Goal: Task Accomplishment & Management: Manage account settings

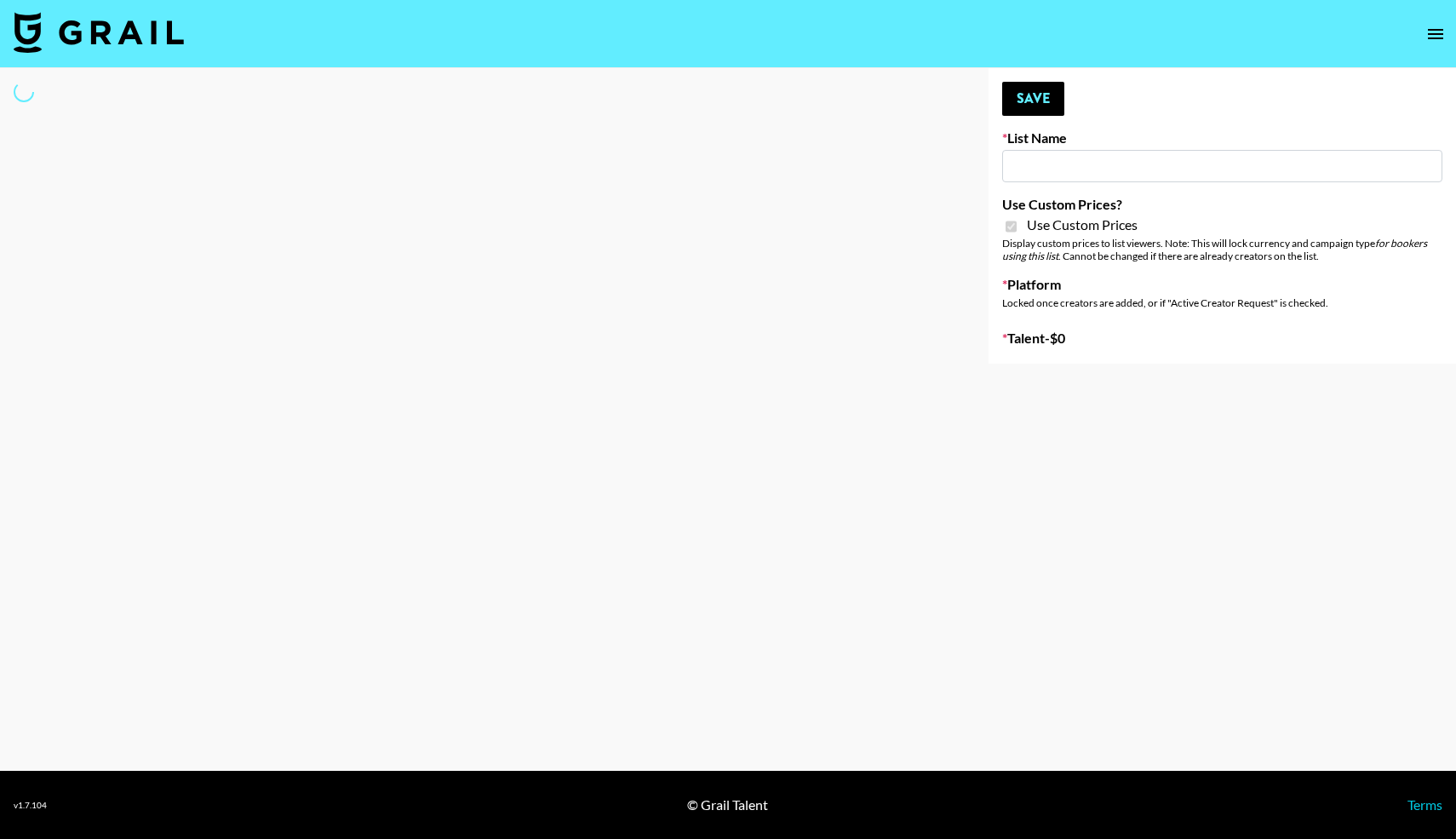
type input "Petlibro ([DATE])"
checkbox input "true"
select select "Brand"
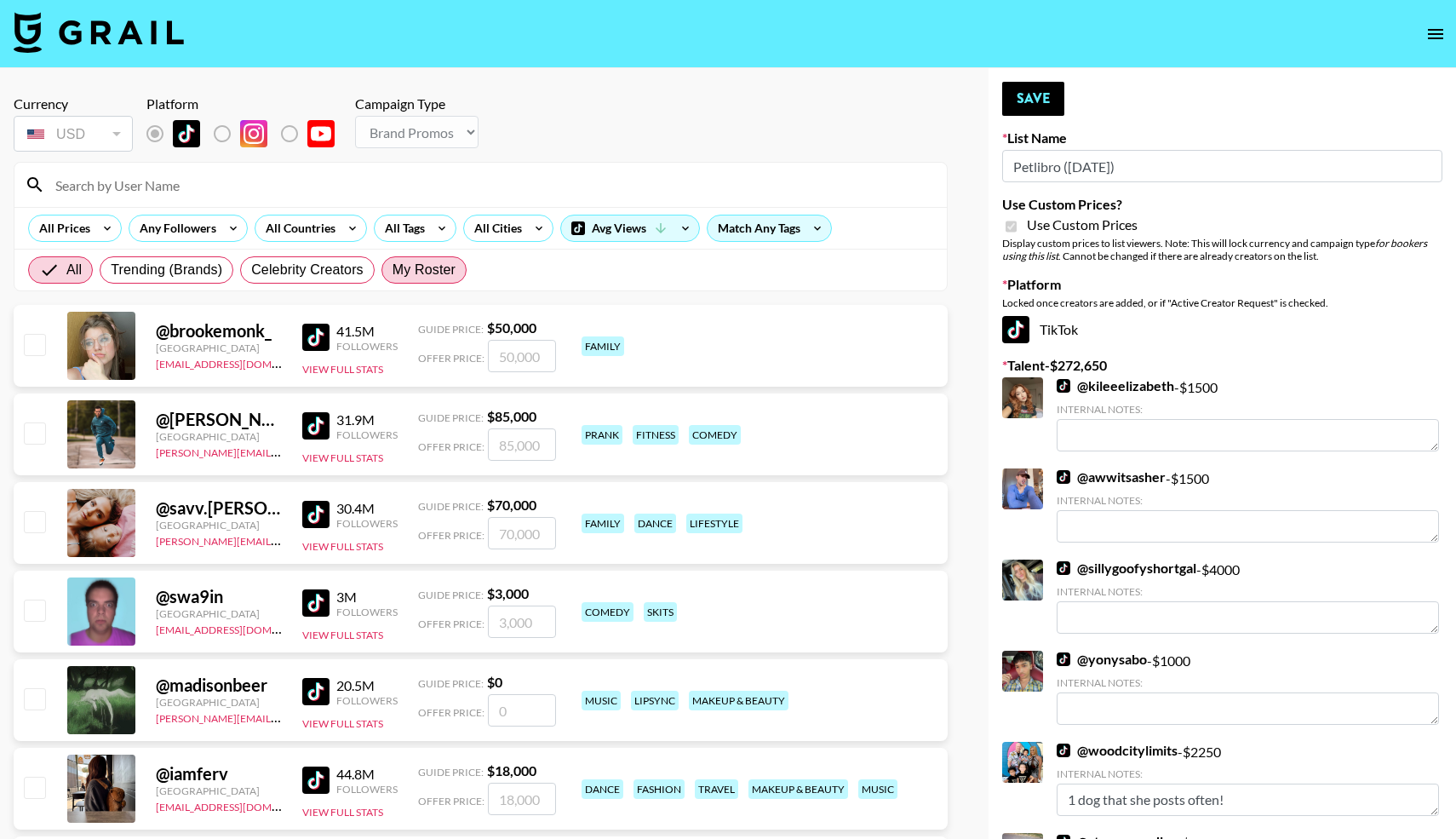
click at [433, 270] on span "My Roster" at bounding box center [425, 270] width 63 height 20
click at [393, 270] on input "My Roster" at bounding box center [393, 270] width 0 height 0
radio input "true"
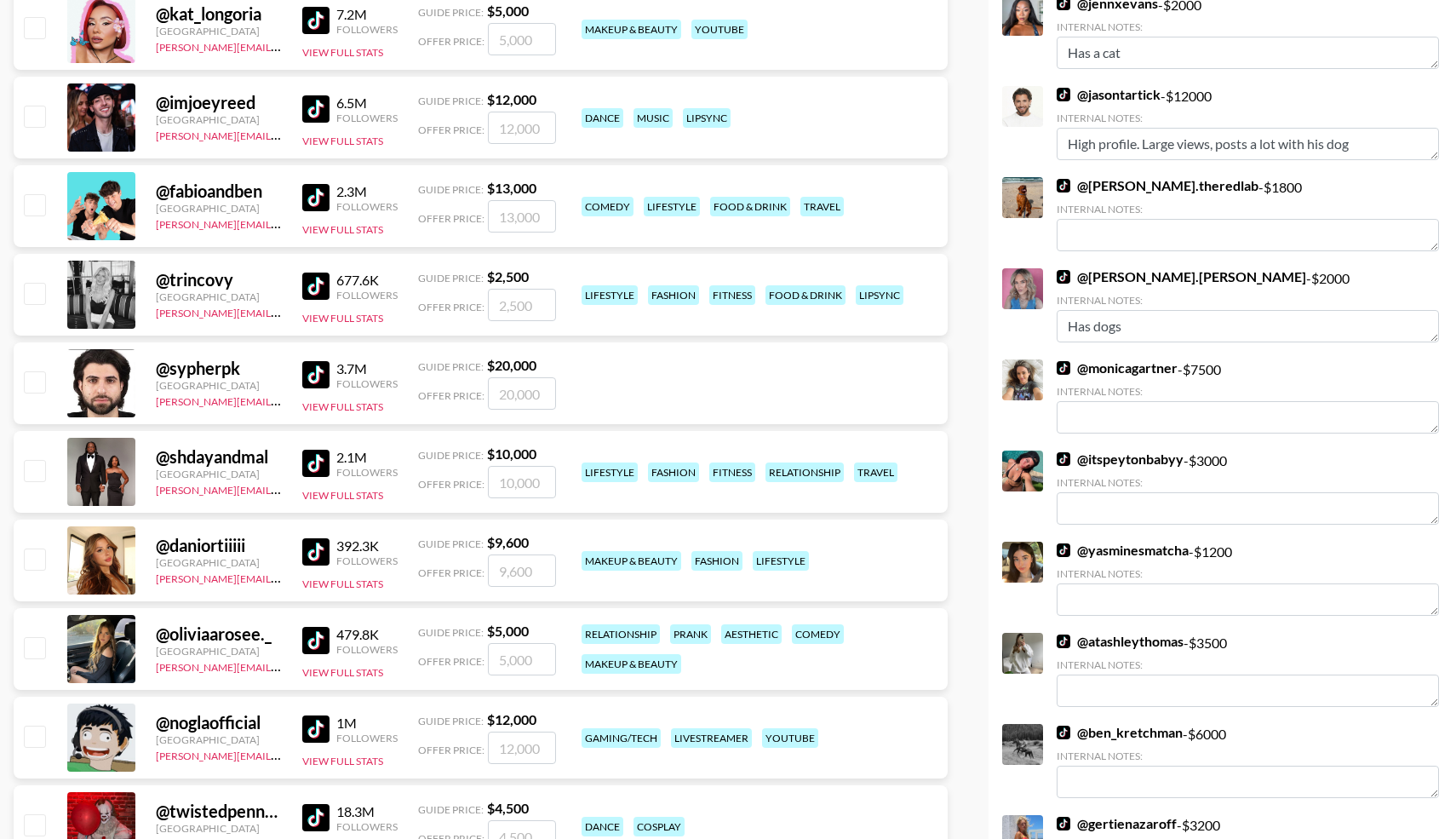
scroll to position [1288, 0]
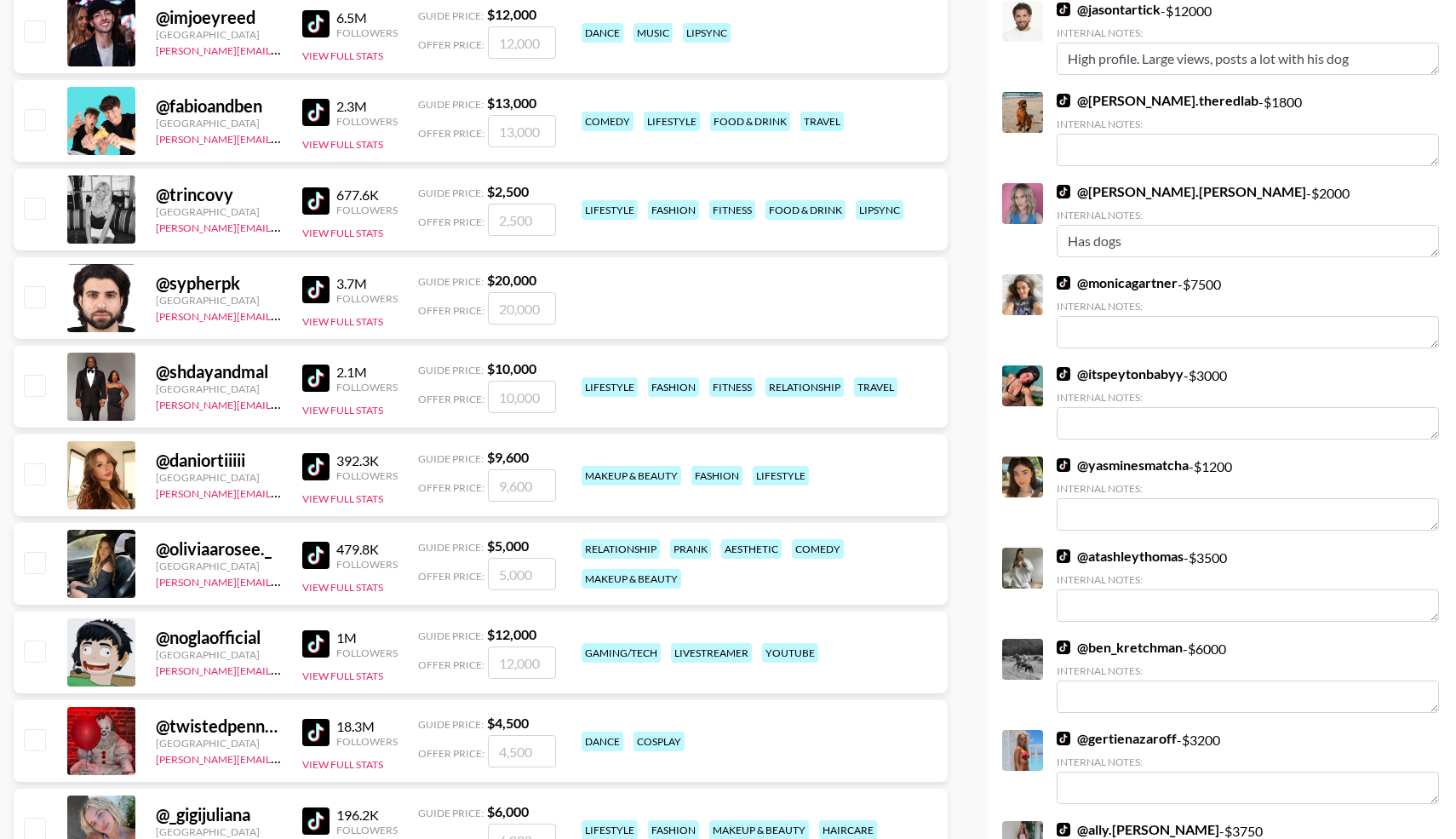
click at [32, 214] on input "checkbox" at bounding box center [34, 208] width 20 height 20
checkbox input "true"
type input "2500"
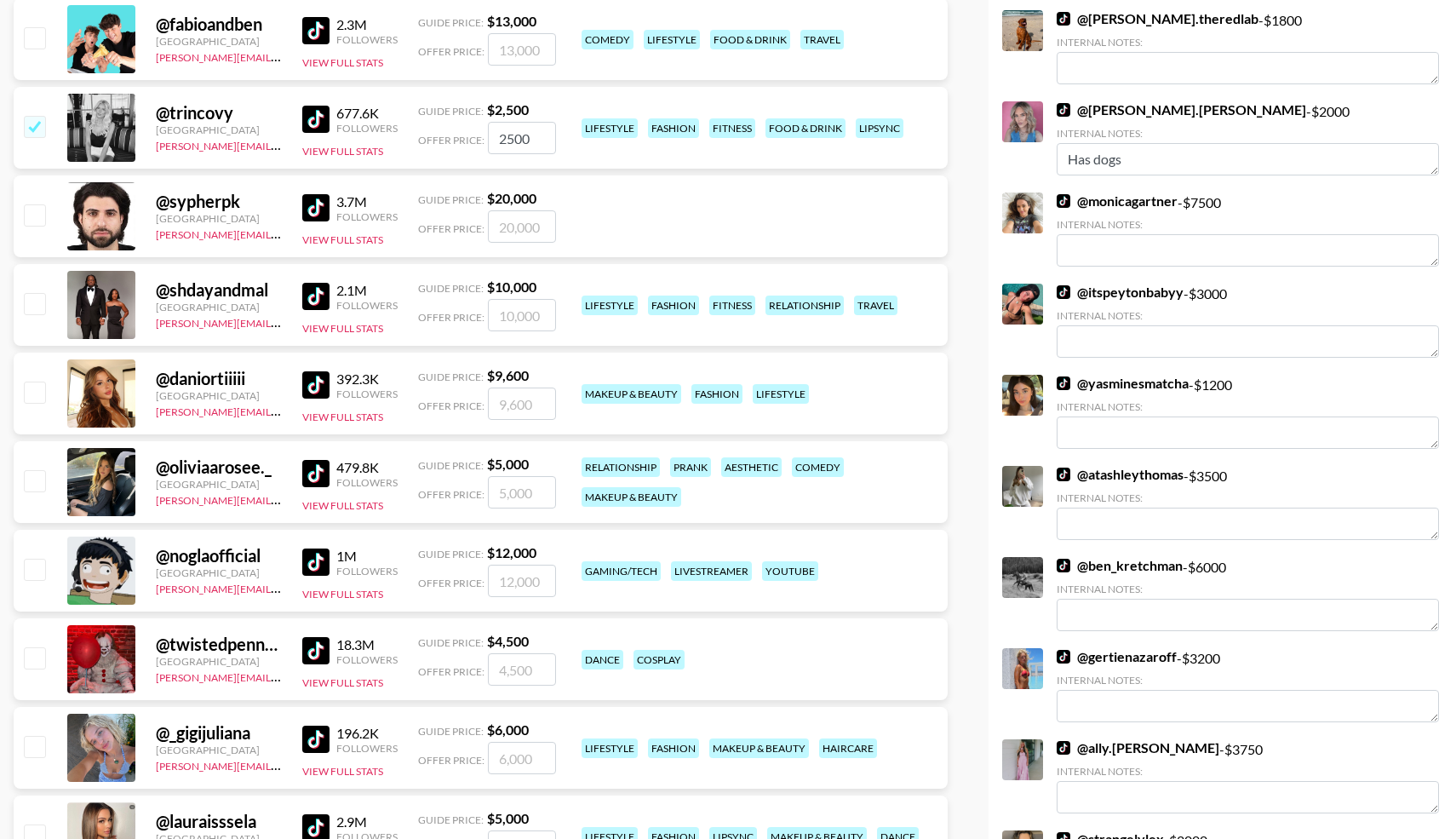
scroll to position [1372, 0]
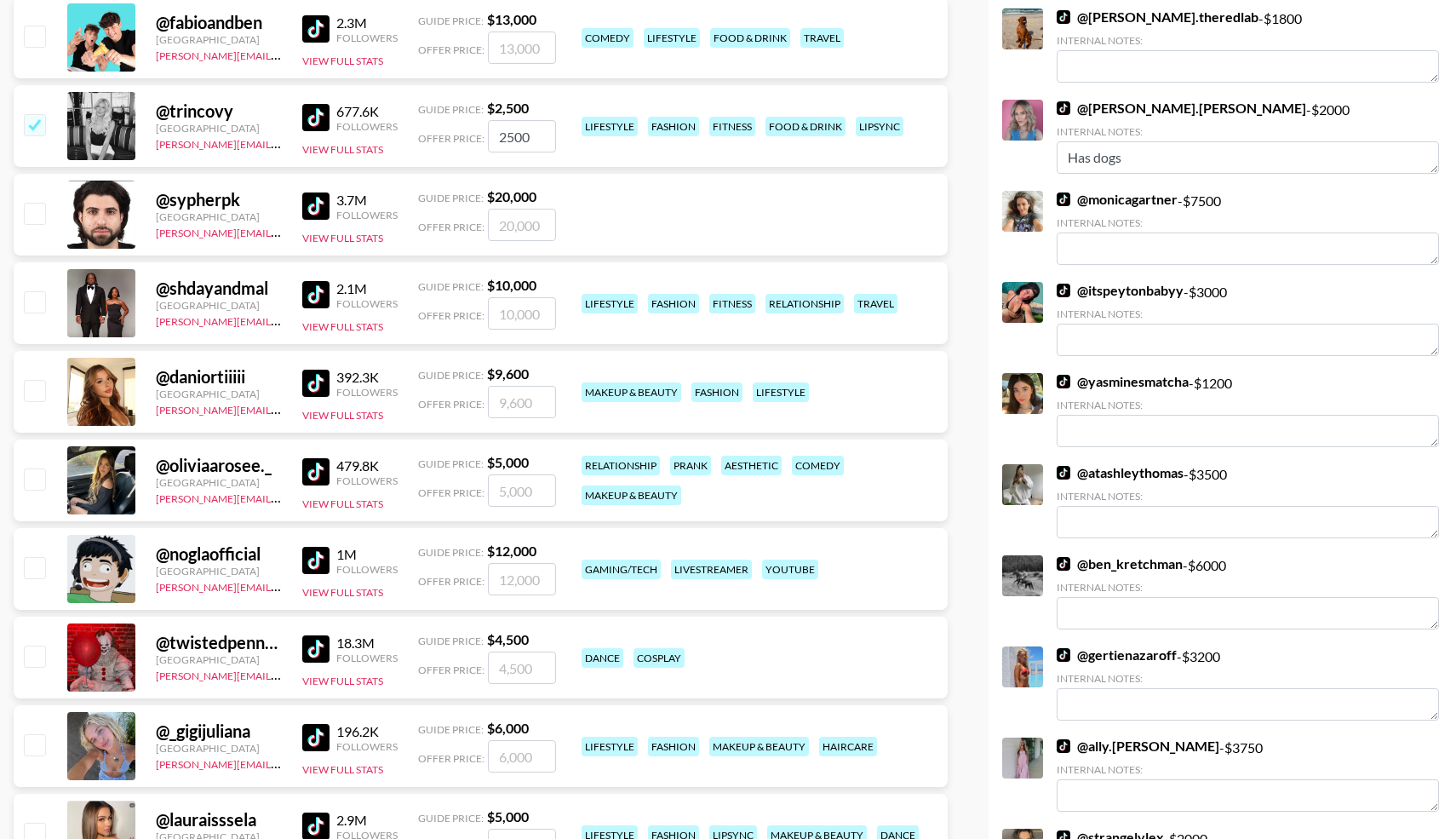
click at [35, 299] on input "checkbox" at bounding box center [34, 302] width 20 height 20
checkbox input "true"
type input "10000"
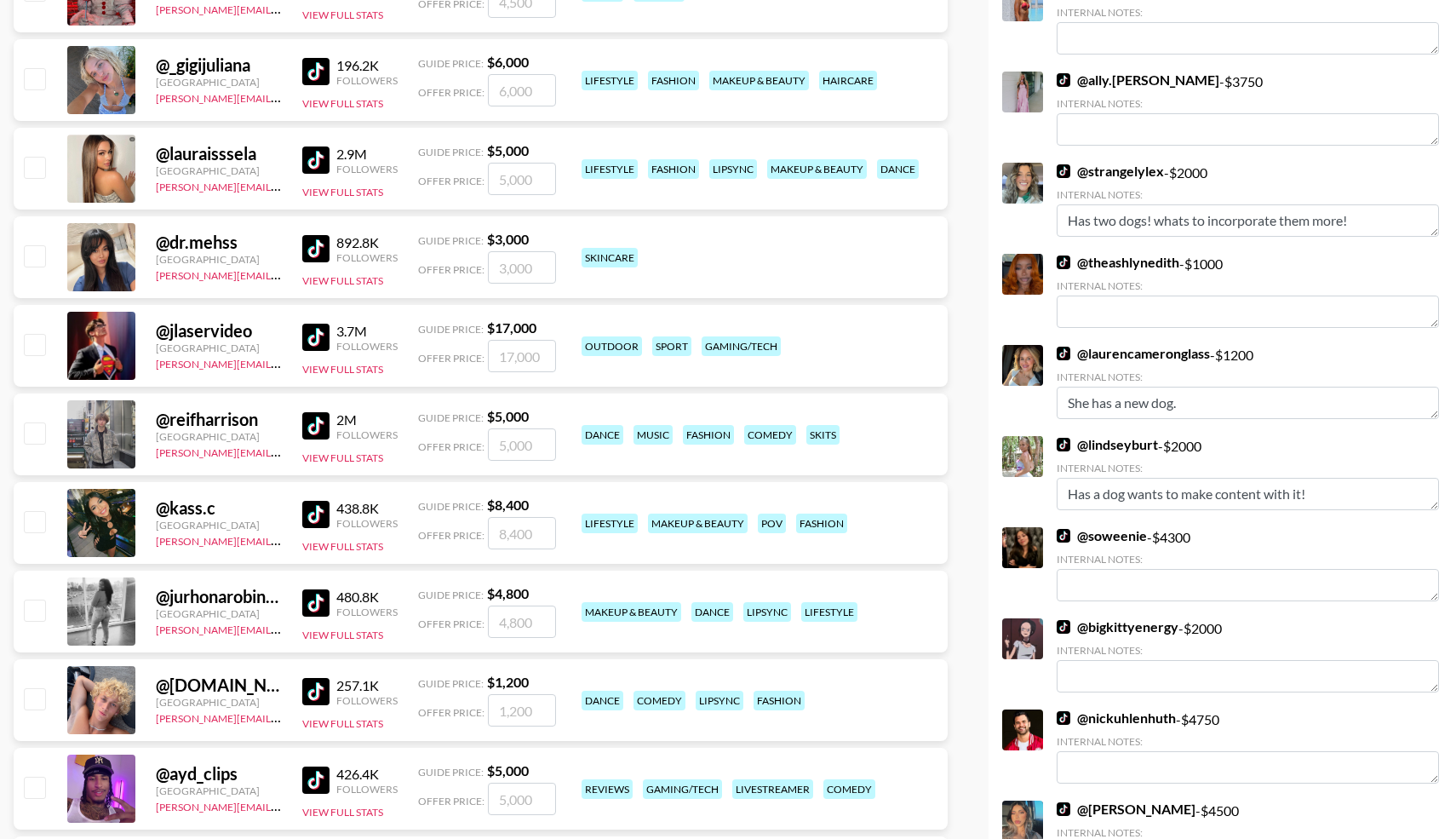
scroll to position [2038, 0]
click at [36, 428] on input "checkbox" at bounding box center [34, 432] width 20 height 20
checkbox input "true"
type input "5000"
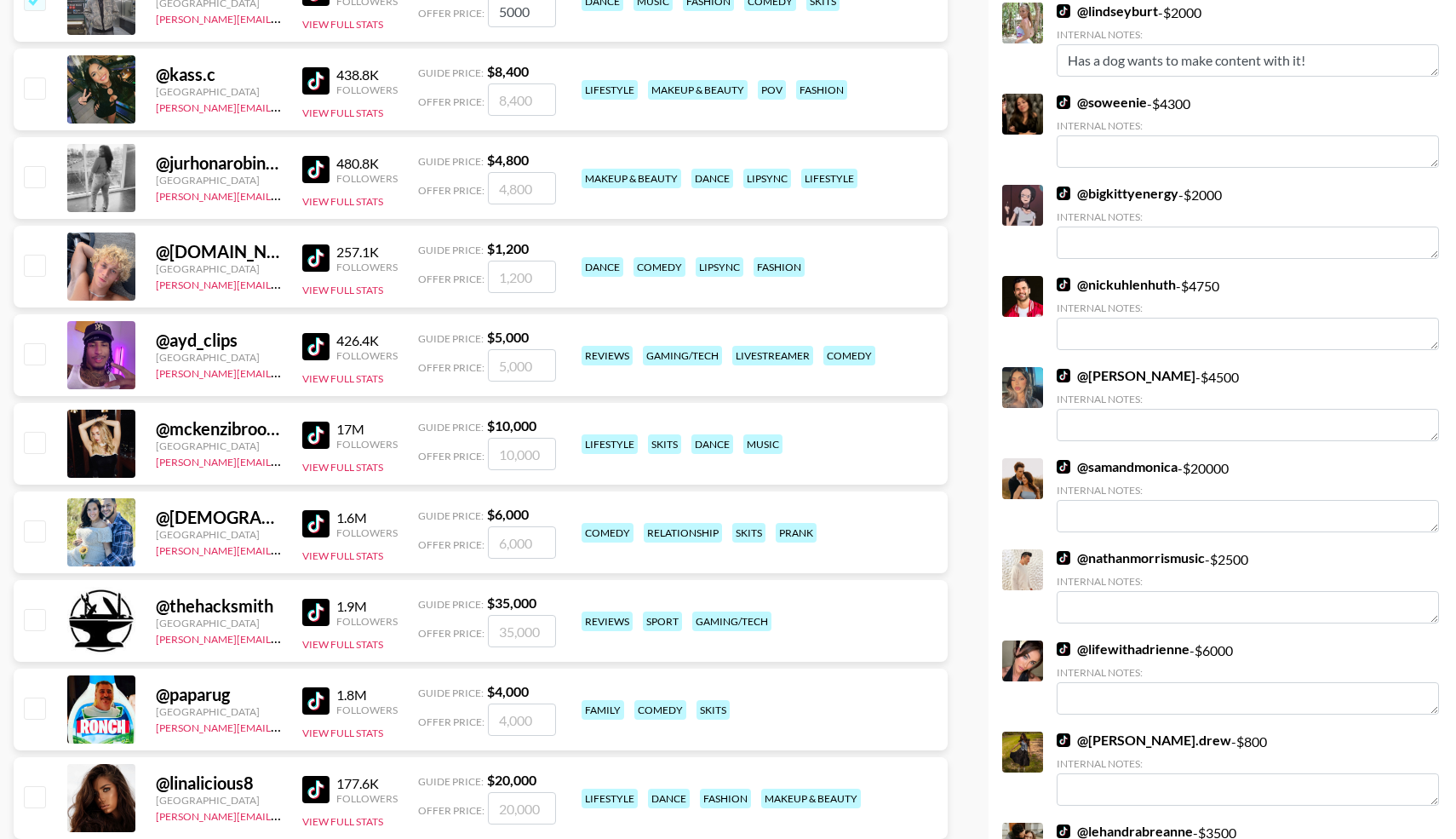
scroll to position [2470, 0]
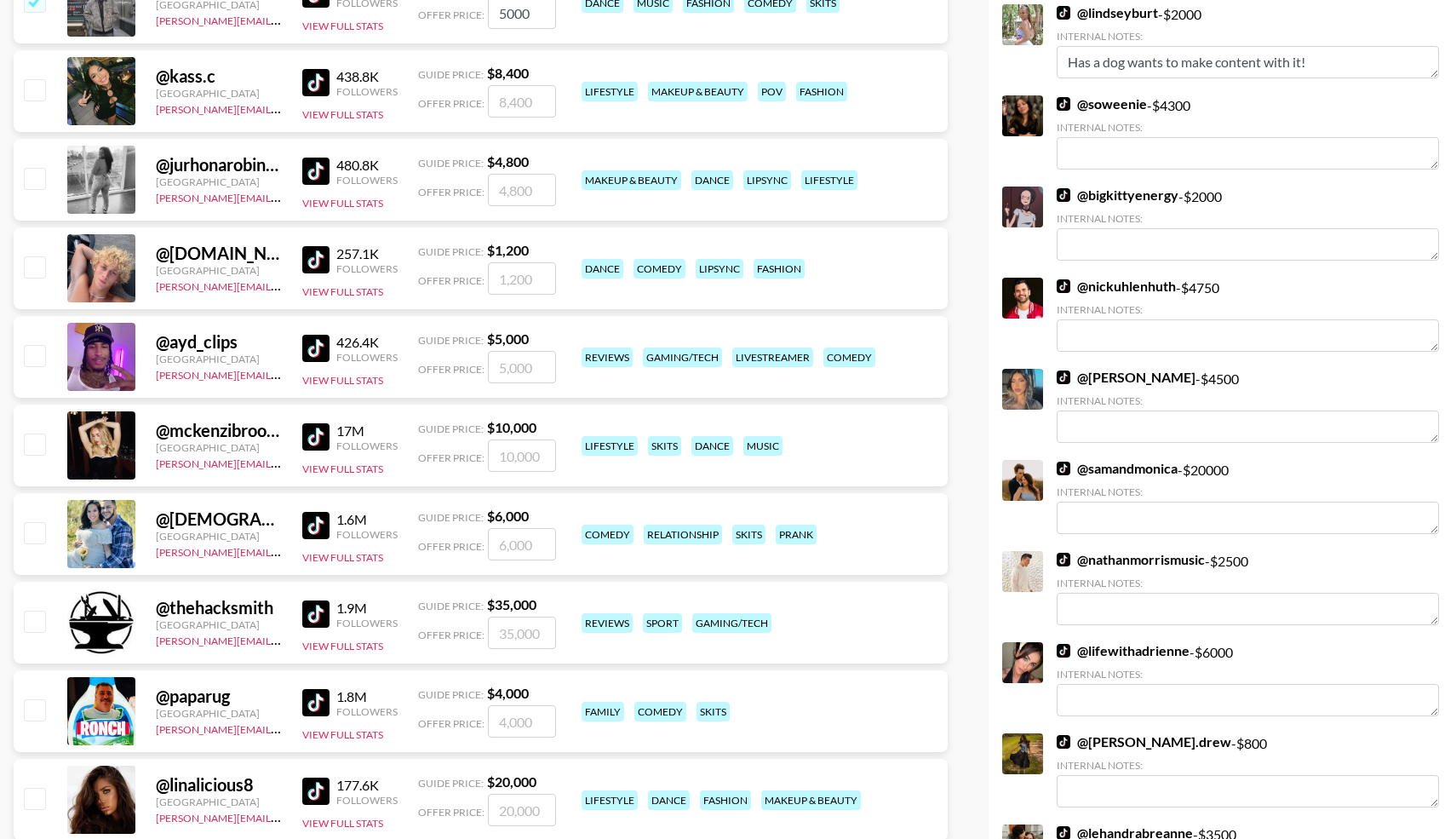
click at [30, 535] on input "checkbox" at bounding box center [34, 533] width 20 height 20
checkbox input "true"
type input "6000"
click at [35, 444] on input "checkbox" at bounding box center [34, 444] width 20 height 20
checkbox input "true"
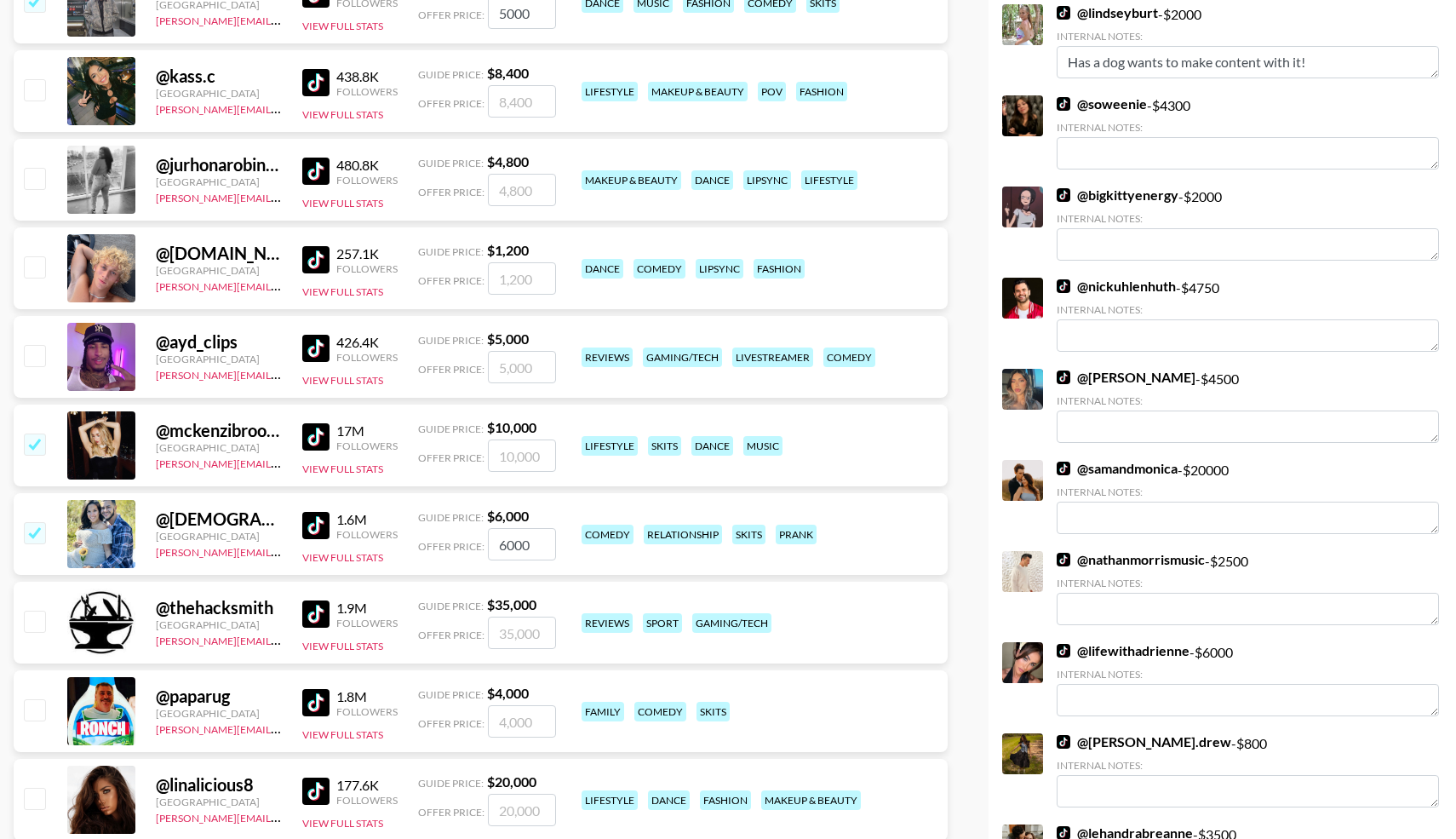
type input "10000"
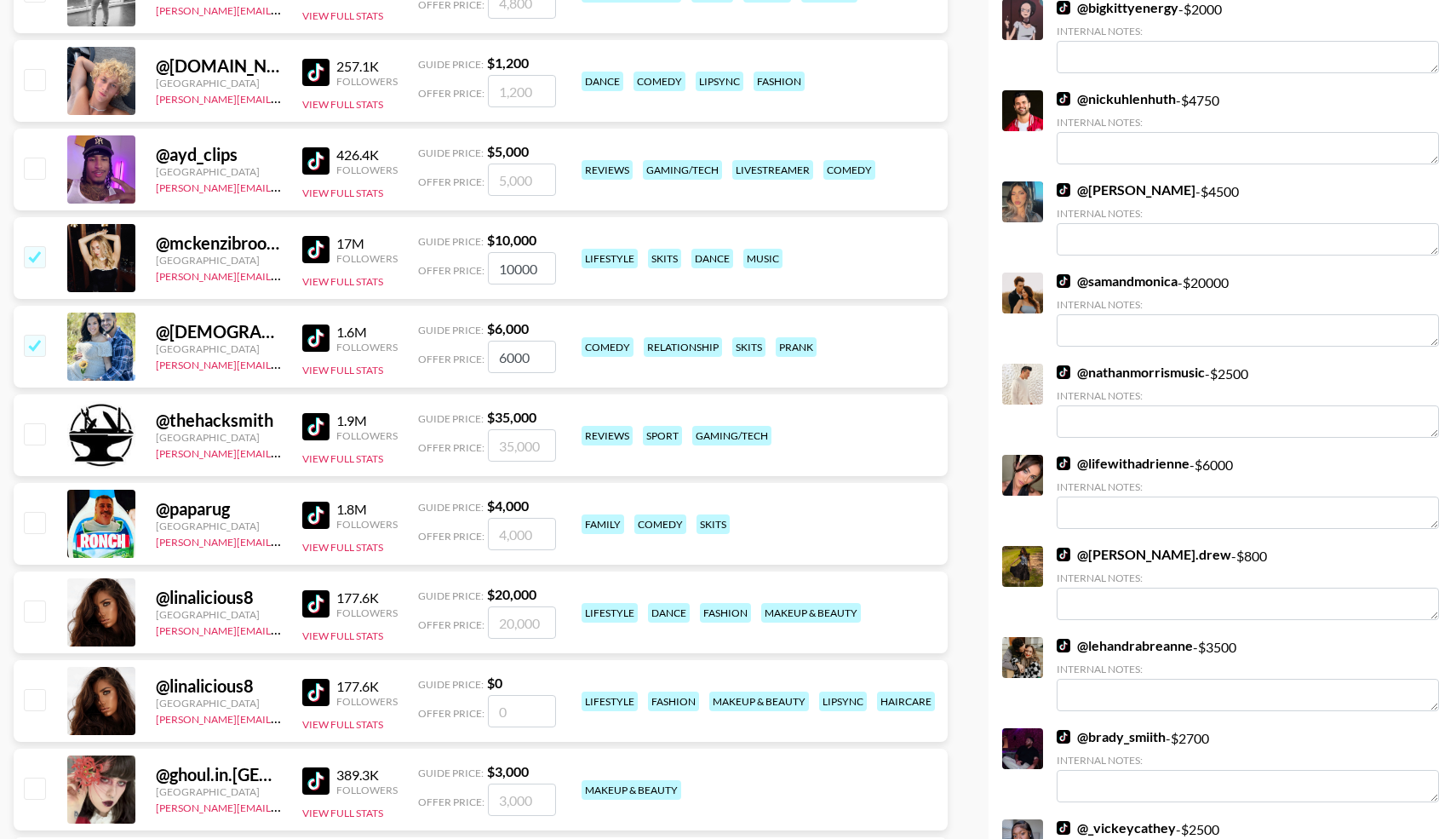
scroll to position [2662, 0]
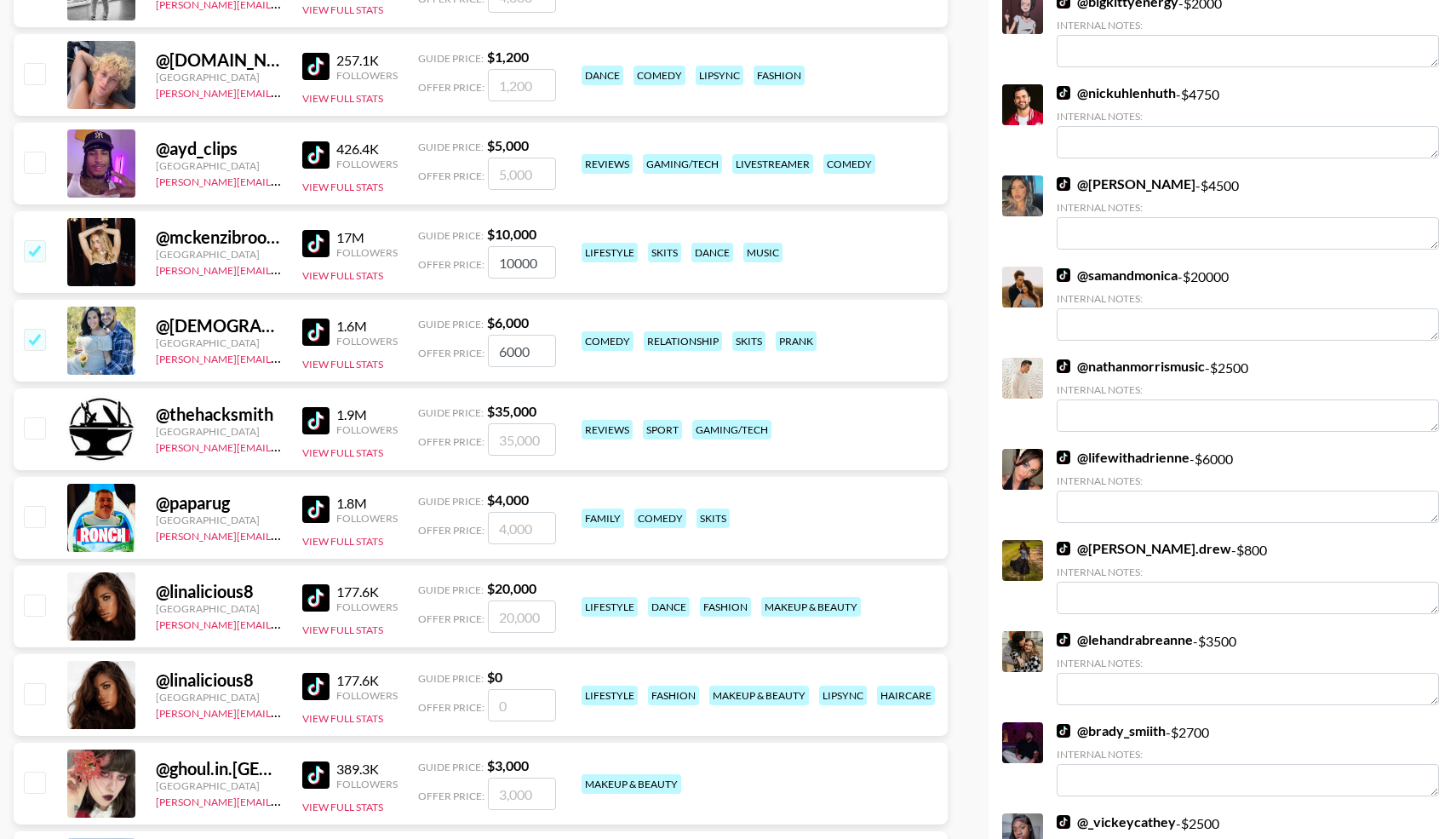
click at [38, 512] on input "checkbox" at bounding box center [34, 516] width 20 height 20
checkbox input "true"
type input "4000"
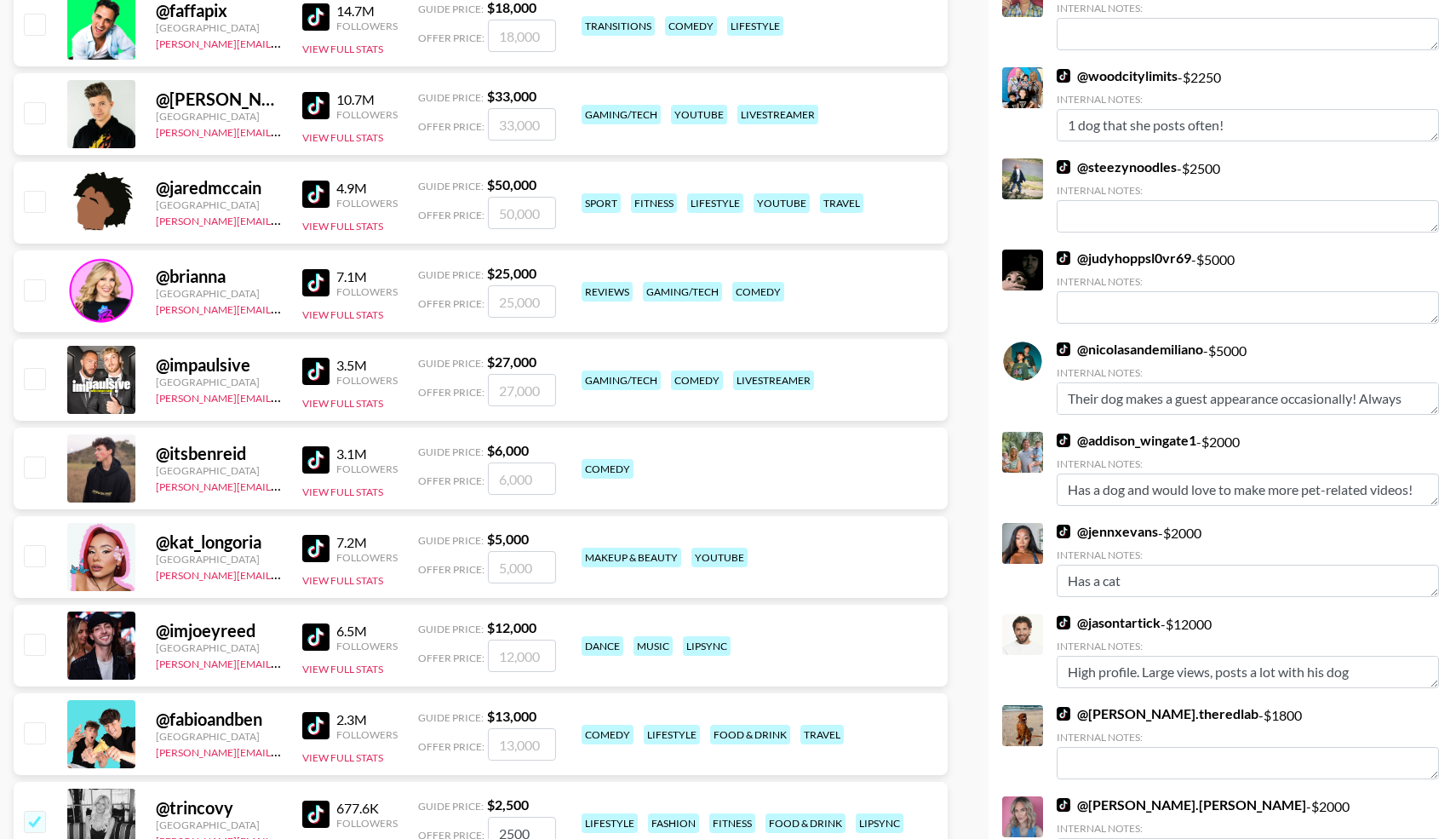
scroll to position [0, 0]
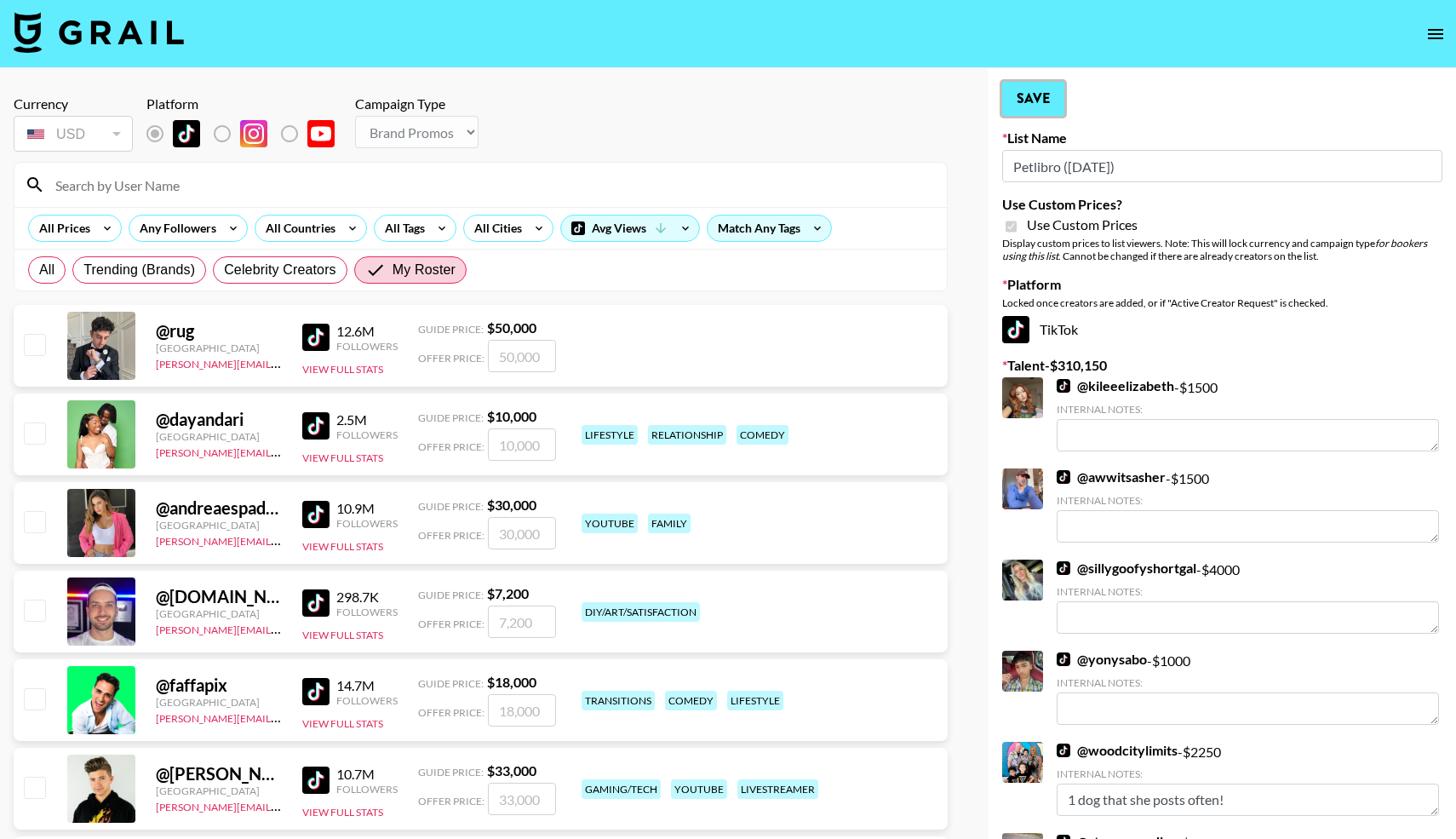
click at [1042, 95] on button "Save" at bounding box center [1033, 99] width 62 height 34
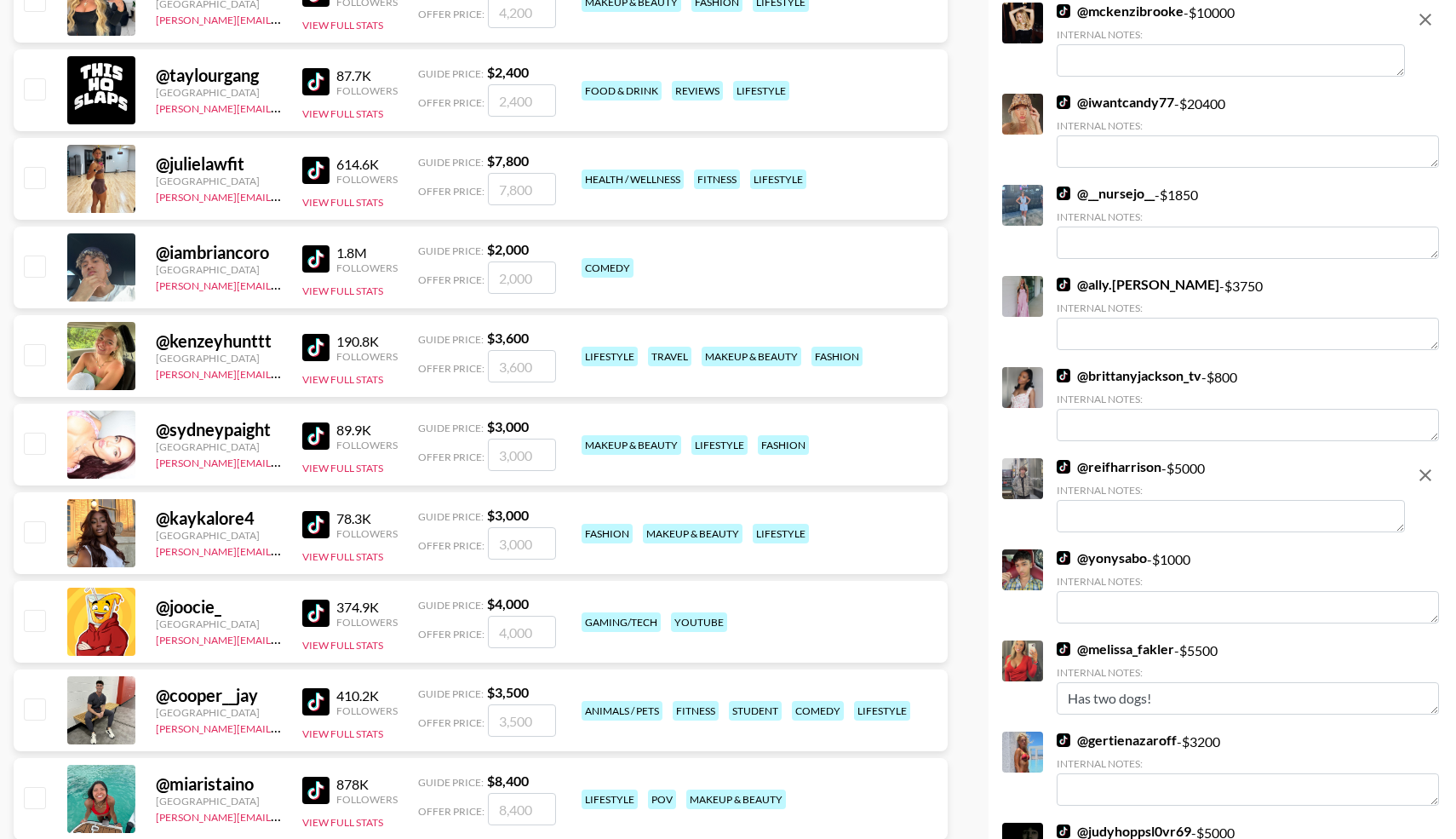
scroll to position [3882, 0]
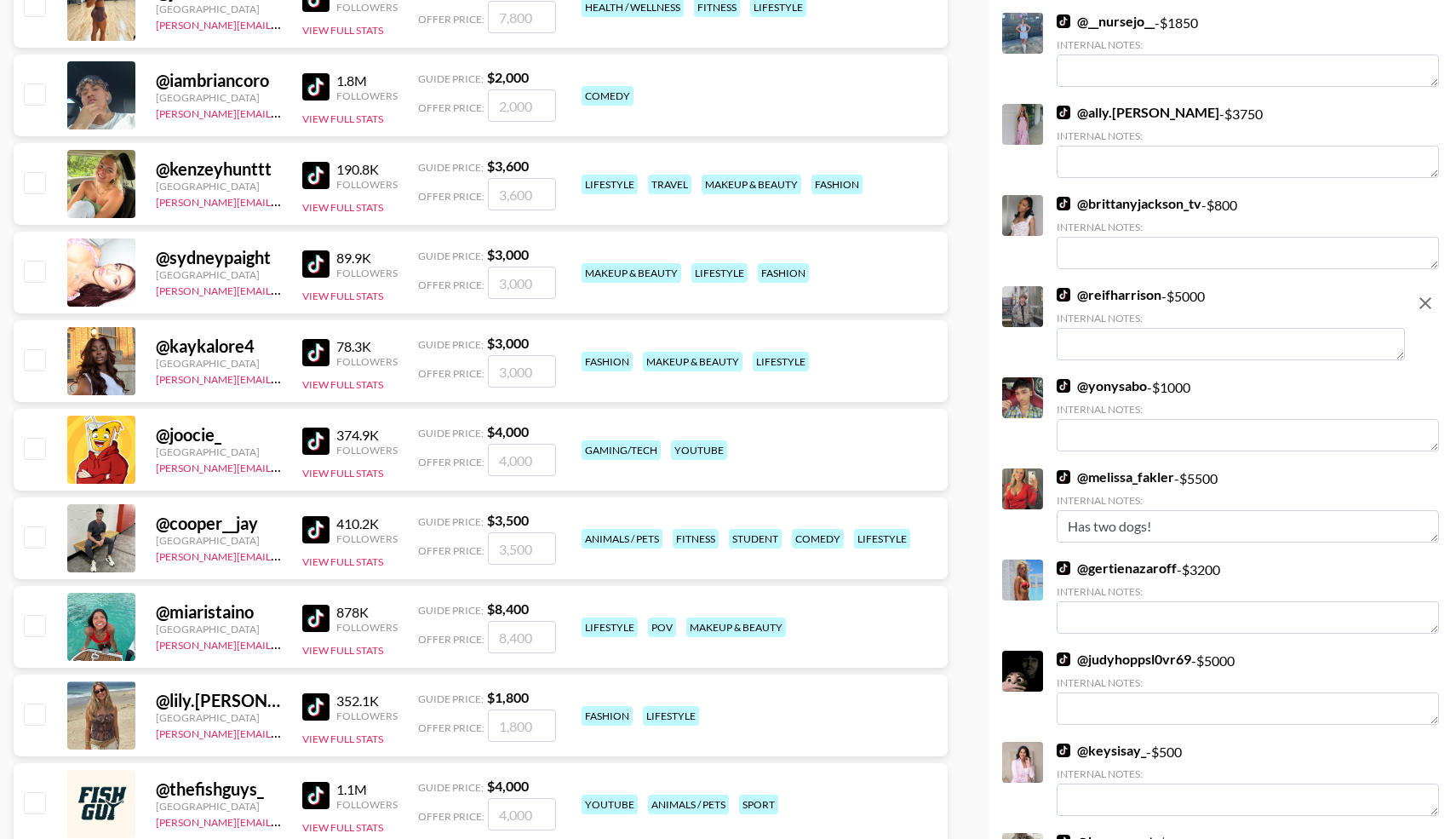
click at [34, 536] on input "checkbox" at bounding box center [34, 536] width 20 height 20
checkbox input "true"
type input "3500"
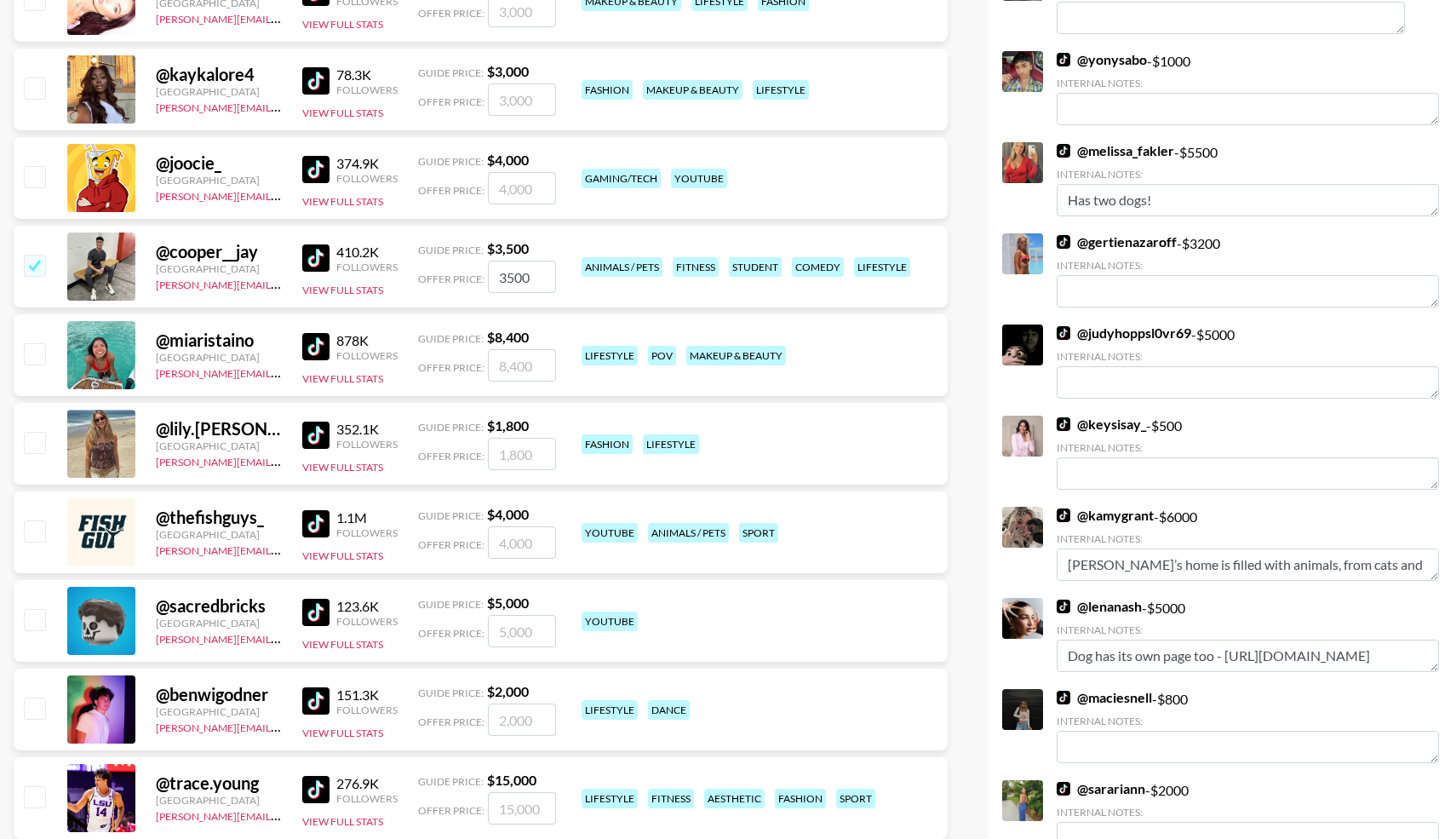
scroll to position [4351, 0]
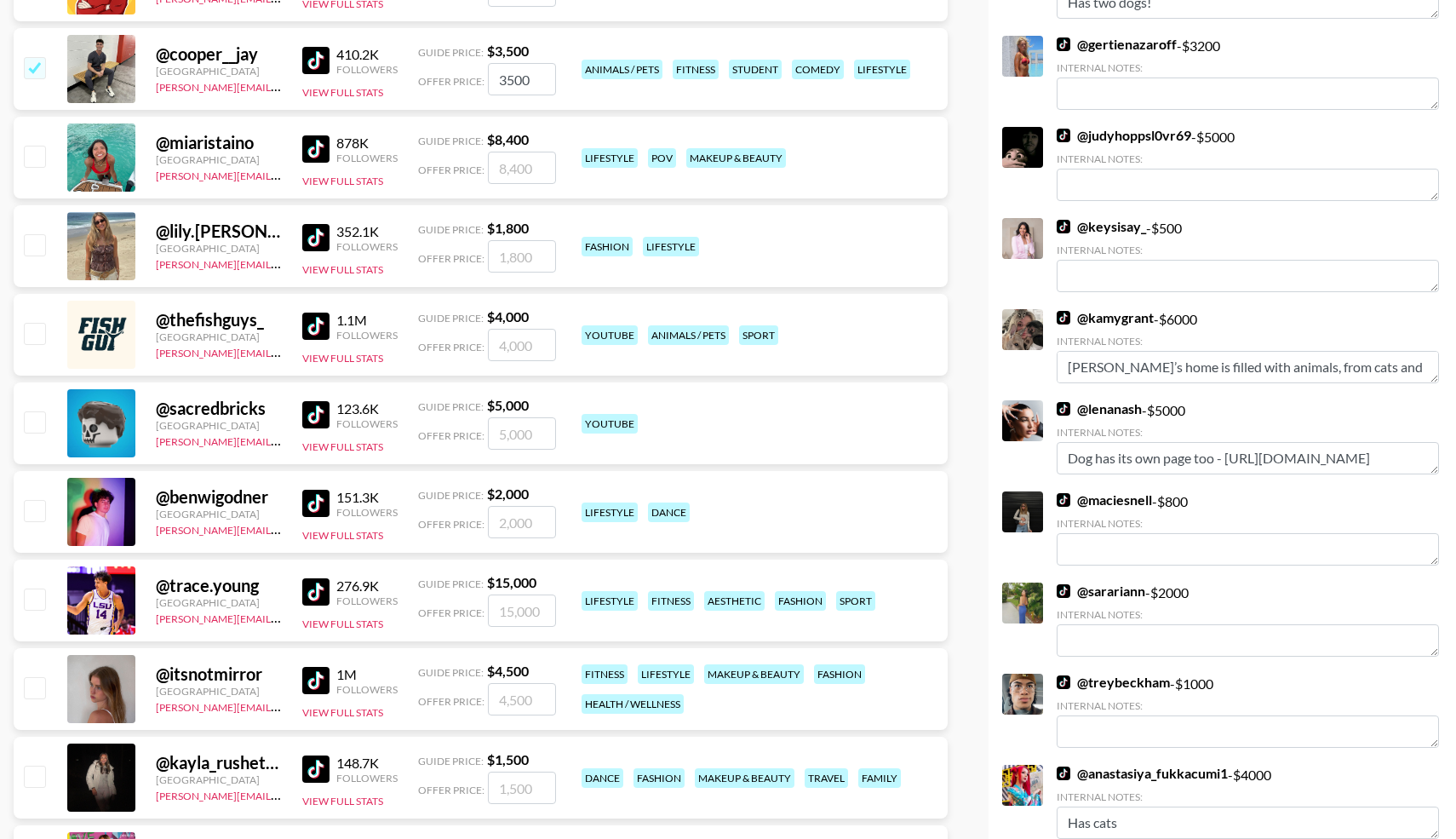
click at [43, 598] on input "checkbox" at bounding box center [34, 599] width 20 height 20
checkbox input "true"
type input "15000"
click at [37, 779] on input "checkbox" at bounding box center [34, 776] width 20 height 20
checkbox input "true"
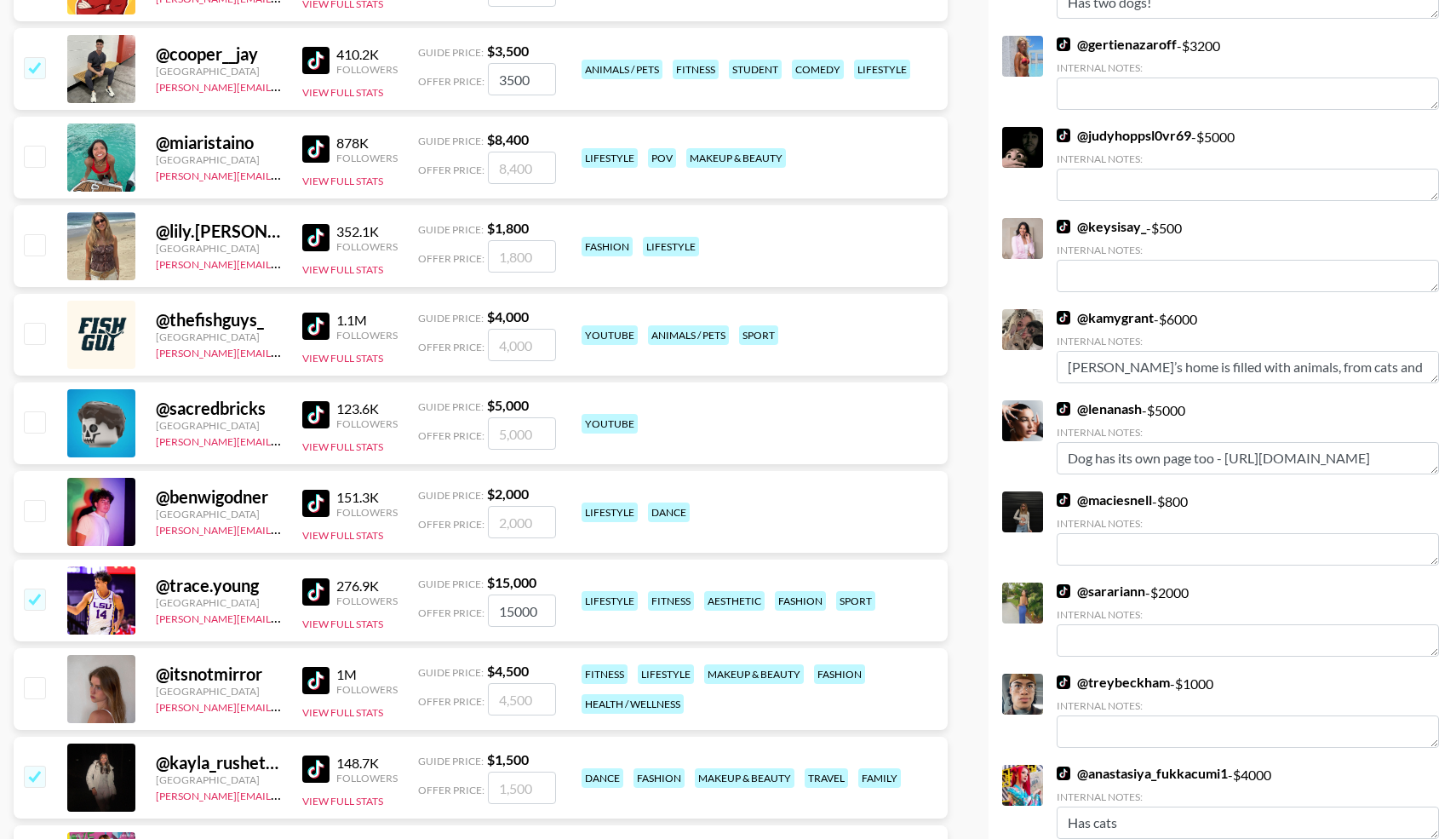
type input "1500"
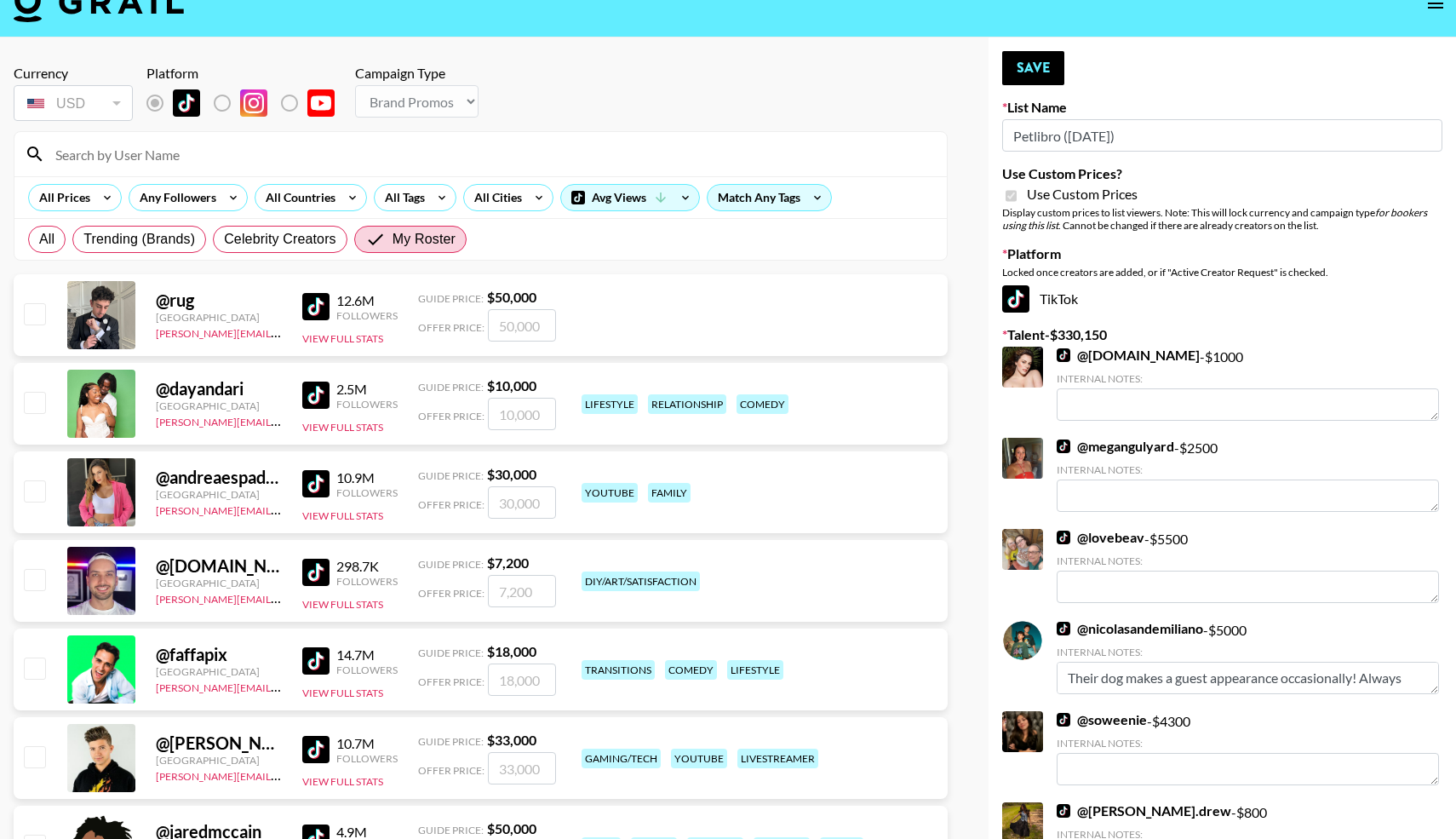
scroll to position [15, 0]
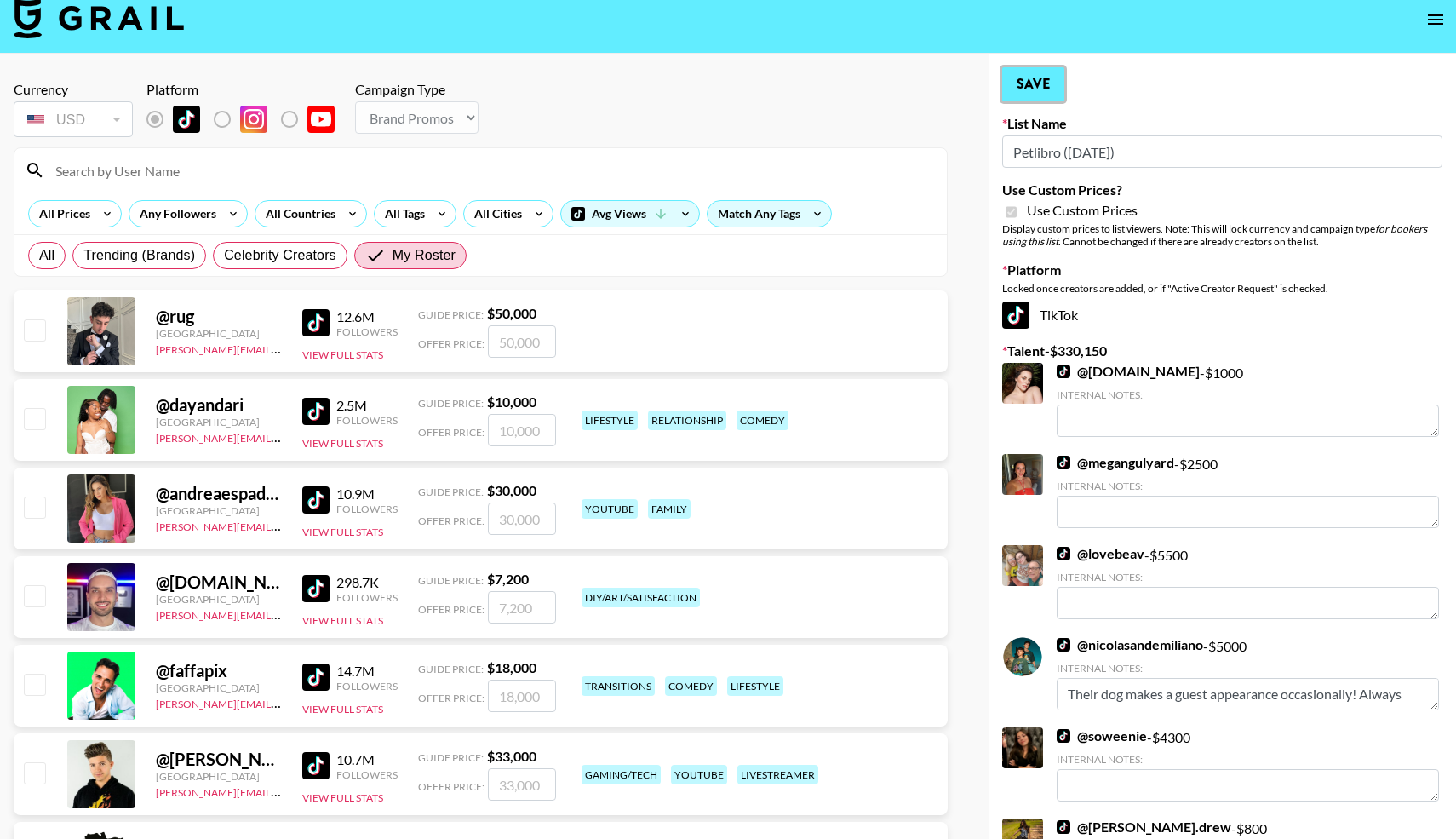
click at [1022, 74] on button "Save" at bounding box center [1033, 84] width 62 height 34
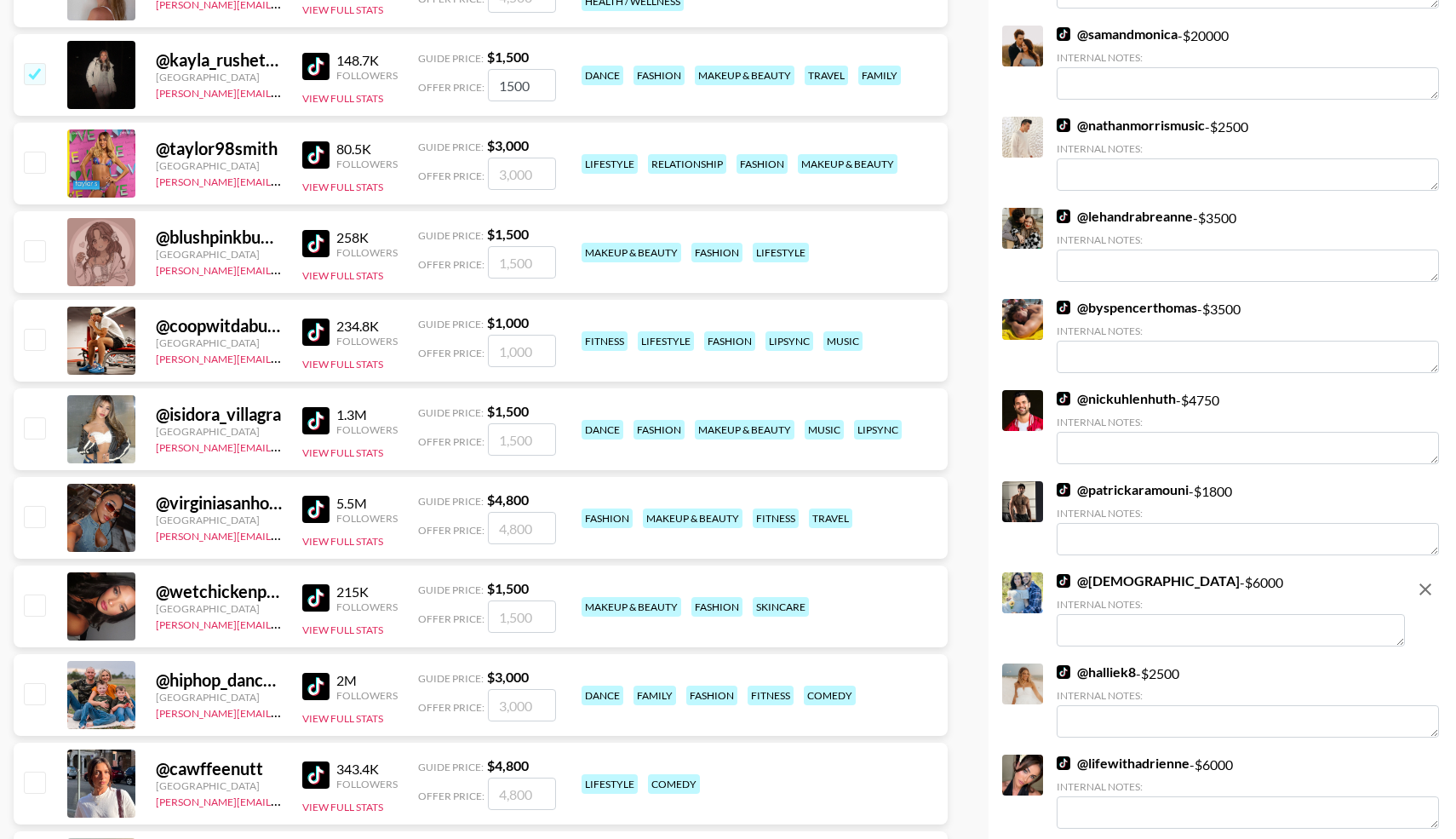
scroll to position [5055, 0]
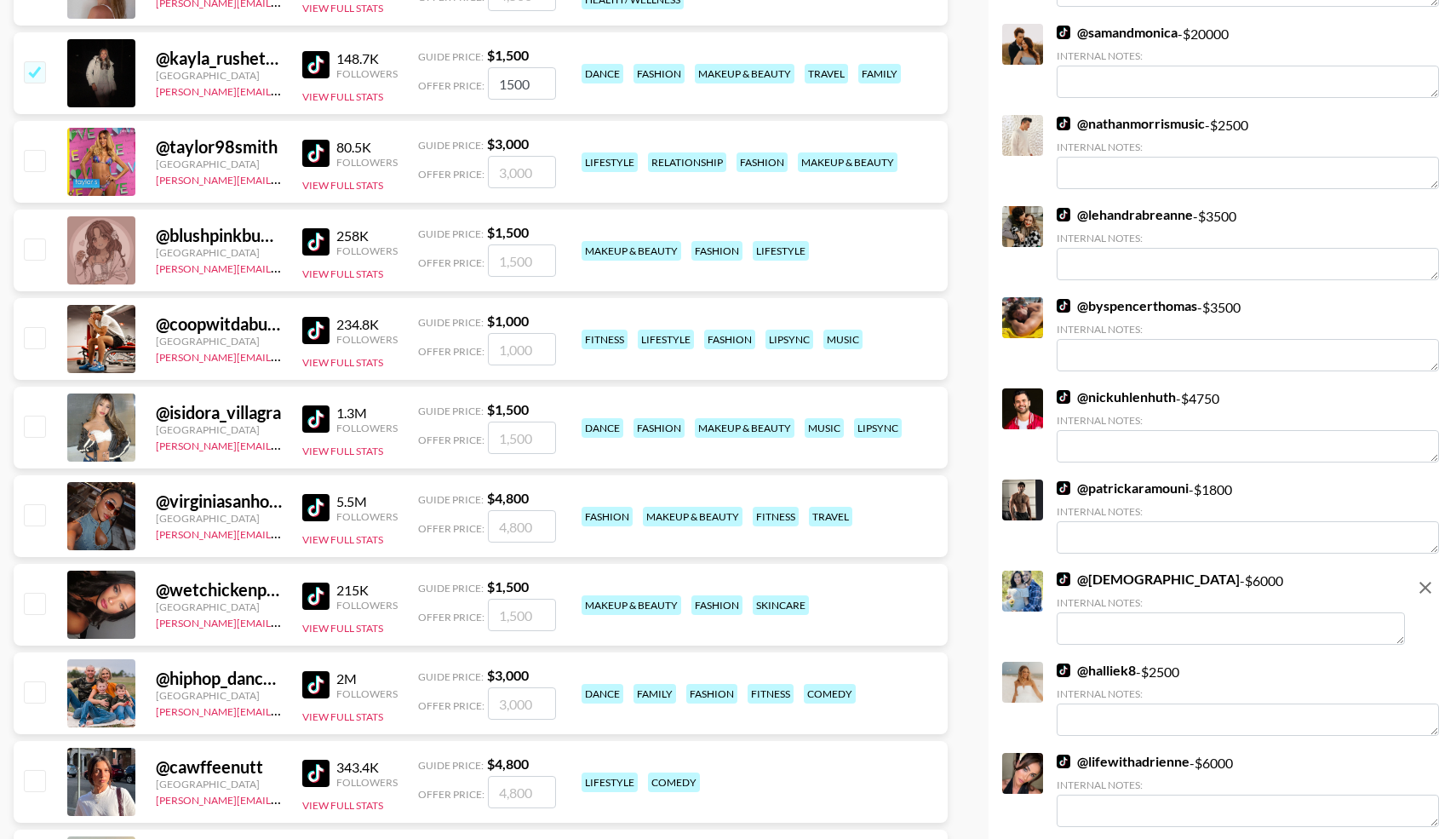
click at [33, 605] on input "checkbox" at bounding box center [34, 603] width 20 height 20
checkbox input "true"
type input "1500"
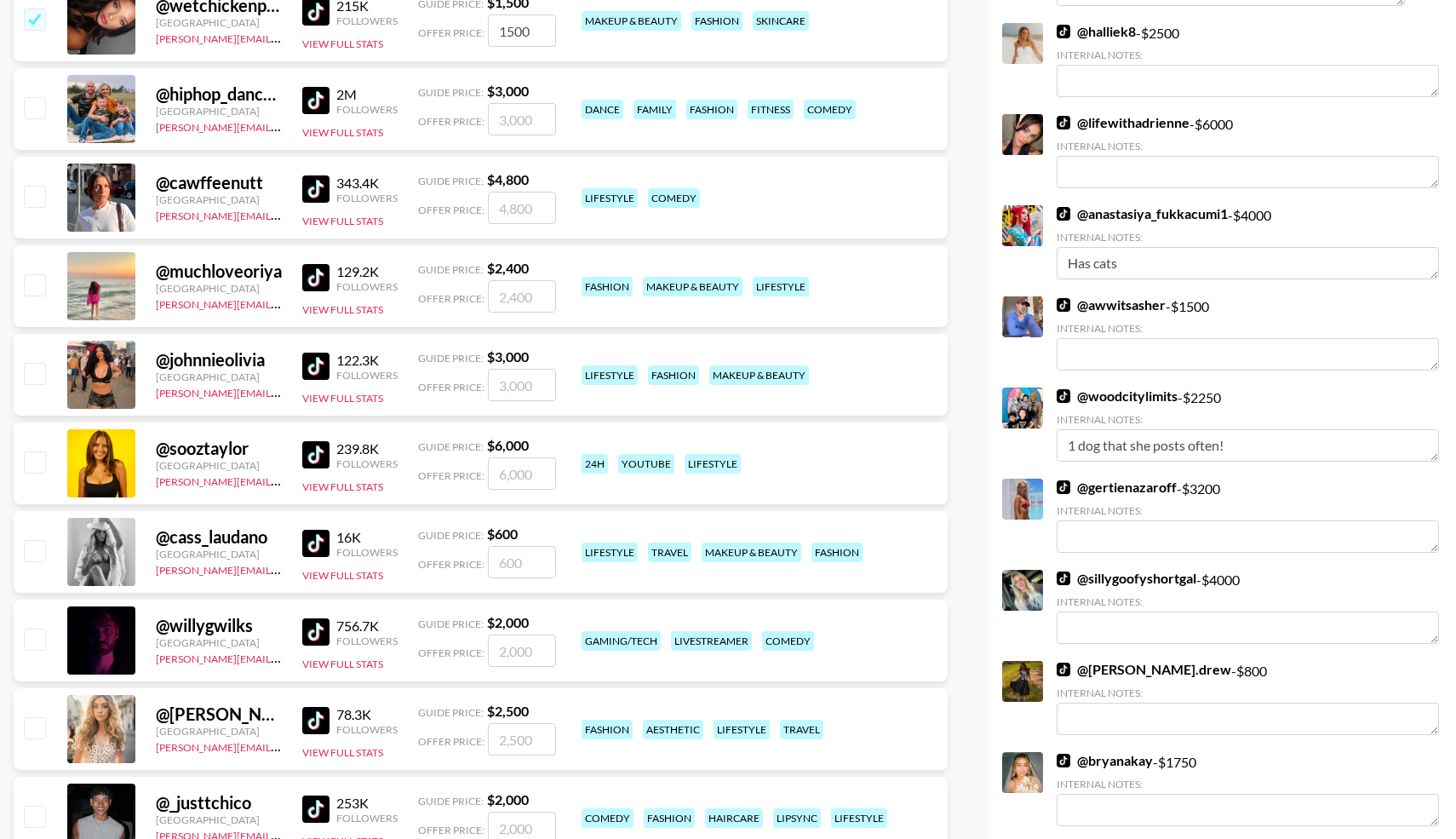
scroll to position [5642, 0]
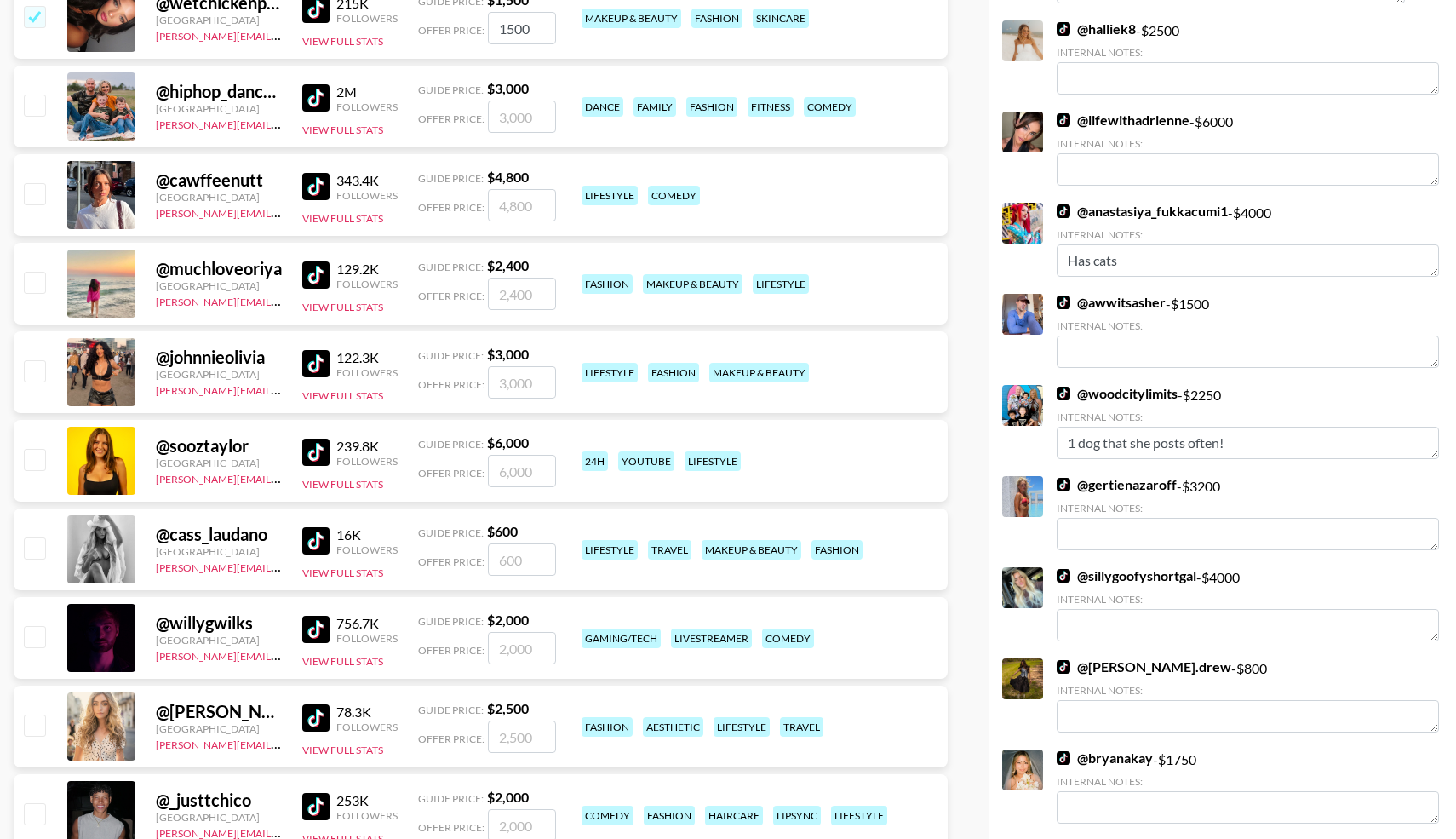
click at [36, 108] on input "checkbox" at bounding box center [34, 105] width 20 height 20
checkbox input "true"
type input "3000"
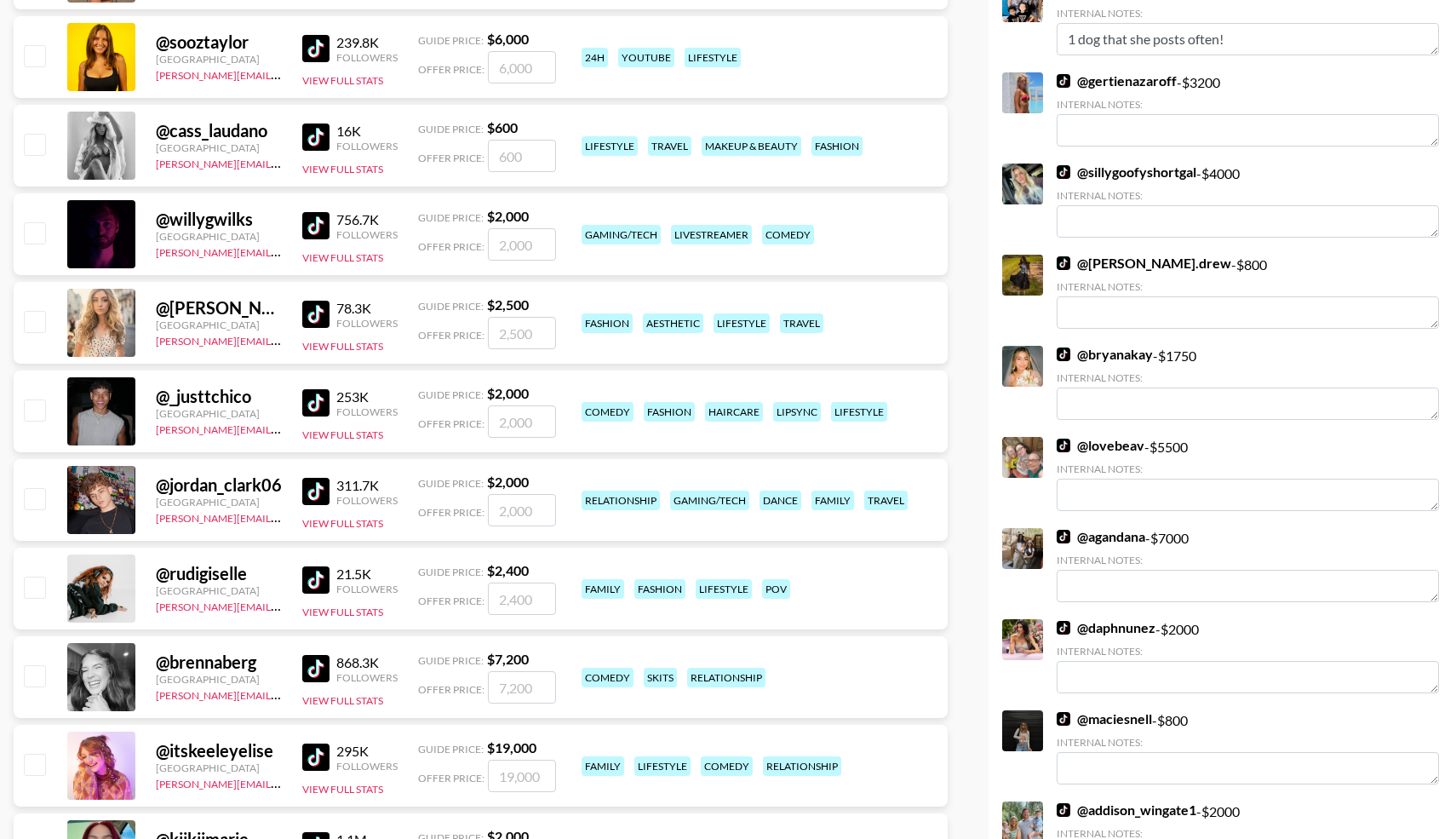
scroll to position [6071, 0]
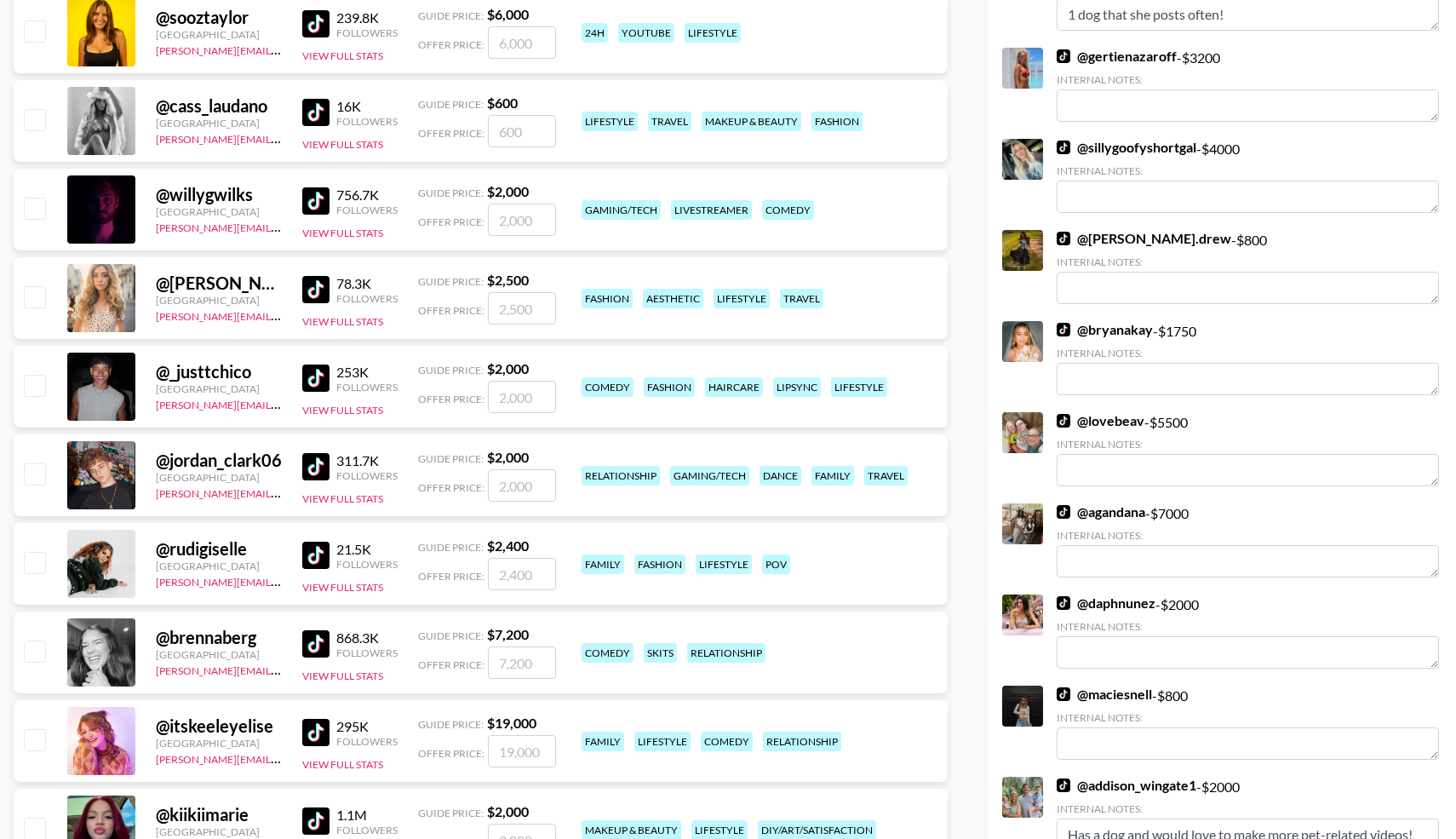
click at [37, 476] on input "checkbox" at bounding box center [34, 474] width 20 height 20
checkbox input "true"
type input "2000"
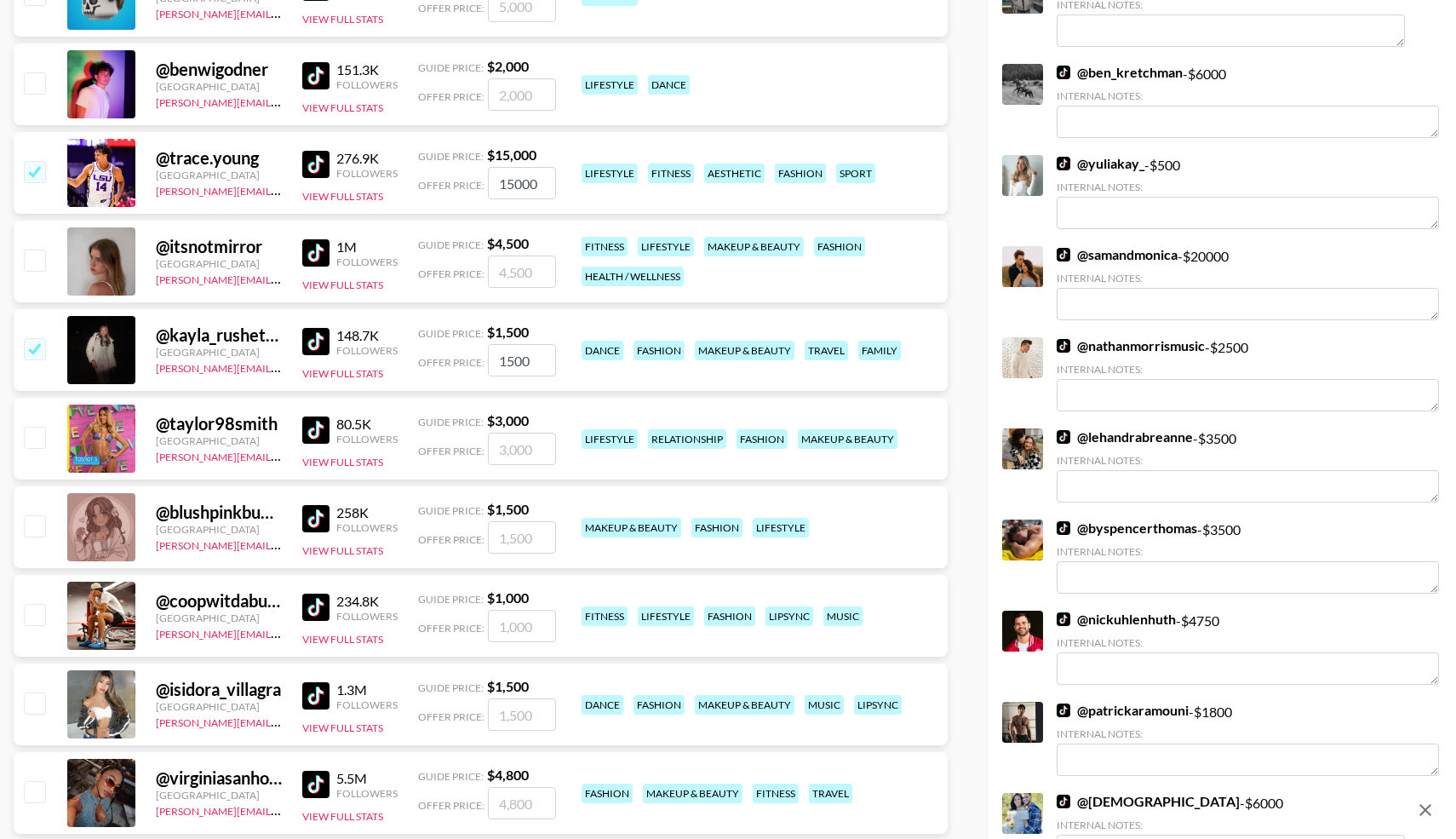
scroll to position [0, 0]
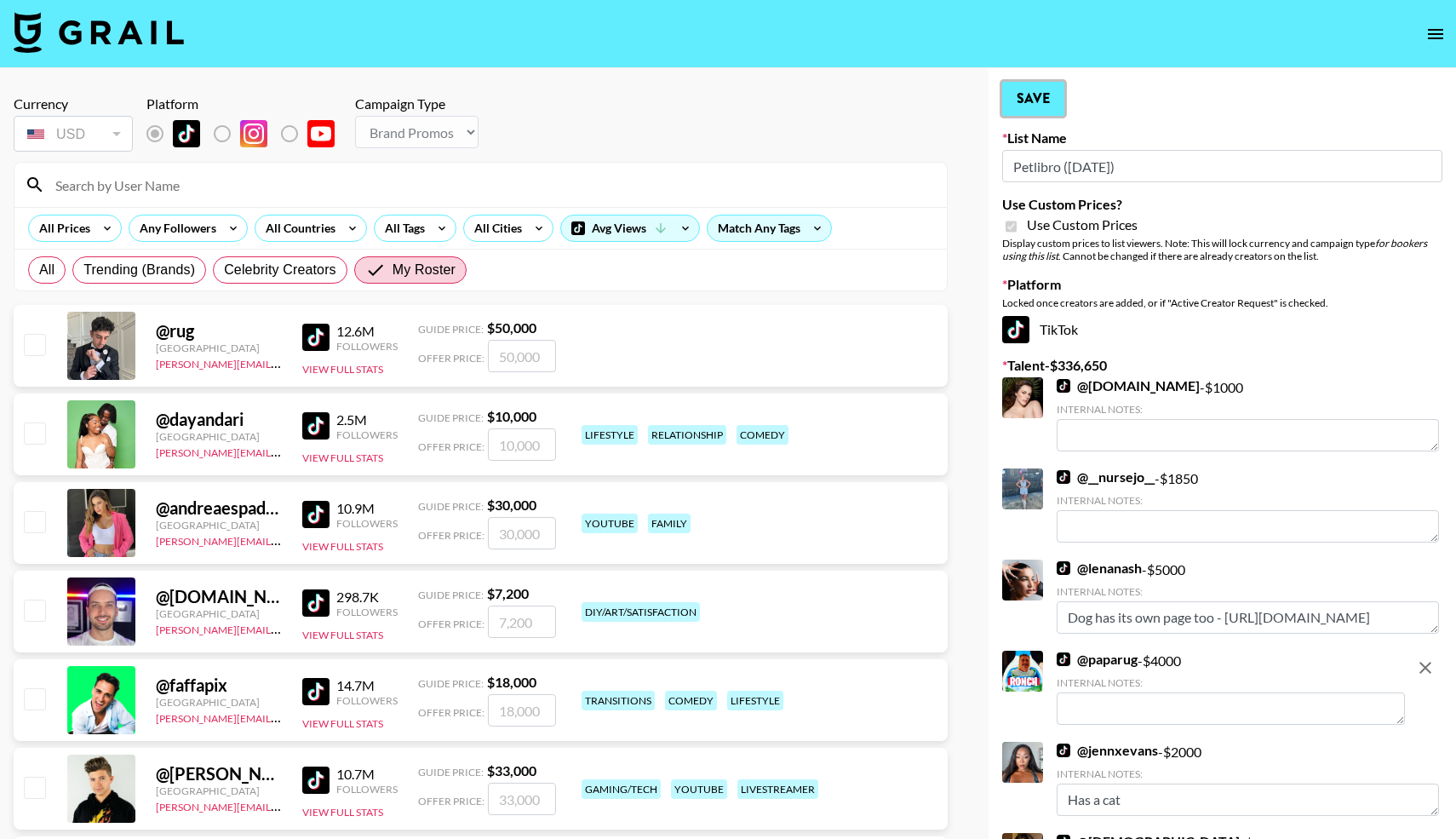
click at [1040, 96] on button "Save" at bounding box center [1033, 99] width 62 height 34
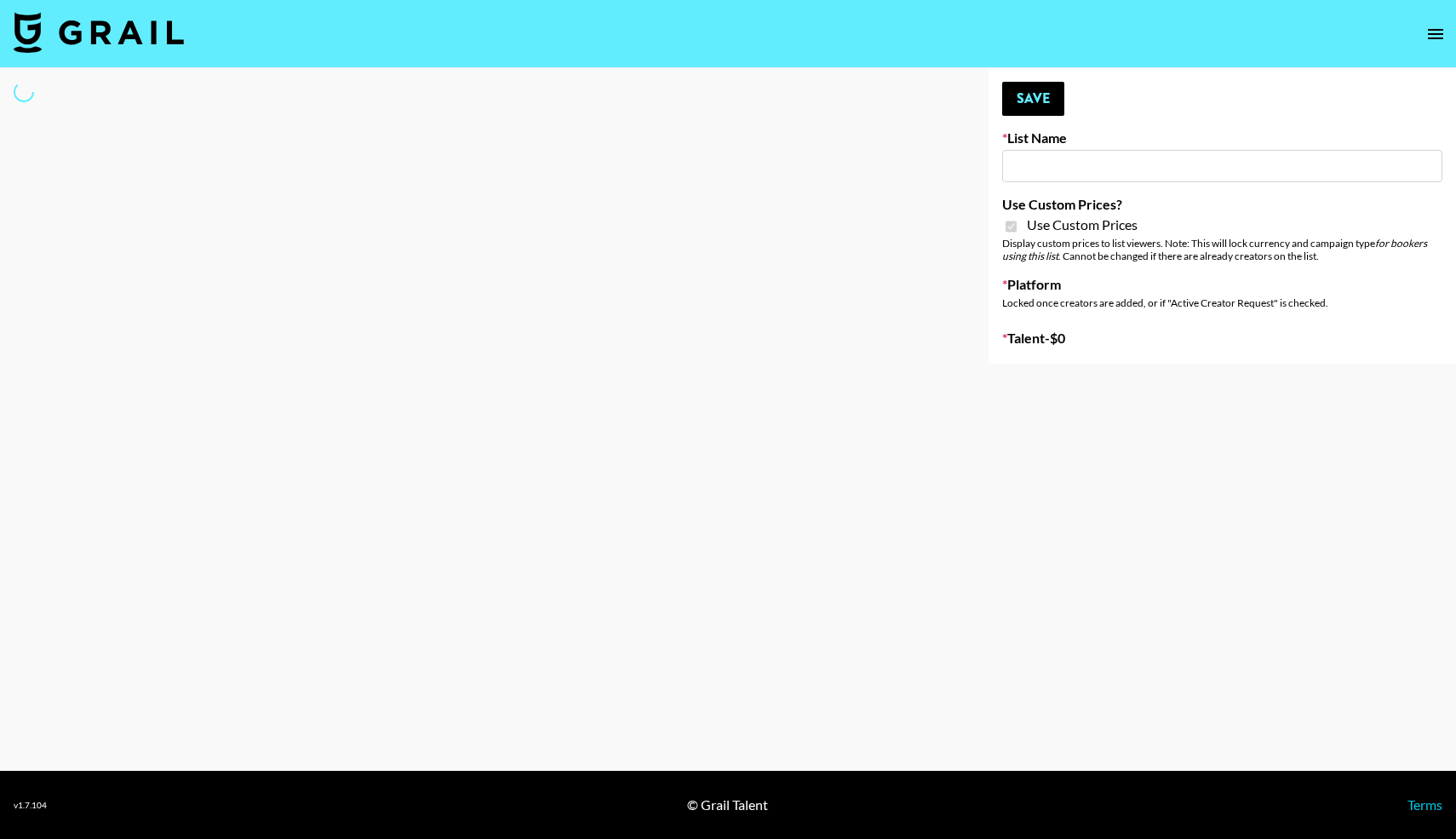
type input "Whiteout Survival (30th Sept)"
checkbox input "true"
select select "Brand"
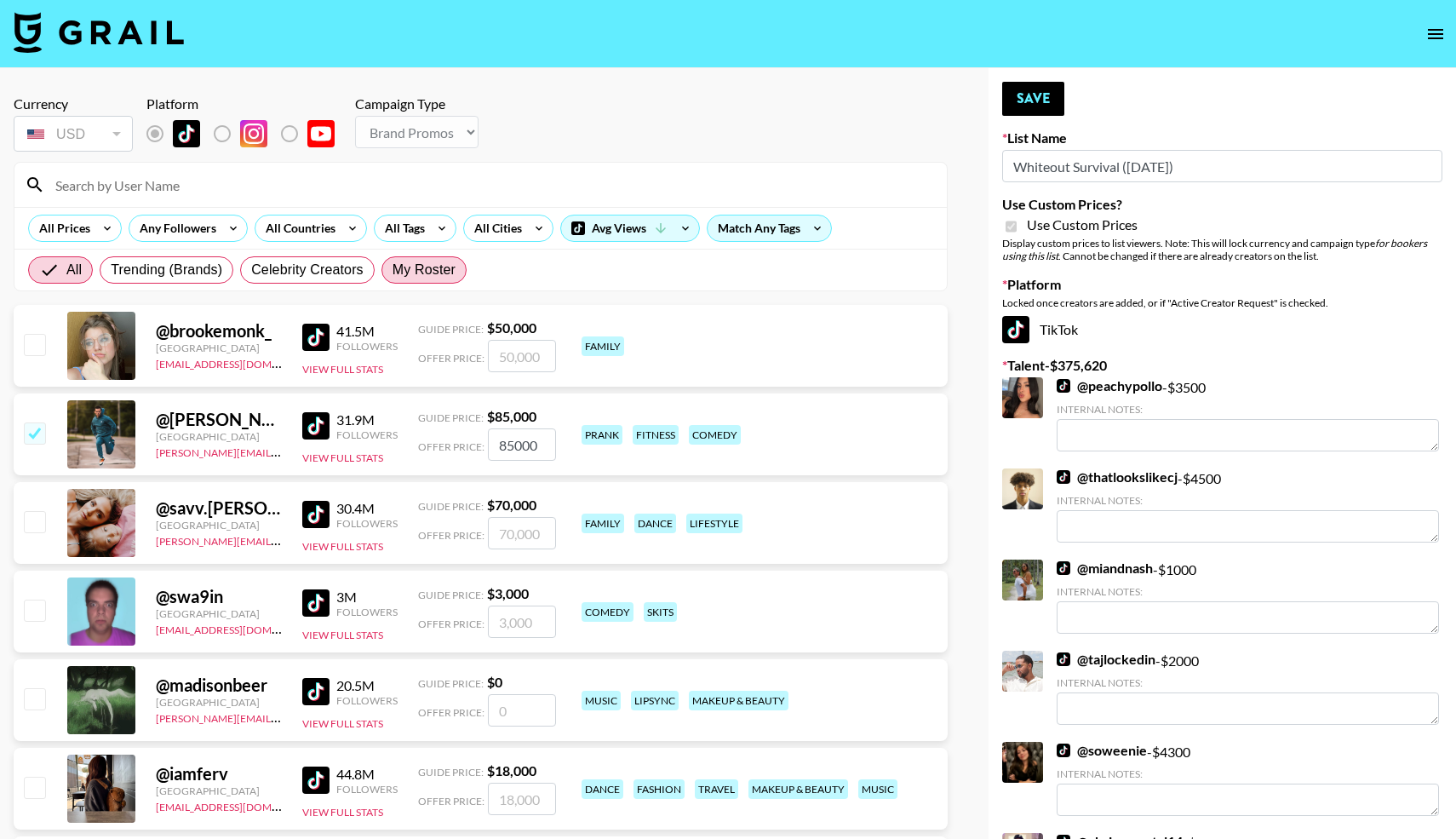
click at [429, 260] on span "My Roster" at bounding box center [425, 270] width 63 height 20
click at [393, 270] on input "My Roster" at bounding box center [393, 270] width 0 height 0
radio input "true"
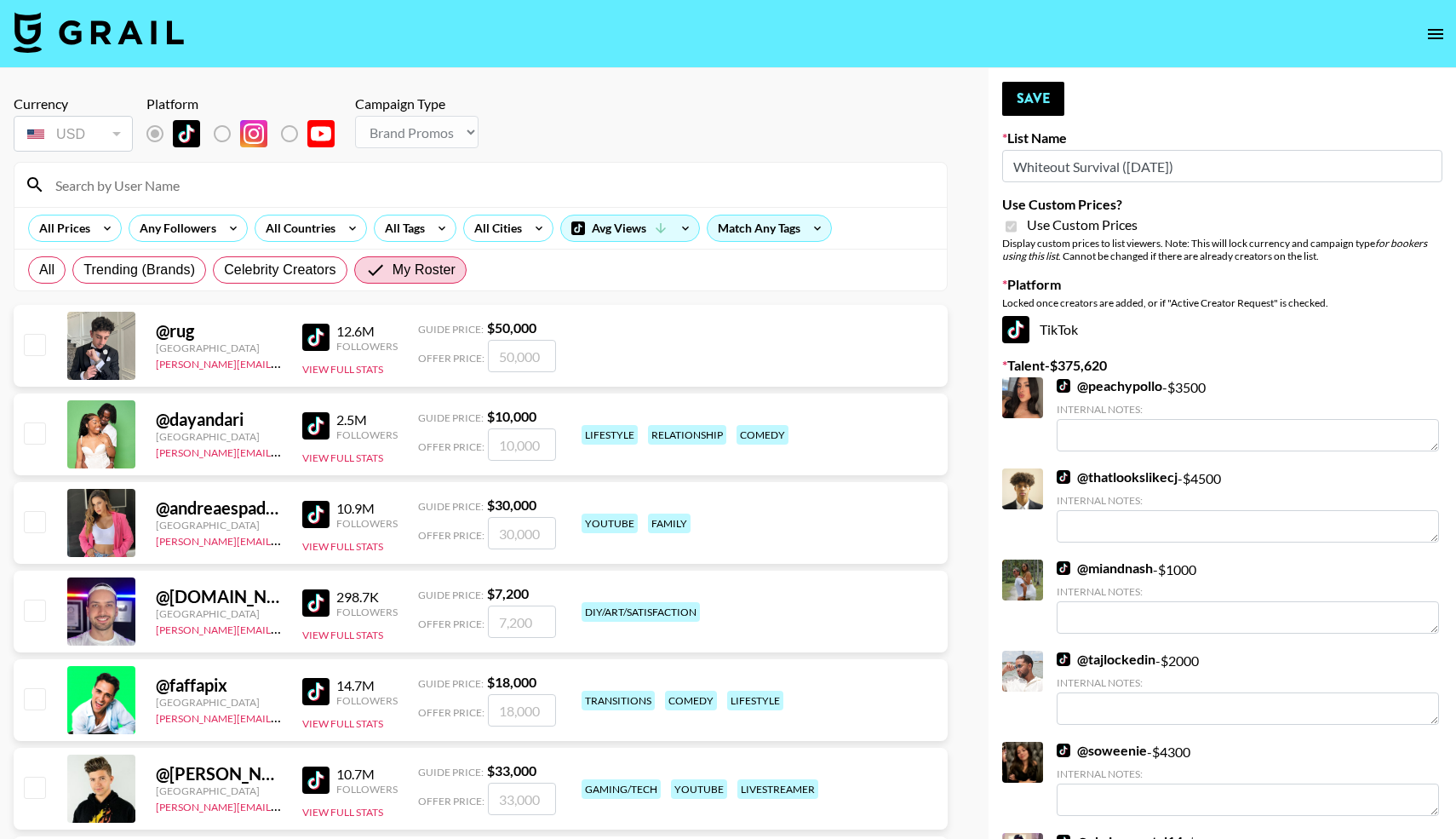
click at [35, 352] on input "checkbox" at bounding box center [34, 345] width 20 height 20
checkbox input "true"
type input "50000"
click at [34, 435] on input "checkbox" at bounding box center [34, 433] width 20 height 20
checkbox input "true"
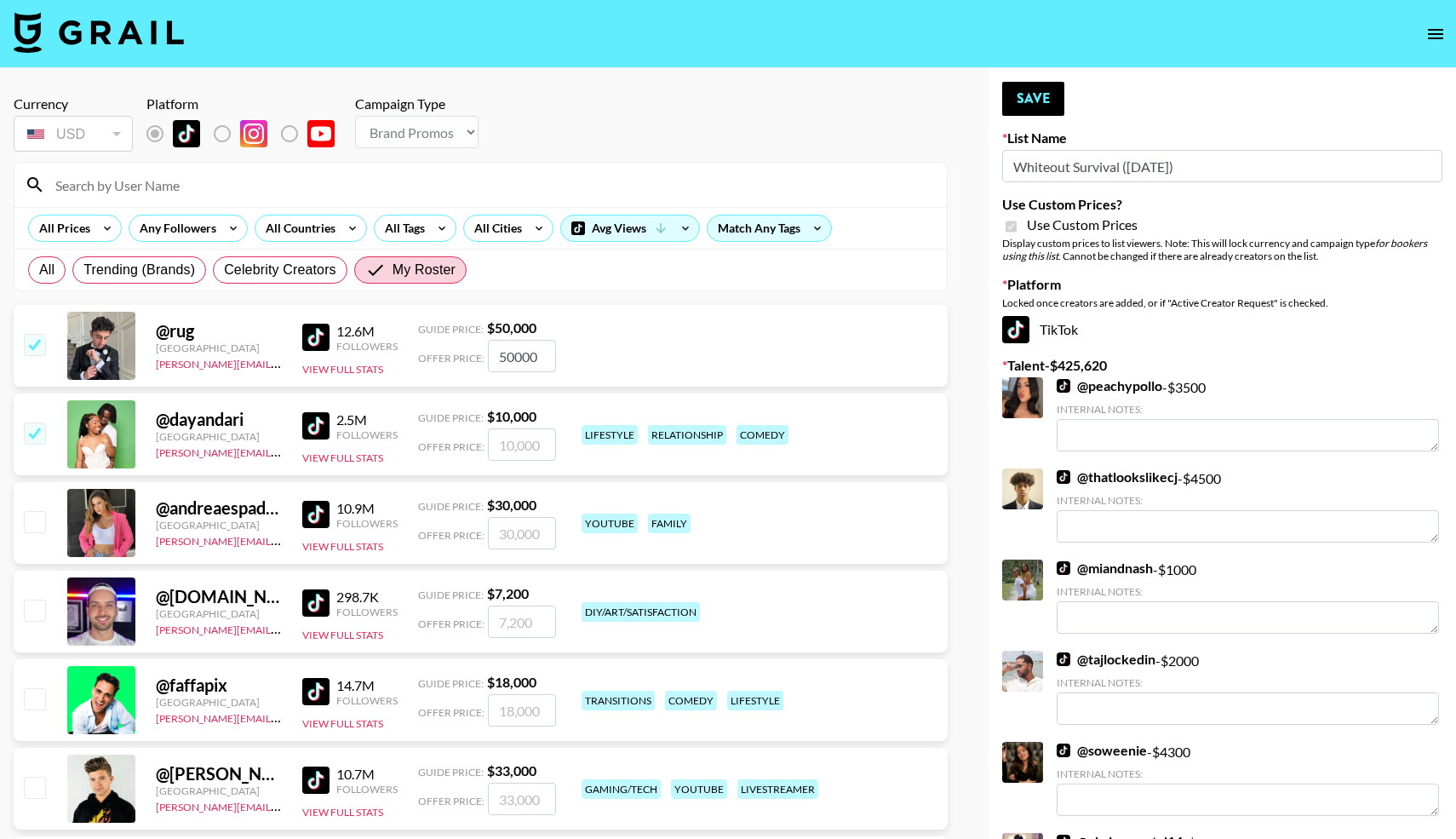
type input "10000"
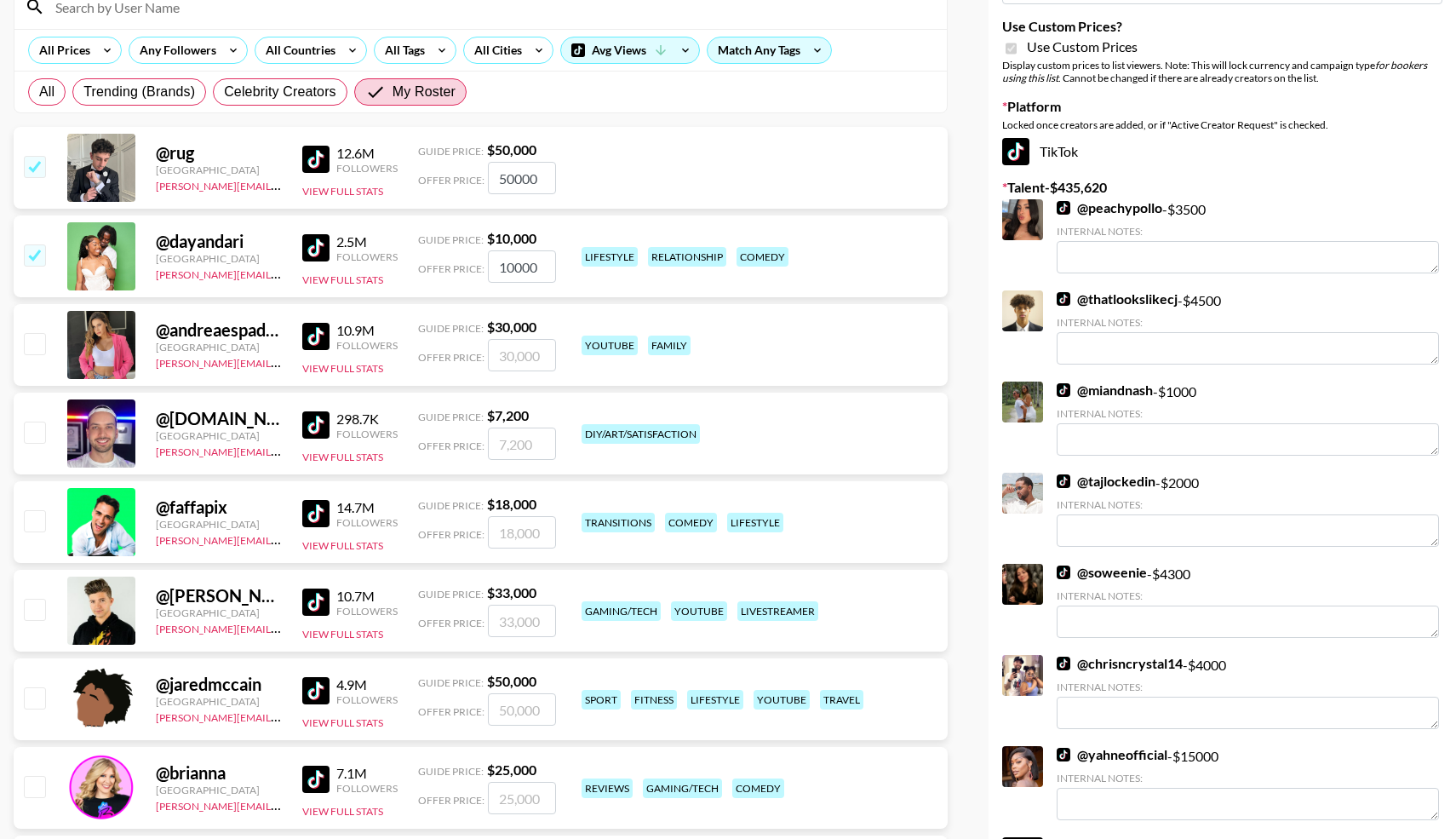
scroll to position [183, 0]
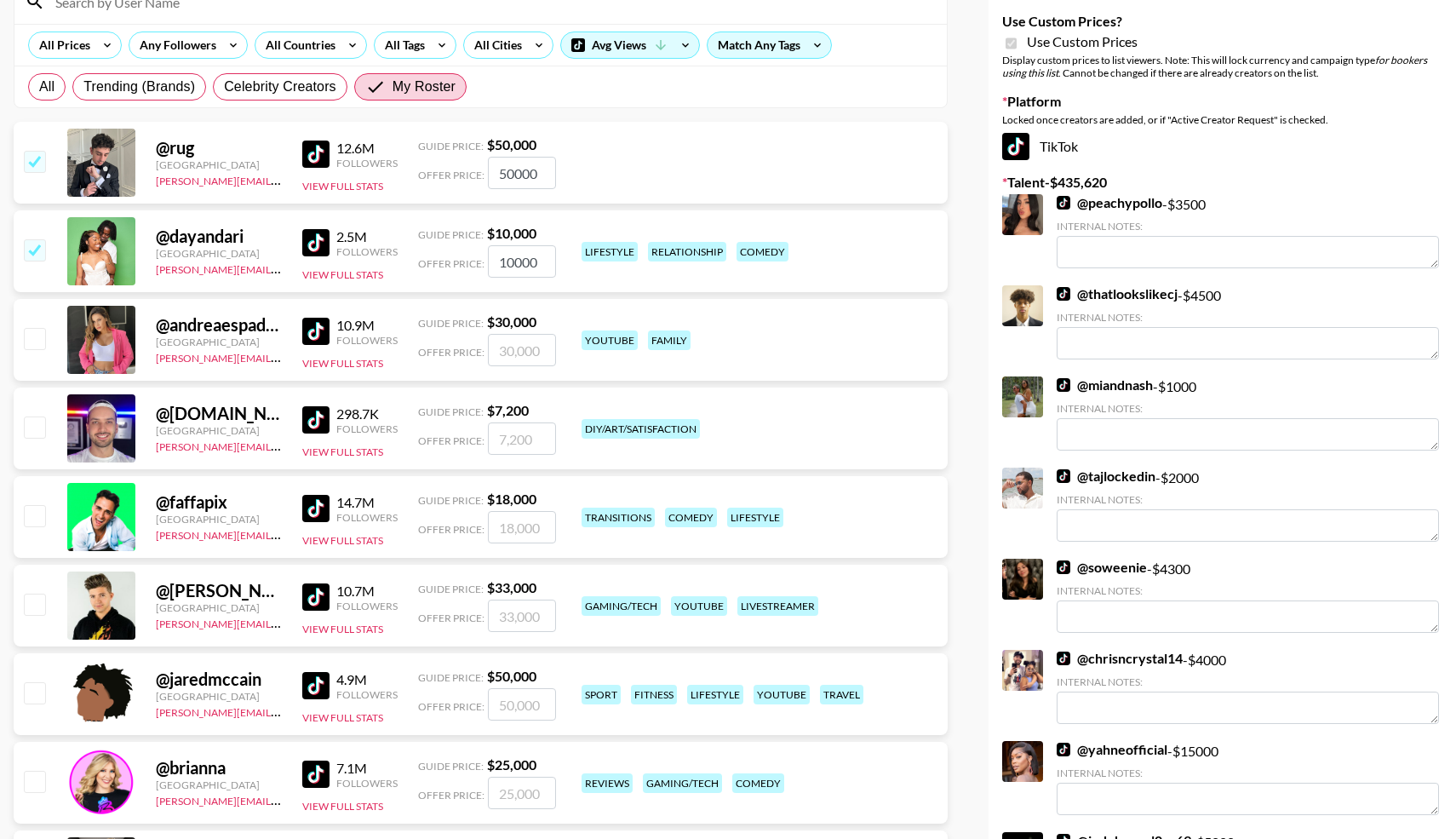
click at [36, 514] on input "checkbox" at bounding box center [34, 515] width 20 height 20
checkbox input "true"
type input "18000"
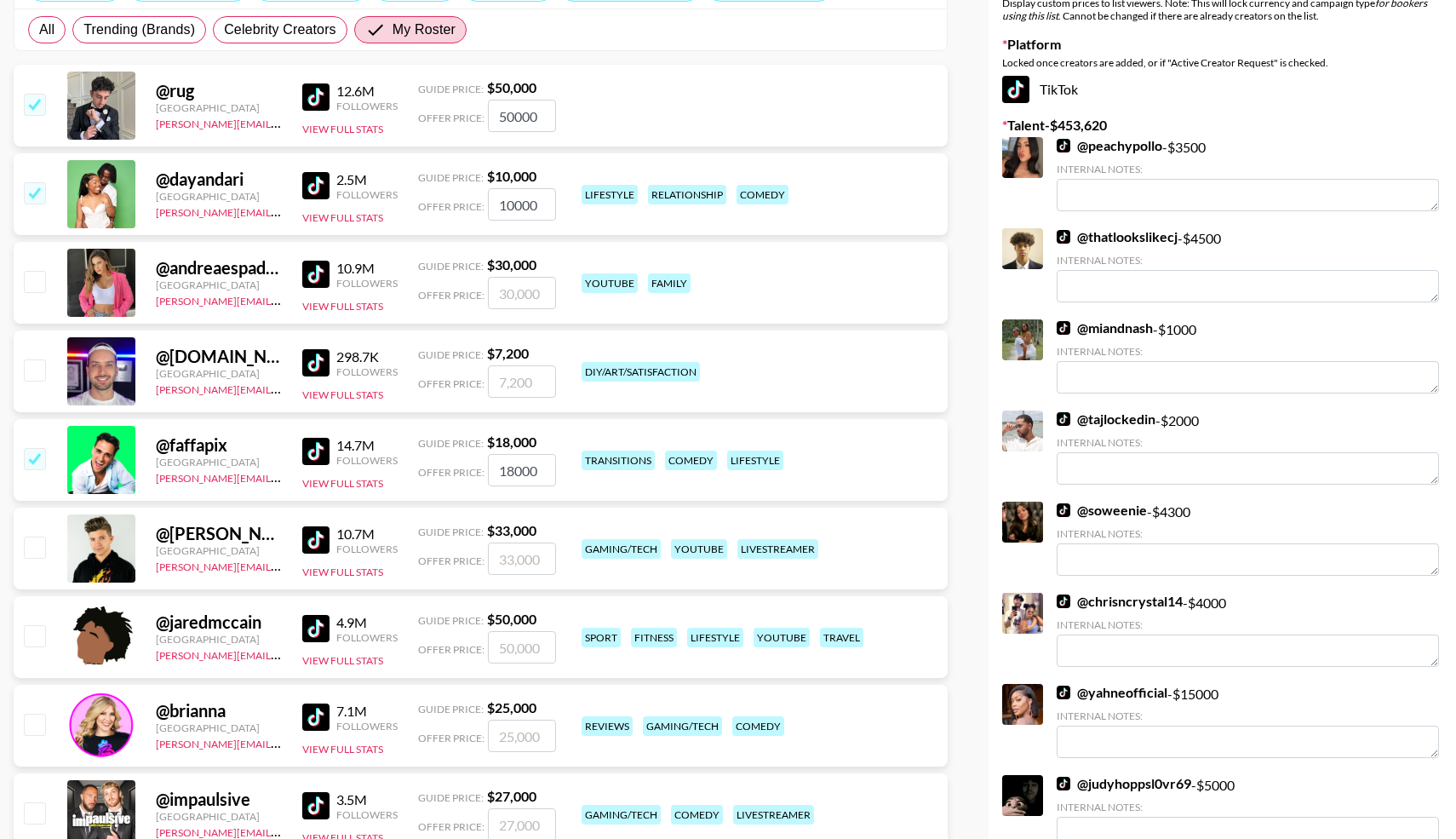
scroll to position [273, 0]
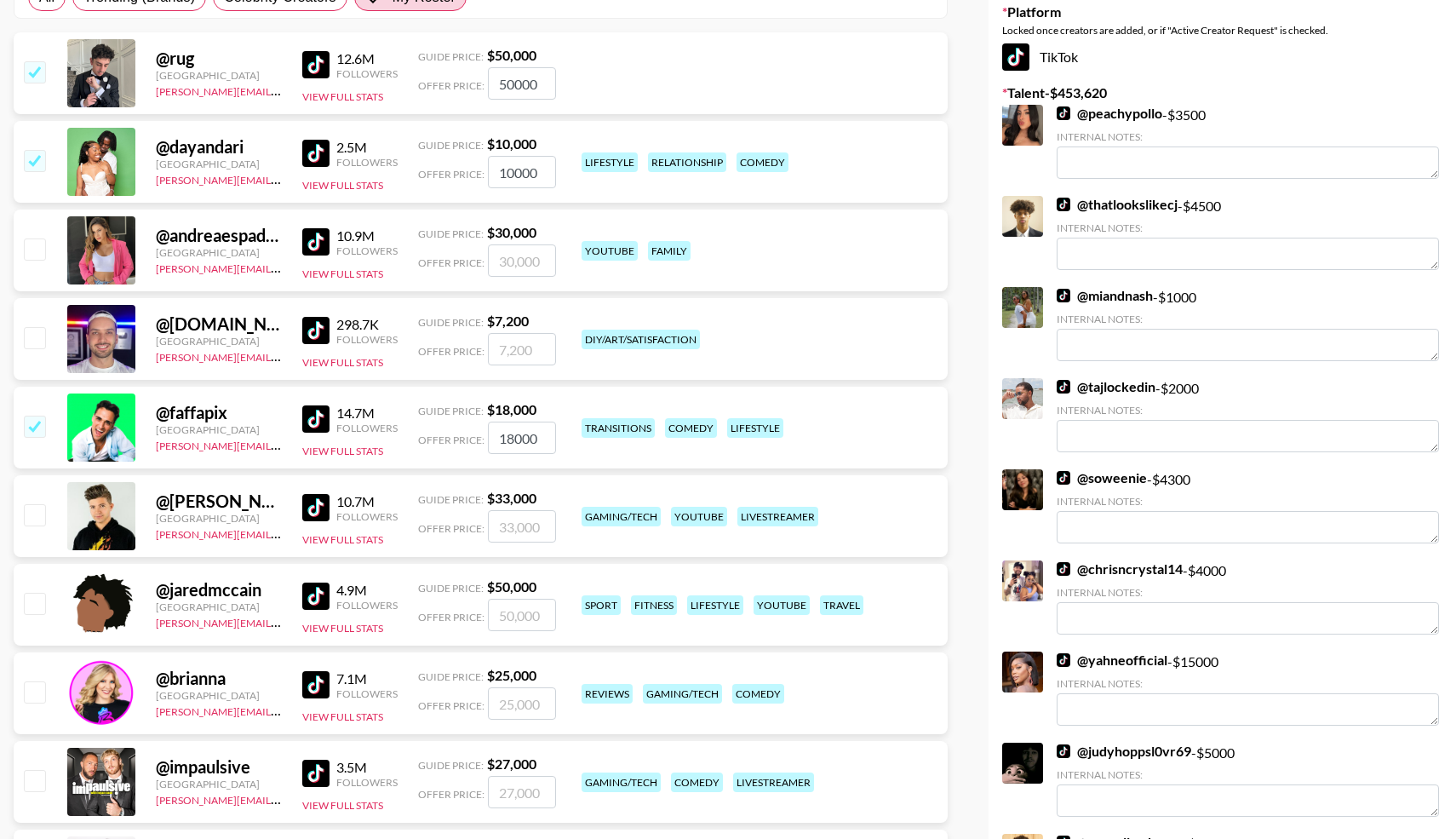
click at [35, 603] on input "checkbox" at bounding box center [34, 603] width 20 height 20
checkbox input "true"
type input "50000"
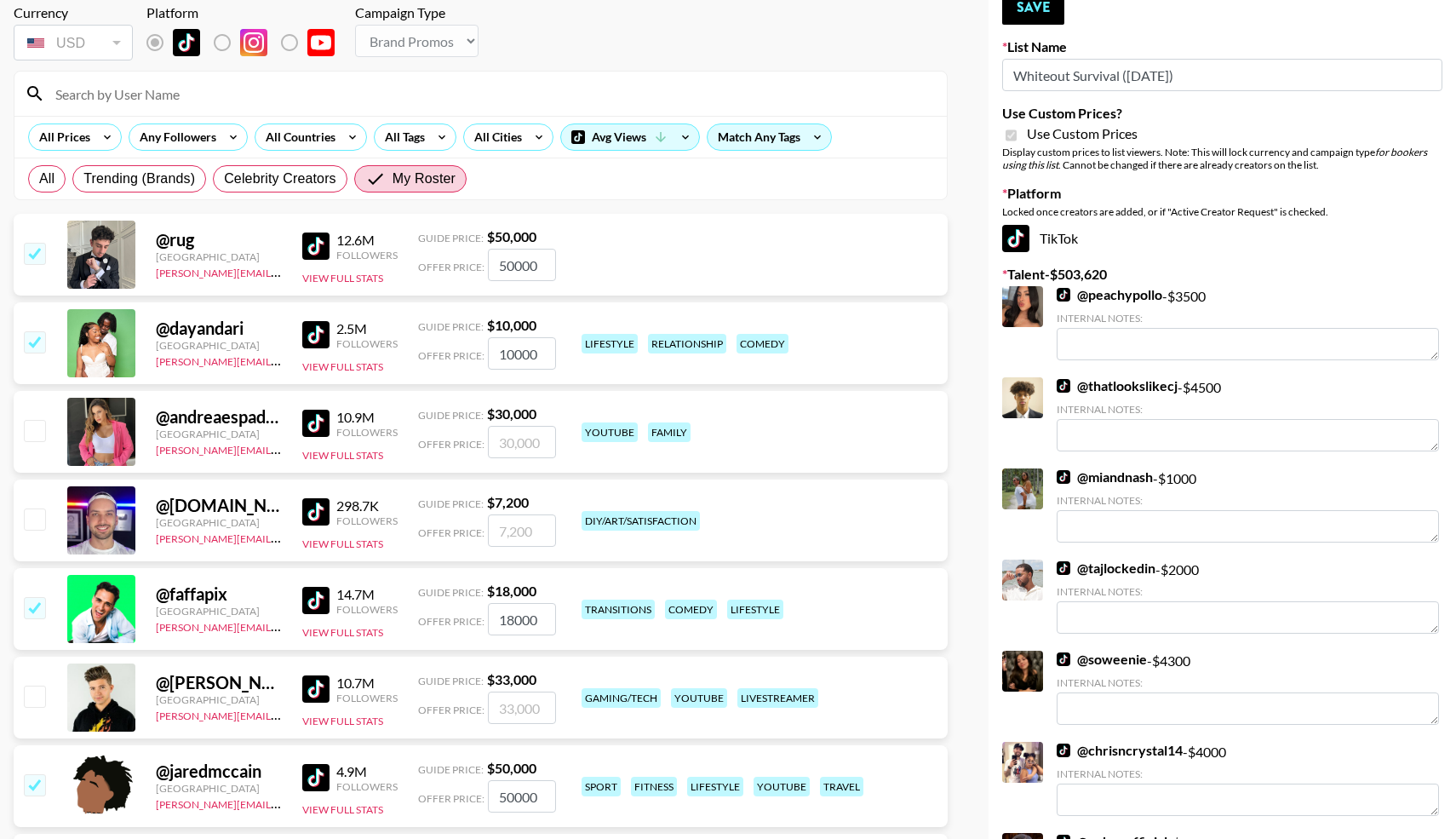
scroll to position [0, 0]
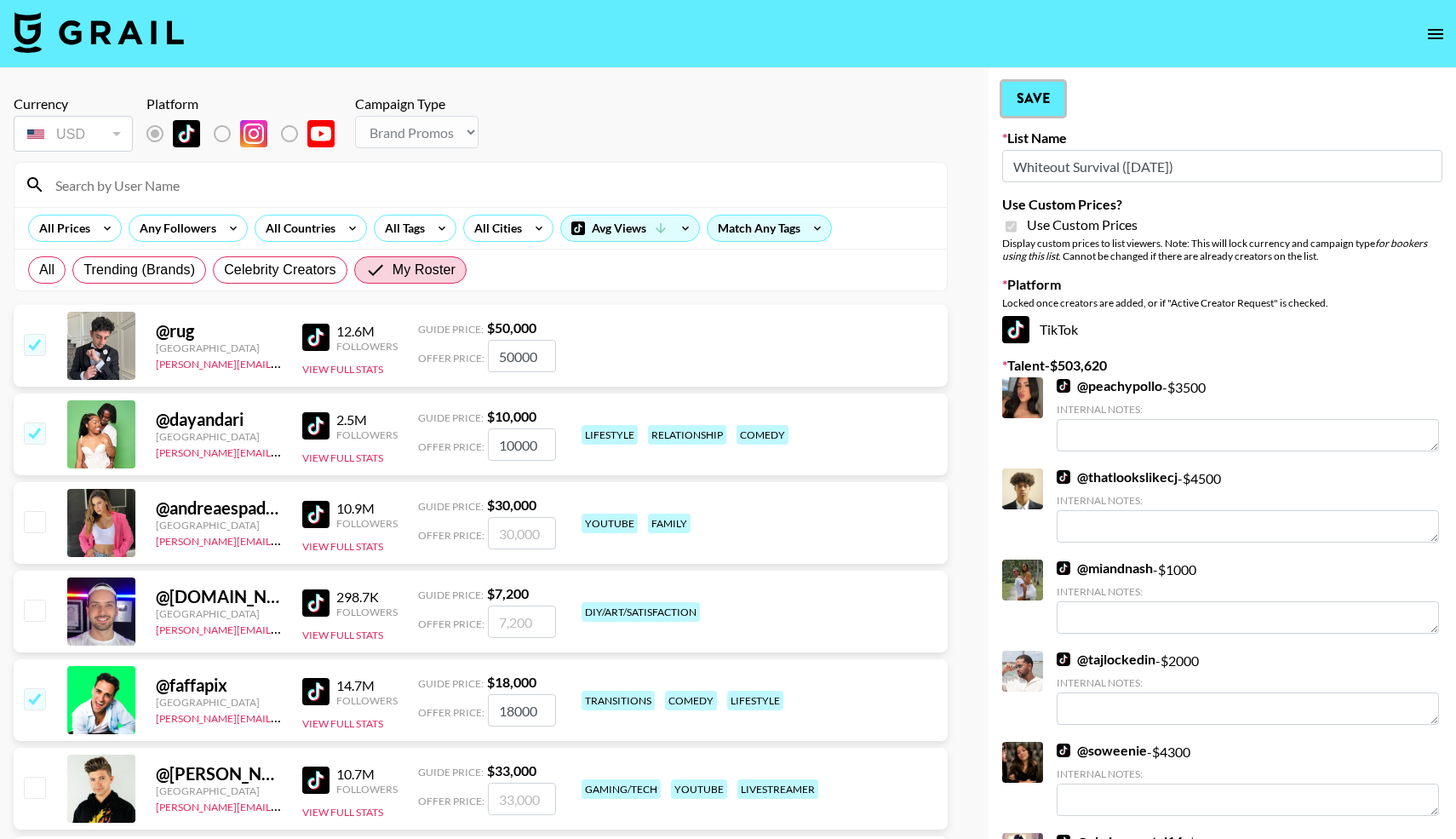
click at [1018, 97] on button "Save" at bounding box center [1033, 99] width 62 height 34
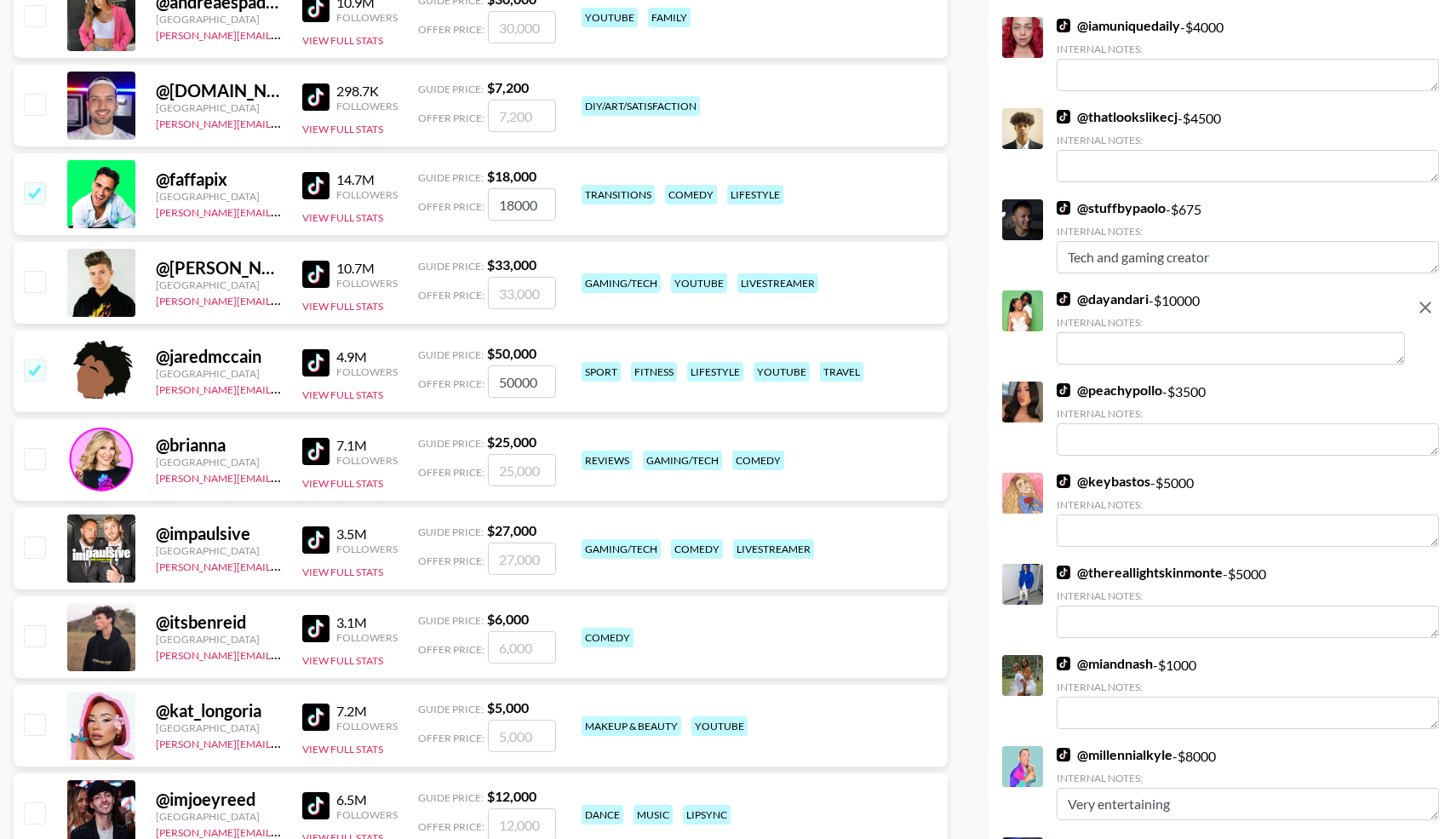
scroll to position [517, 0]
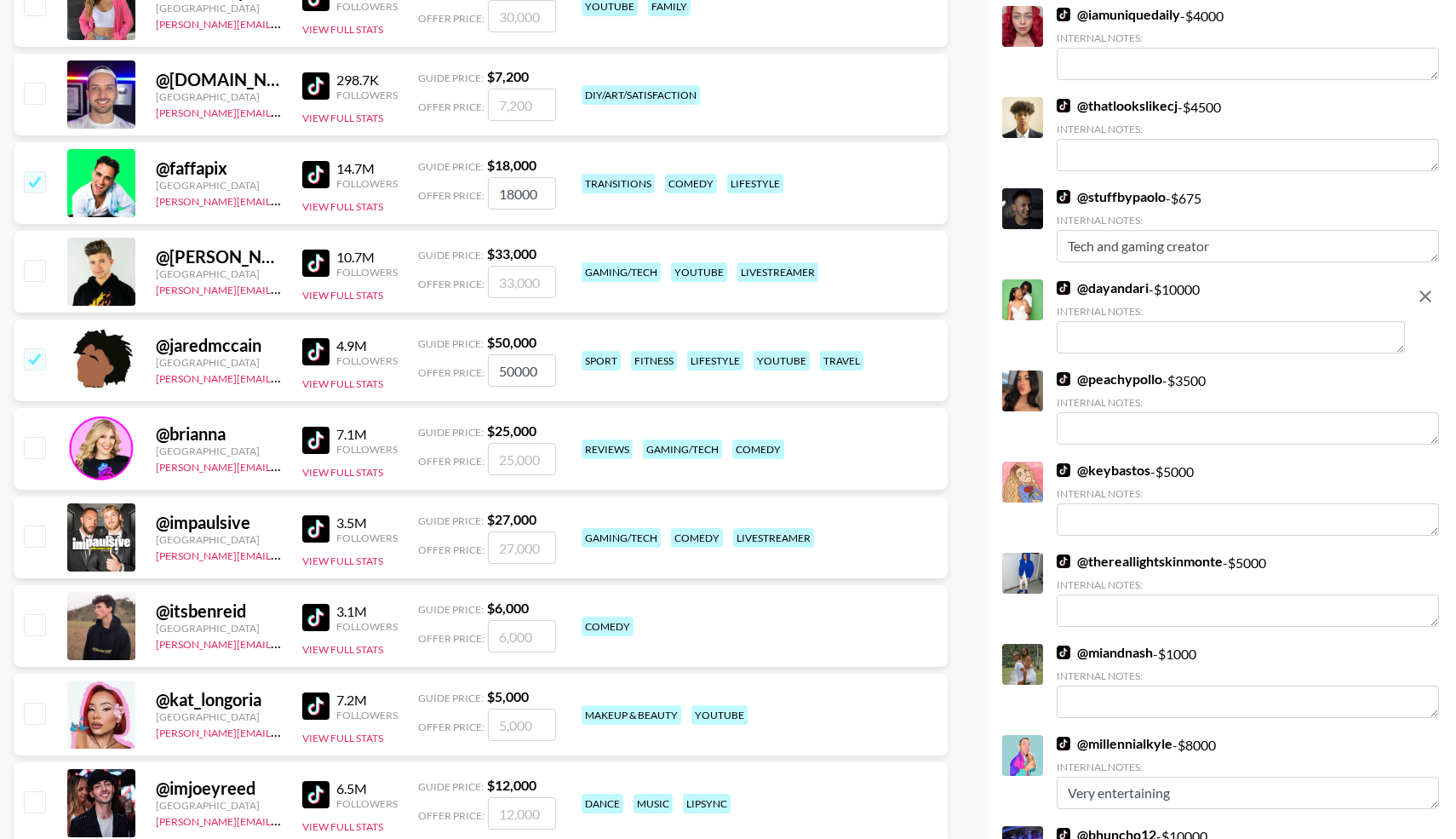
click at [35, 629] on input "checkbox" at bounding box center [34, 624] width 20 height 20
checkbox input "true"
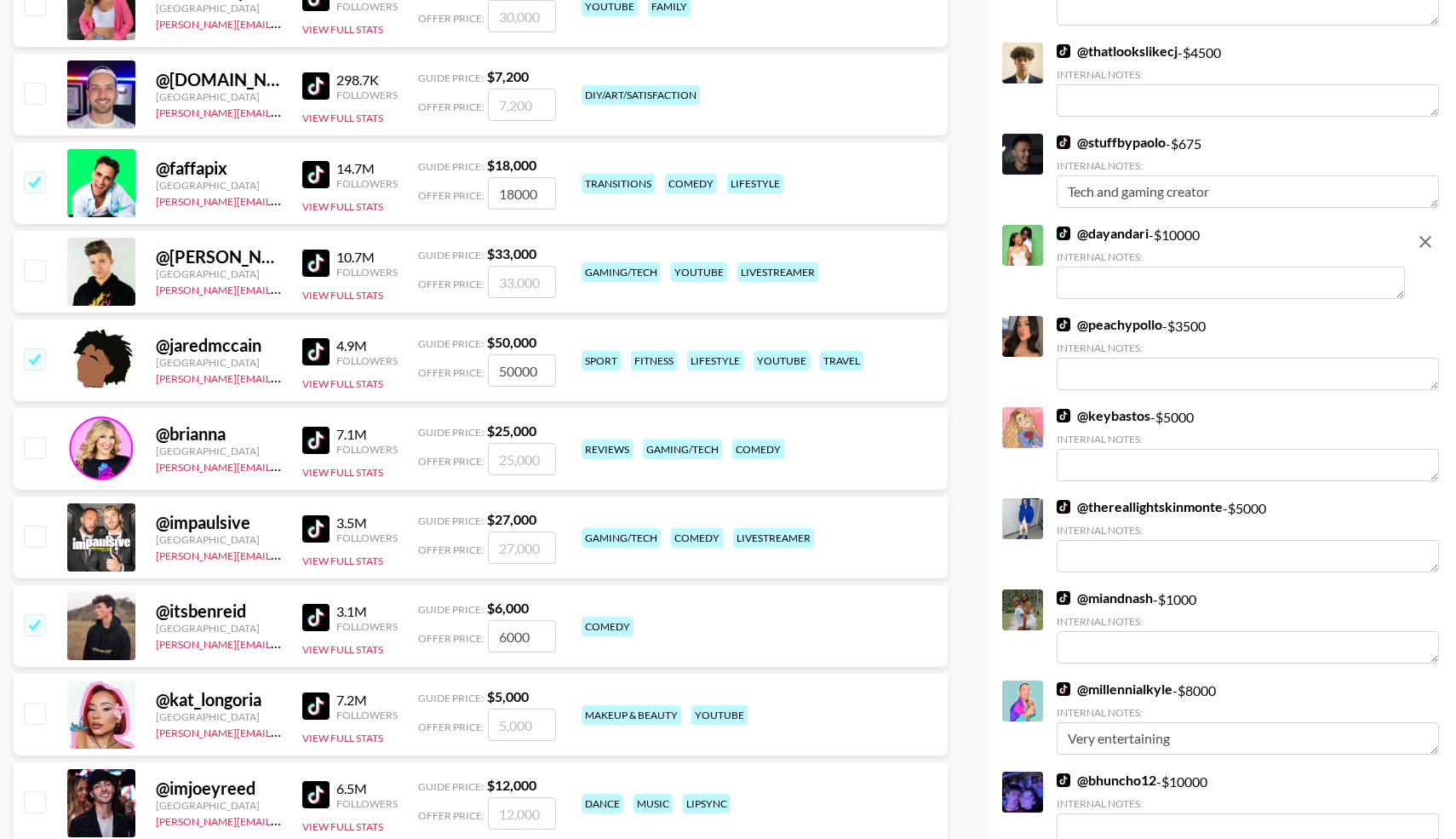
drag, startPoint x: 532, startPoint y: 642, endPoint x: 436, endPoint y: 641, distance: 96.0
click at [436, 641] on div "Offer Price: 6000" at bounding box center [487, 636] width 138 height 33
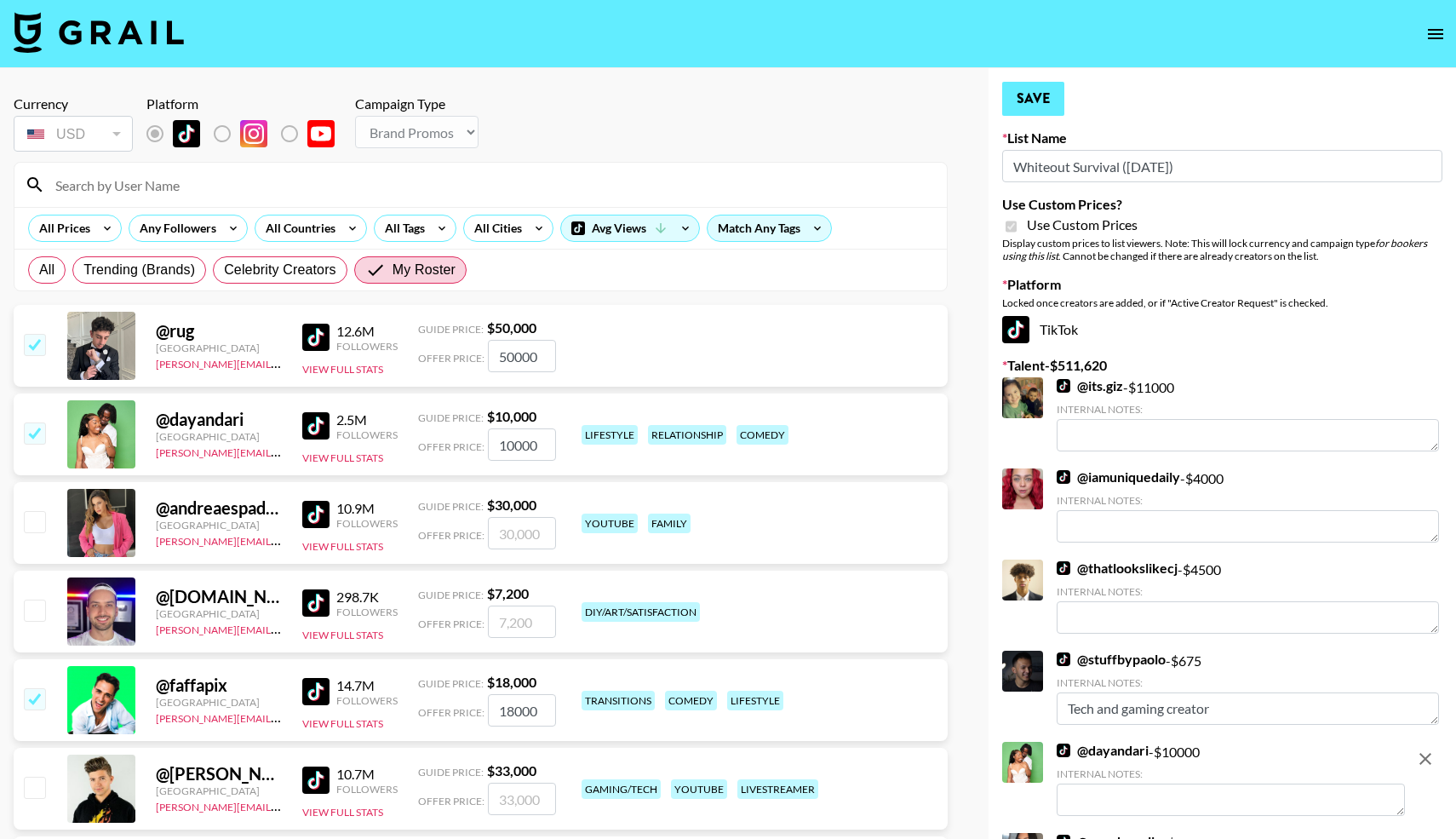
type input "8000"
click at [1032, 94] on button "Save" at bounding box center [1033, 99] width 62 height 34
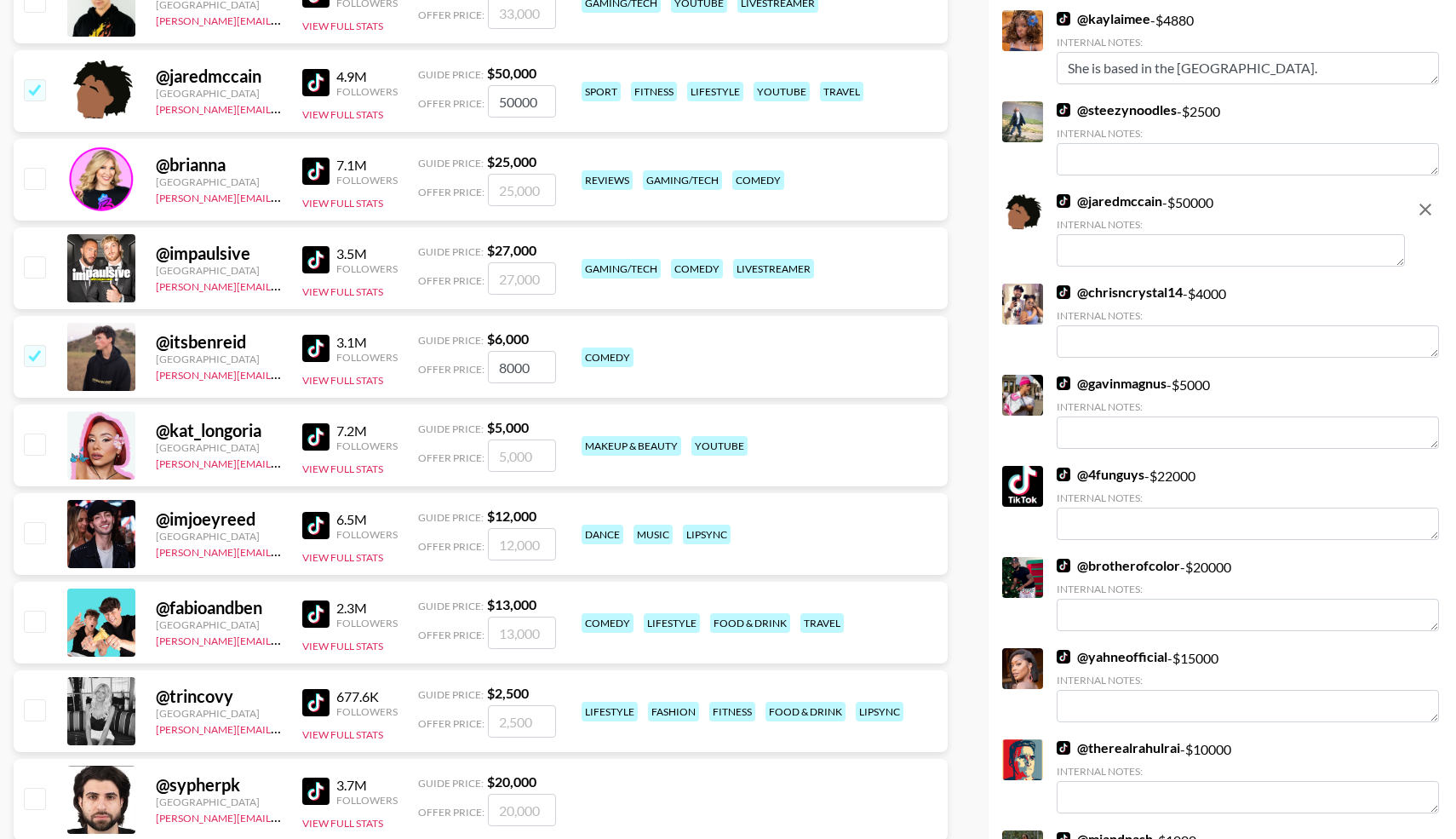
scroll to position [797, 0]
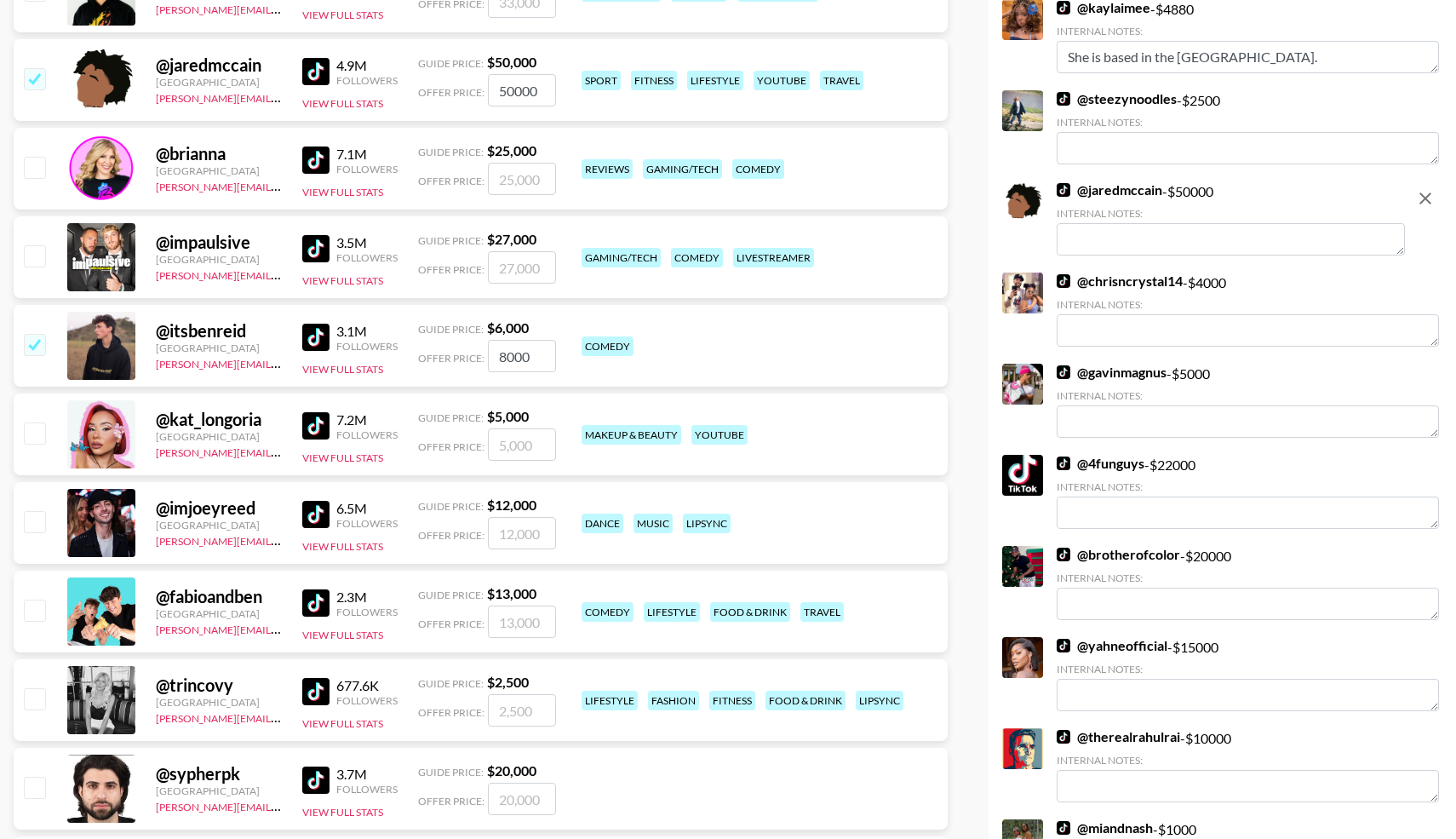
click at [36, 428] on input "checkbox" at bounding box center [34, 433] width 20 height 20
checkbox input "true"
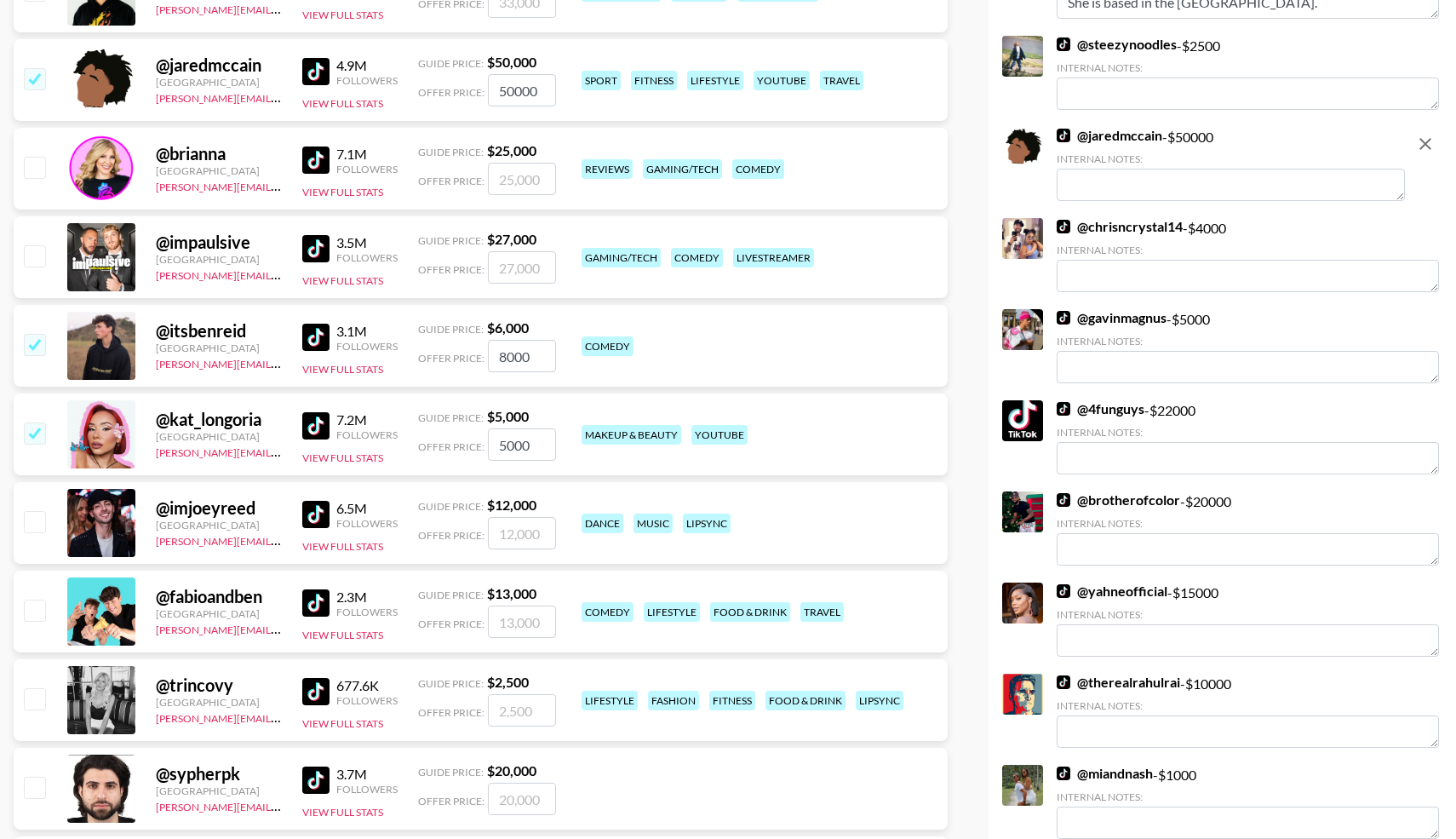
drag, startPoint x: 540, startPoint y: 443, endPoint x: 460, endPoint y: 434, distance: 80.5
click at [461, 436] on div "Offer Price: 5000" at bounding box center [487, 444] width 138 height 33
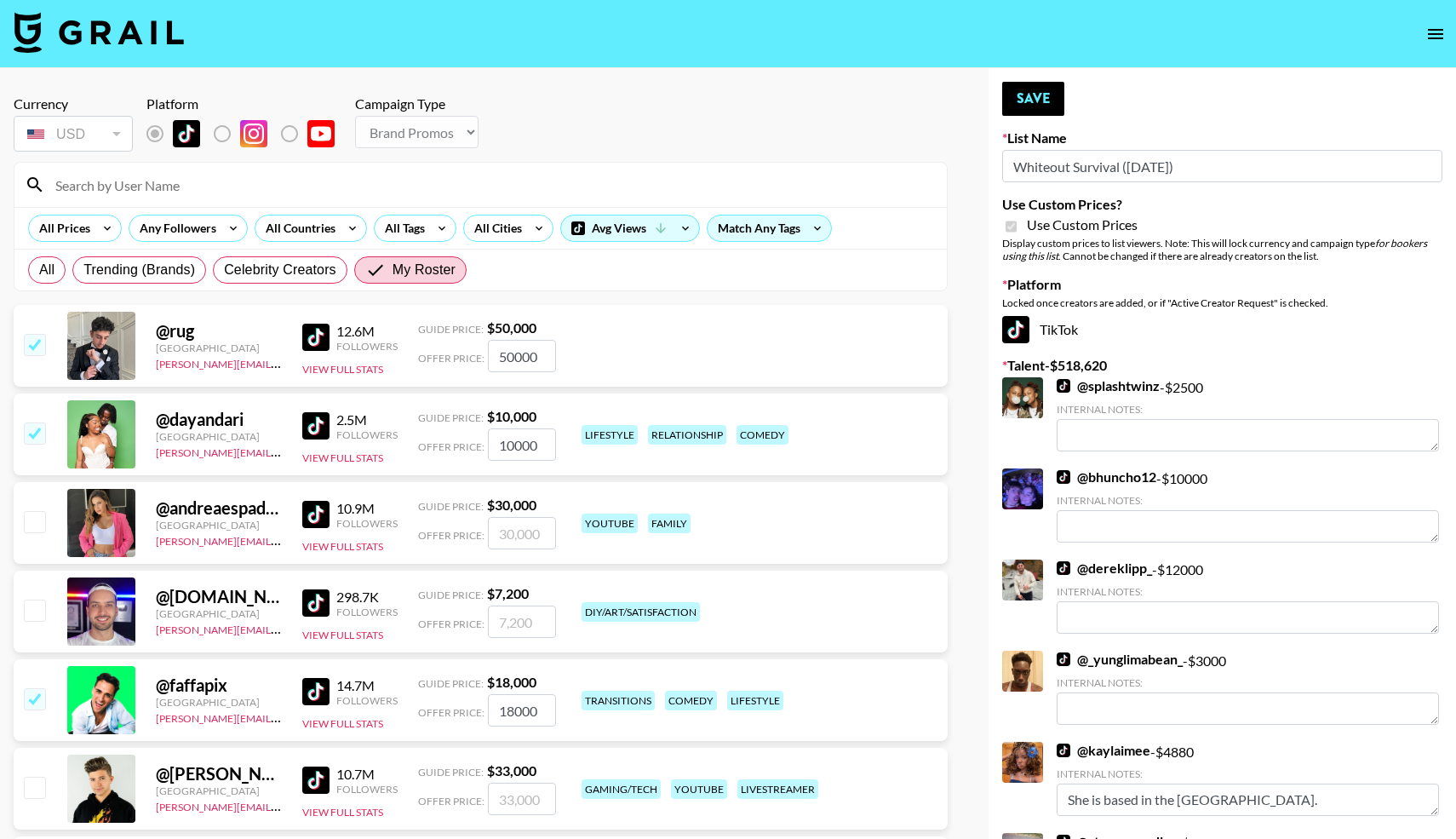
scroll to position [0, 0]
type input "7000"
click at [1014, 95] on button "Save" at bounding box center [1033, 99] width 62 height 34
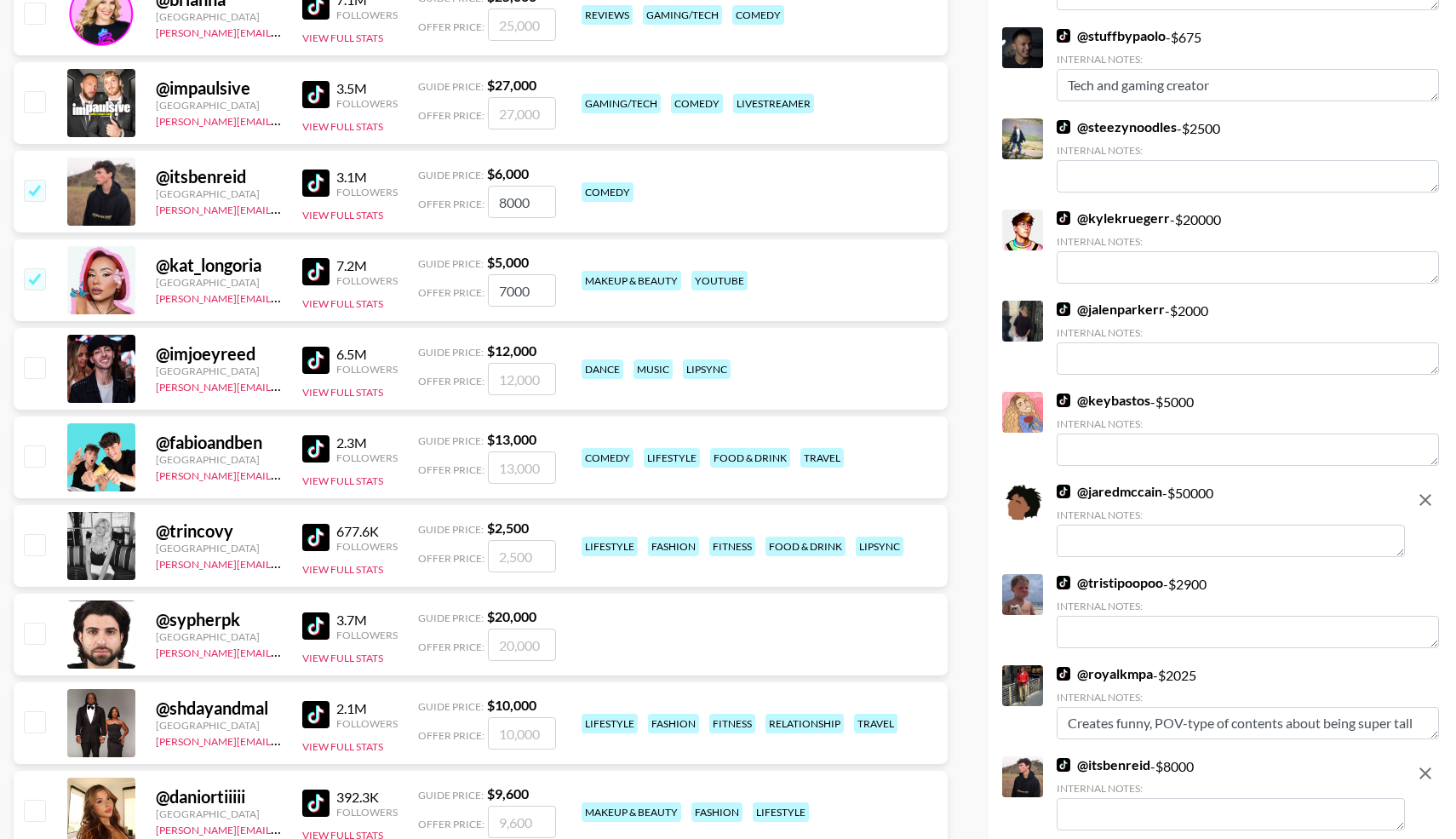
scroll to position [953, 0]
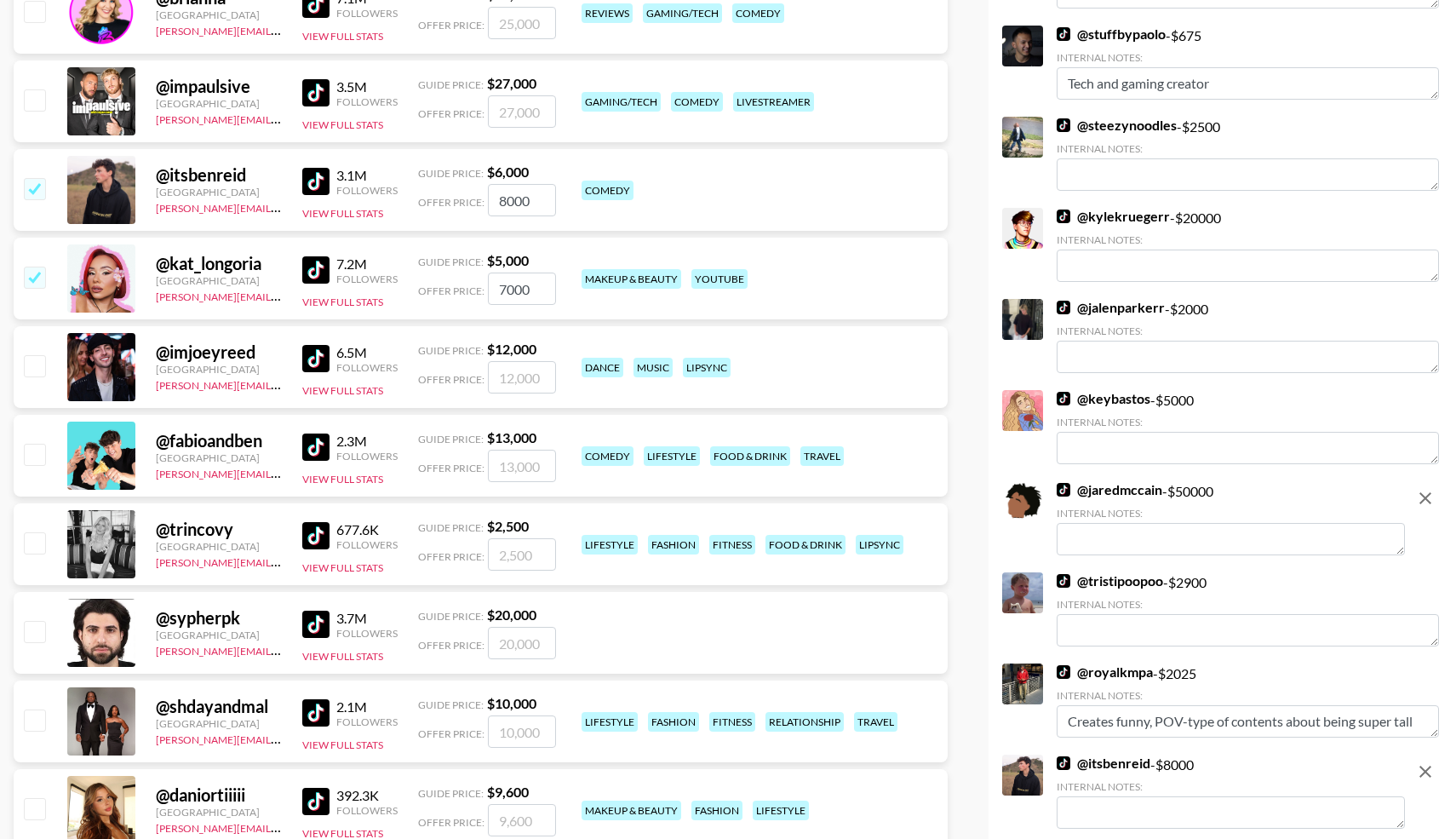
click at [38, 543] on input "checkbox" at bounding box center [34, 543] width 20 height 20
checkbox input "true"
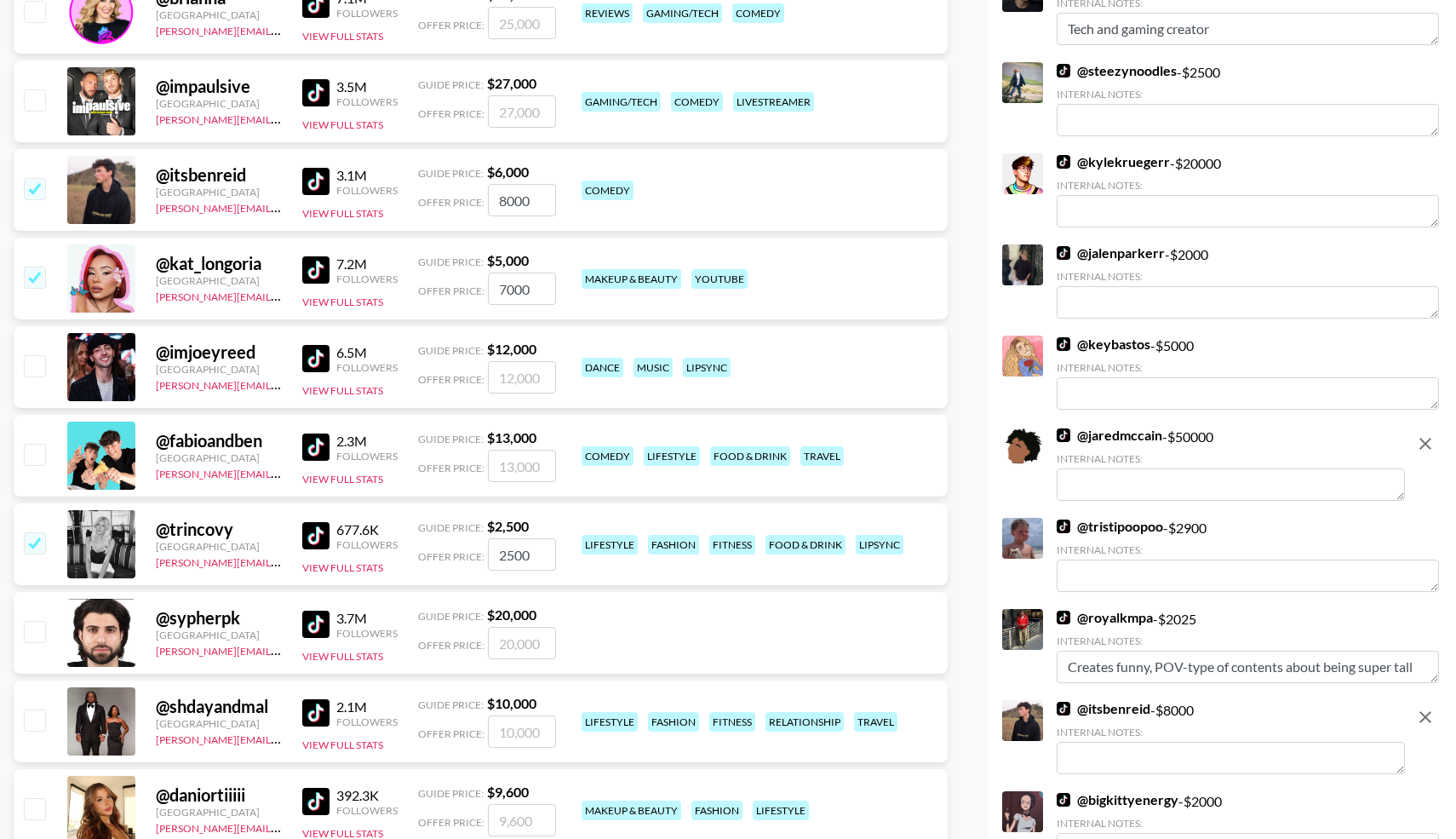
drag, startPoint x: 534, startPoint y: 557, endPoint x: 435, endPoint y: 559, distance: 99.0
click at [435, 559] on div "Offer Price: 2500" at bounding box center [487, 554] width 138 height 33
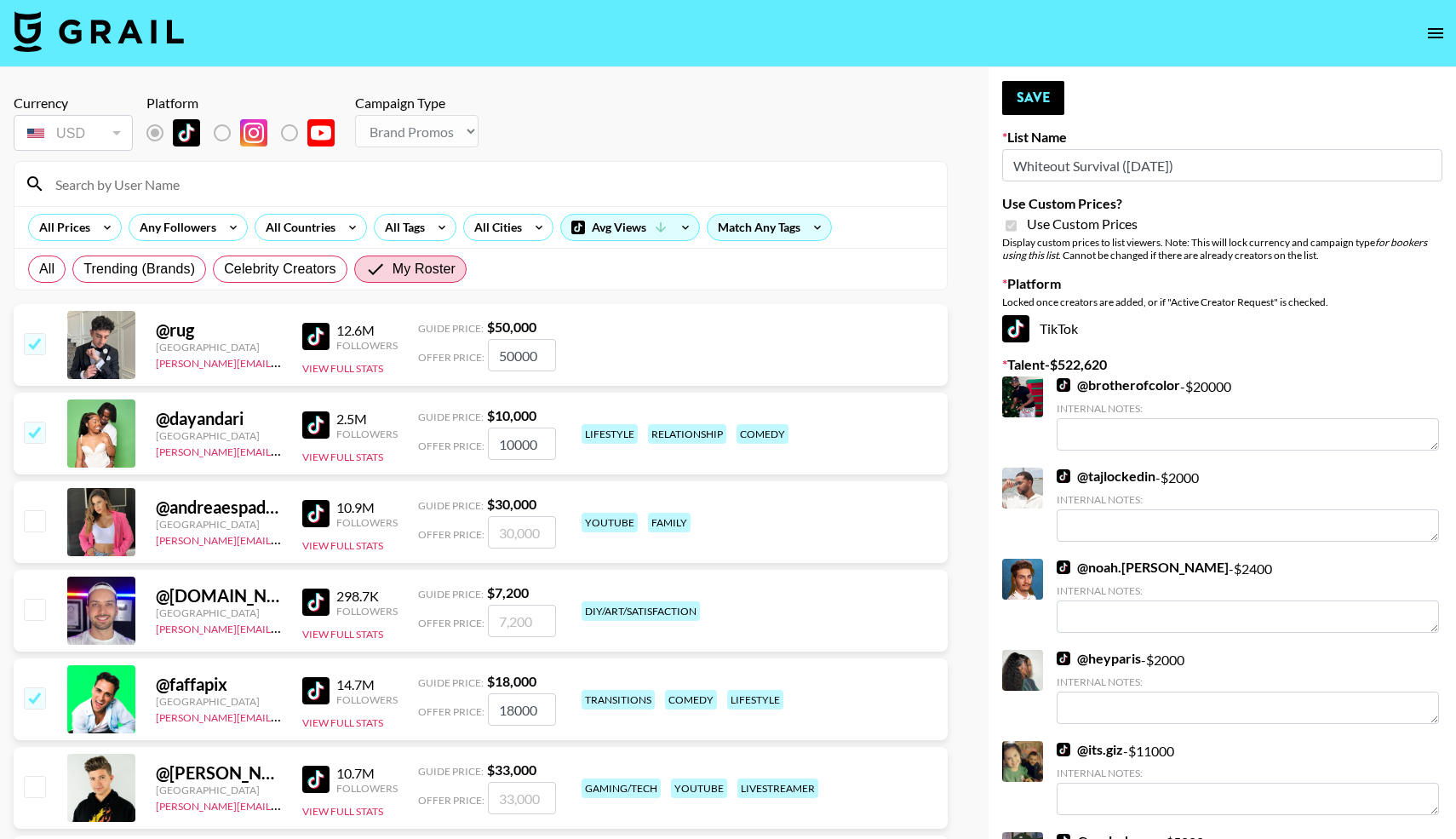
scroll to position [0, 0]
type input "4000"
click at [1020, 108] on button "Save" at bounding box center [1033, 99] width 62 height 34
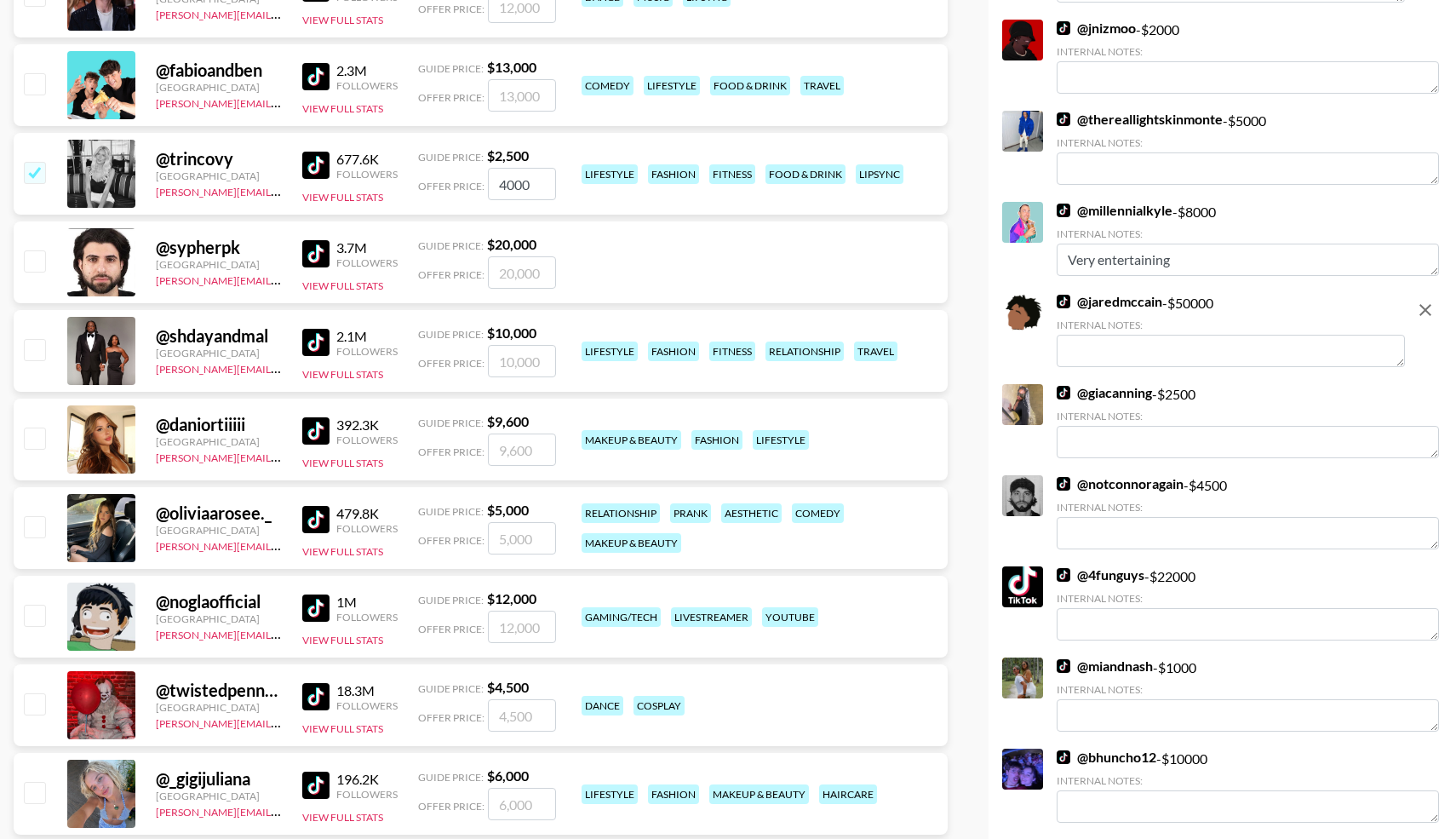
scroll to position [1322, 0]
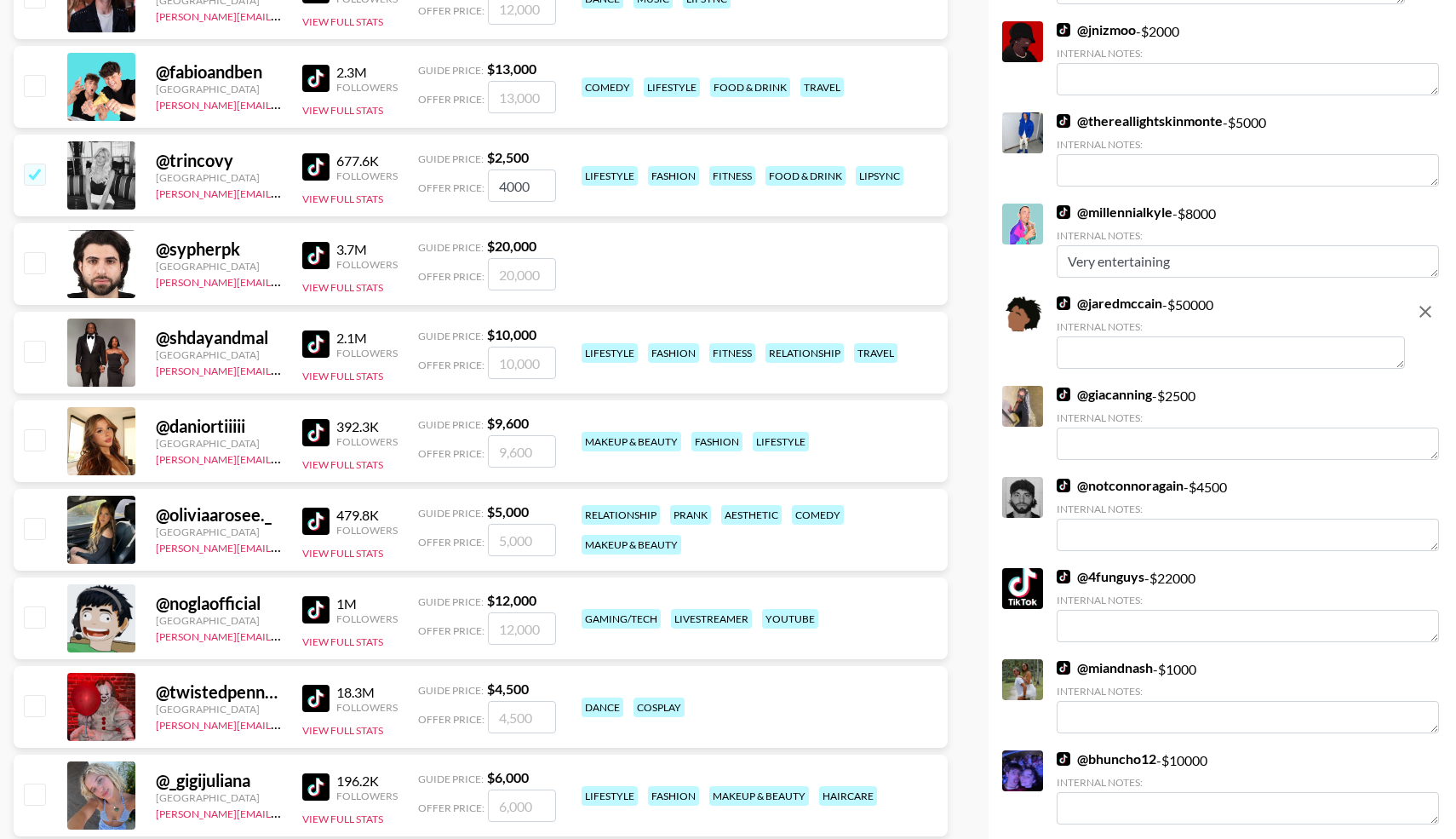
click at [36, 348] on input "checkbox" at bounding box center [34, 351] width 20 height 20
checkbox input "true"
type input "10000"
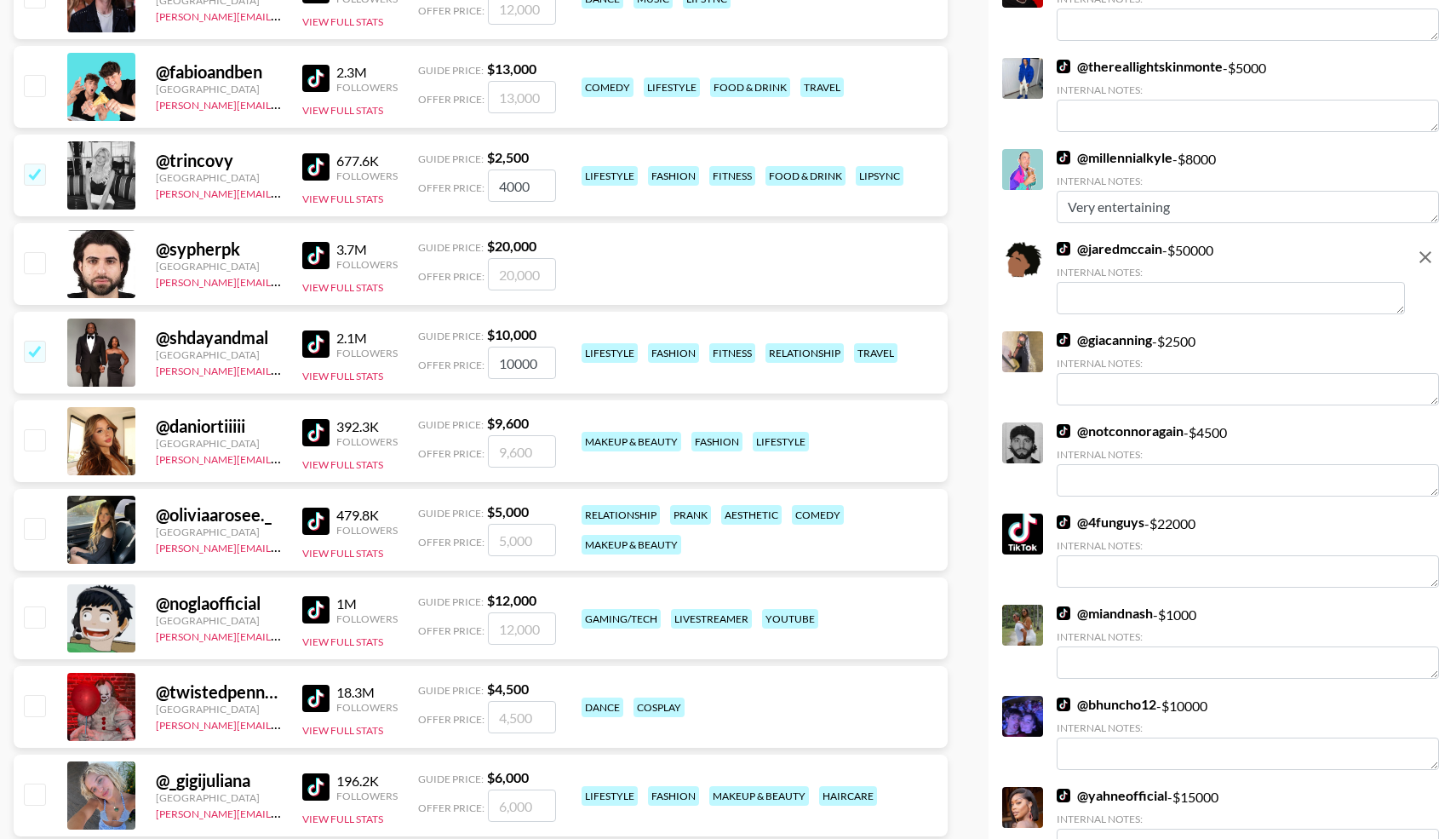
click at [35, 529] on input "checkbox" at bounding box center [34, 528] width 20 height 20
checkbox input "true"
type input "5000"
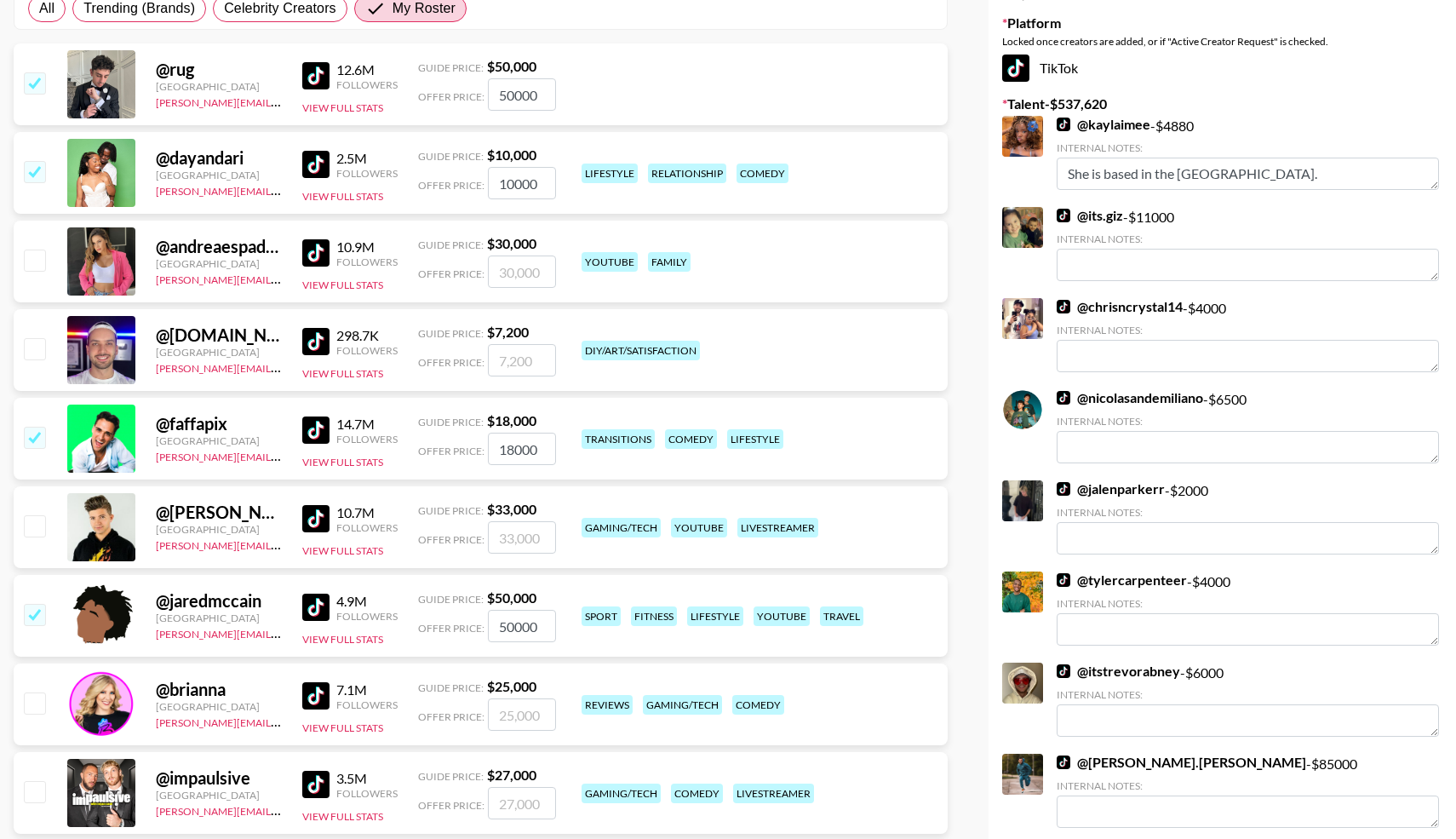
scroll to position [0, 0]
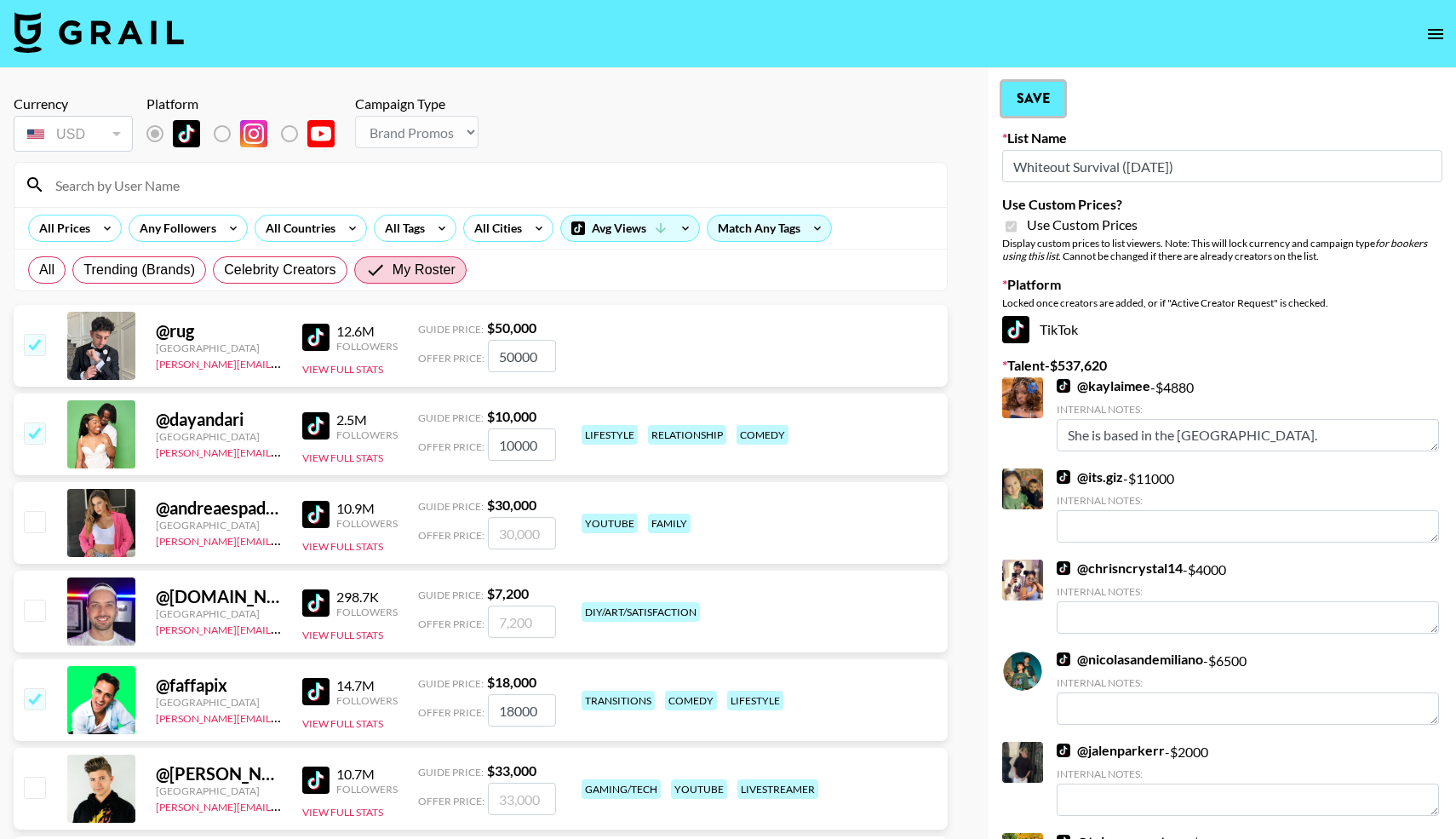
click at [1023, 88] on button "Save" at bounding box center [1033, 99] width 62 height 34
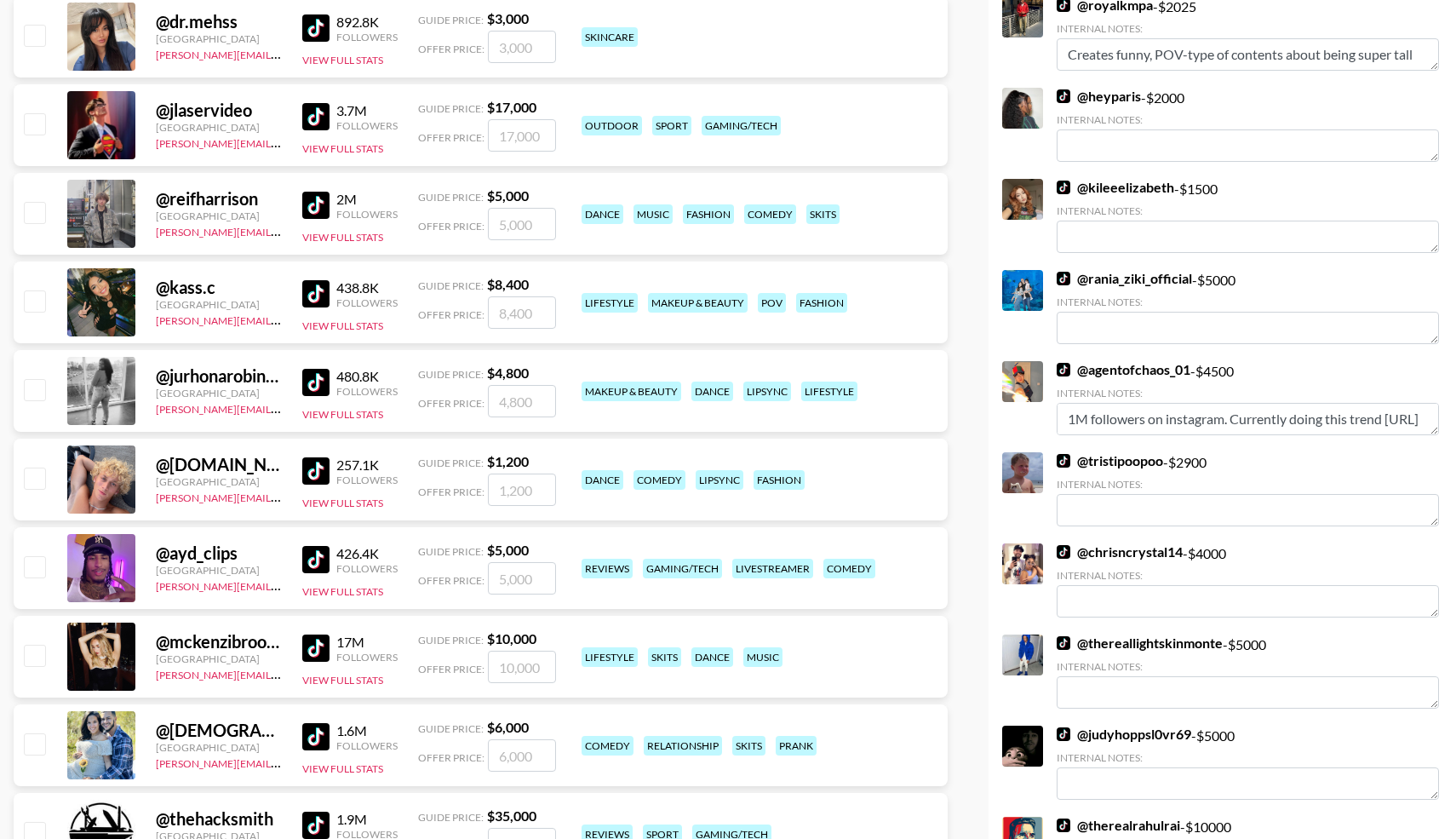
scroll to position [2428, 0]
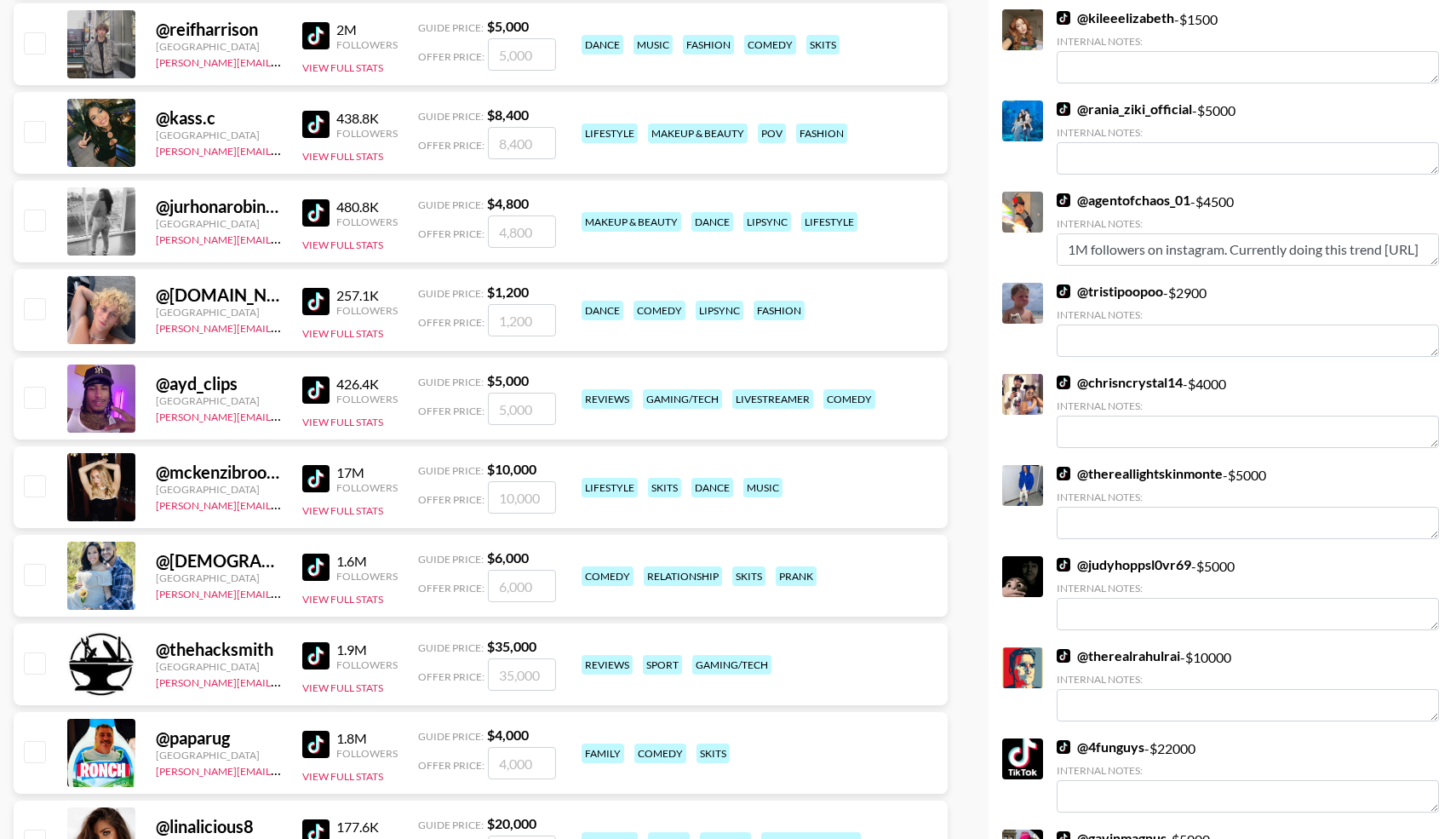
click at [31, 575] on input "checkbox" at bounding box center [34, 574] width 20 height 20
checkbox input "true"
type input "6000"
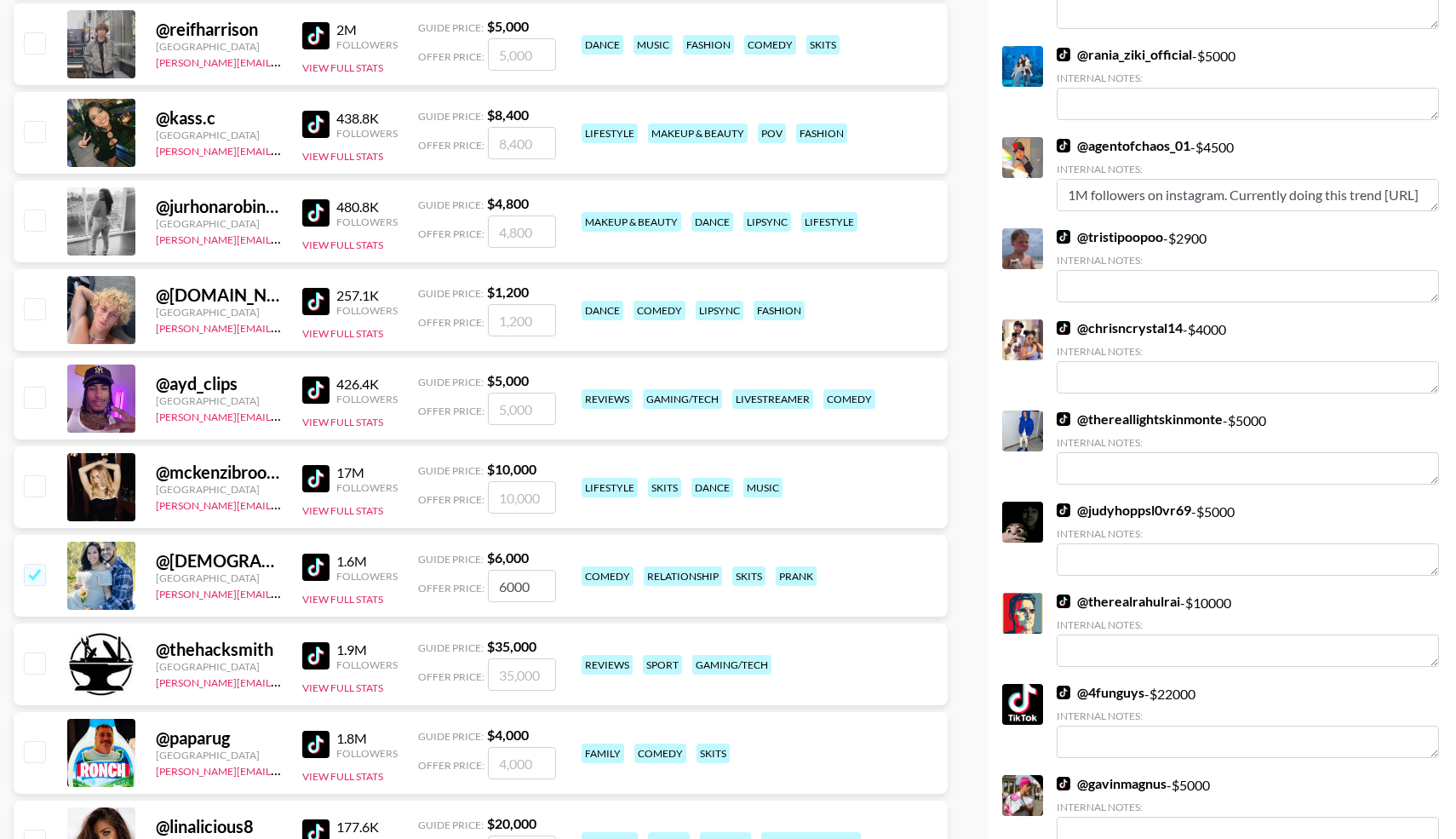
click at [35, 489] on input "checkbox" at bounding box center [34, 485] width 20 height 20
checkbox input "true"
type input "10000"
click at [34, 483] on input "checkbox" at bounding box center [34, 485] width 20 height 20
checkbox input "false"
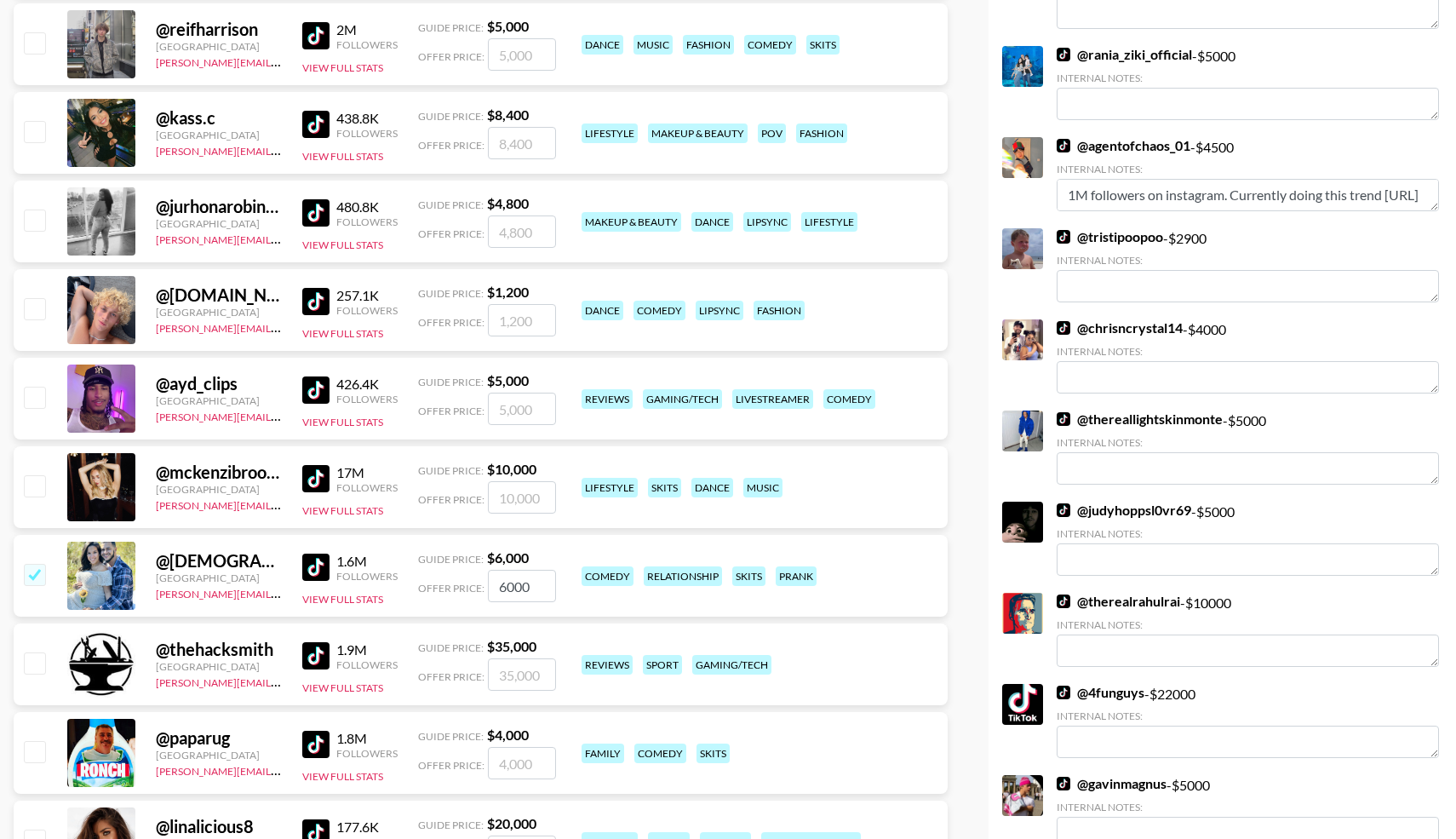
click at [39, 751] on input "checkbox" at bounding box center [34, 751] width 20 height 20
checkbox input "true"
type input "4000"
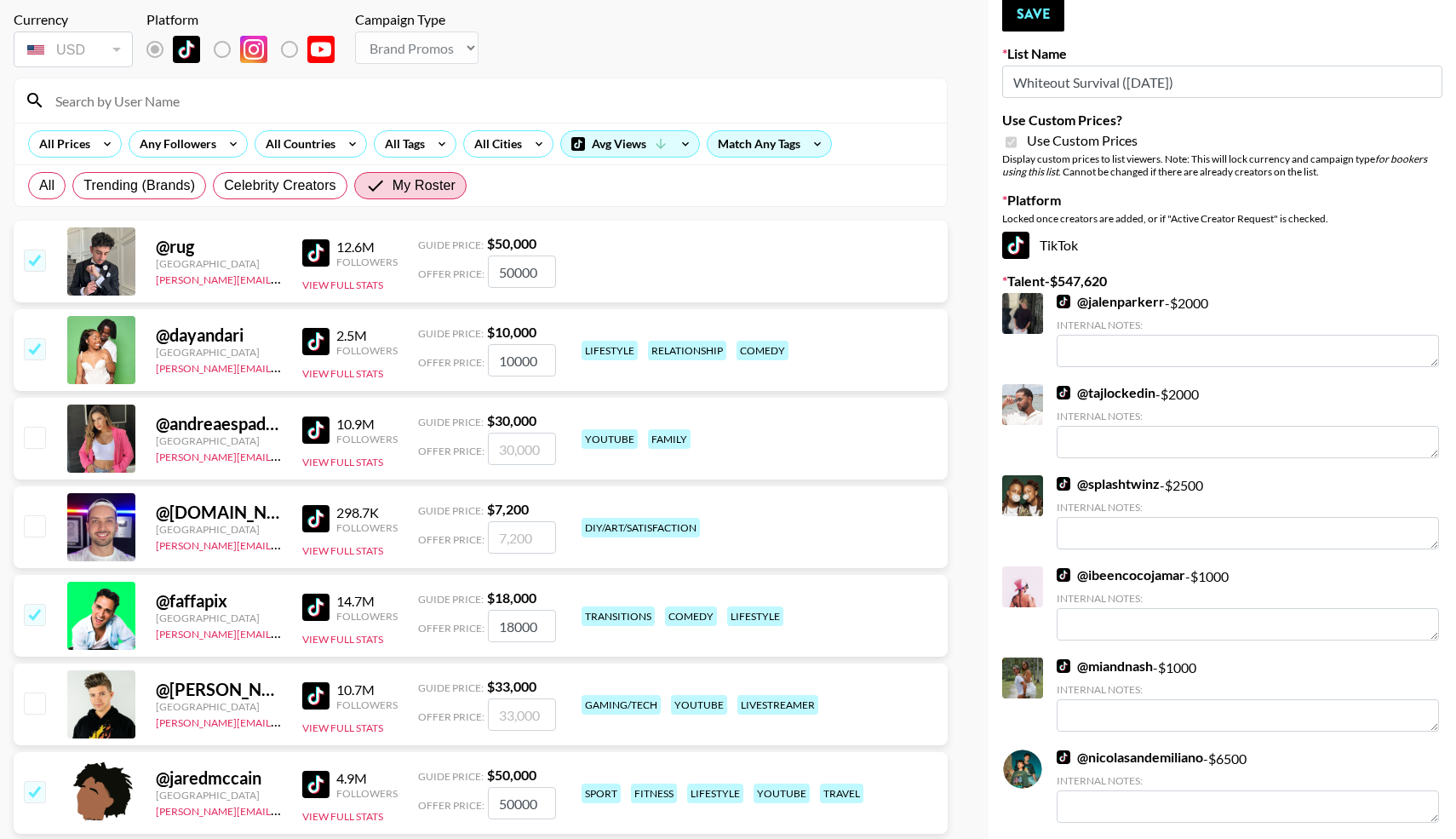
scroll to position [0, 0]
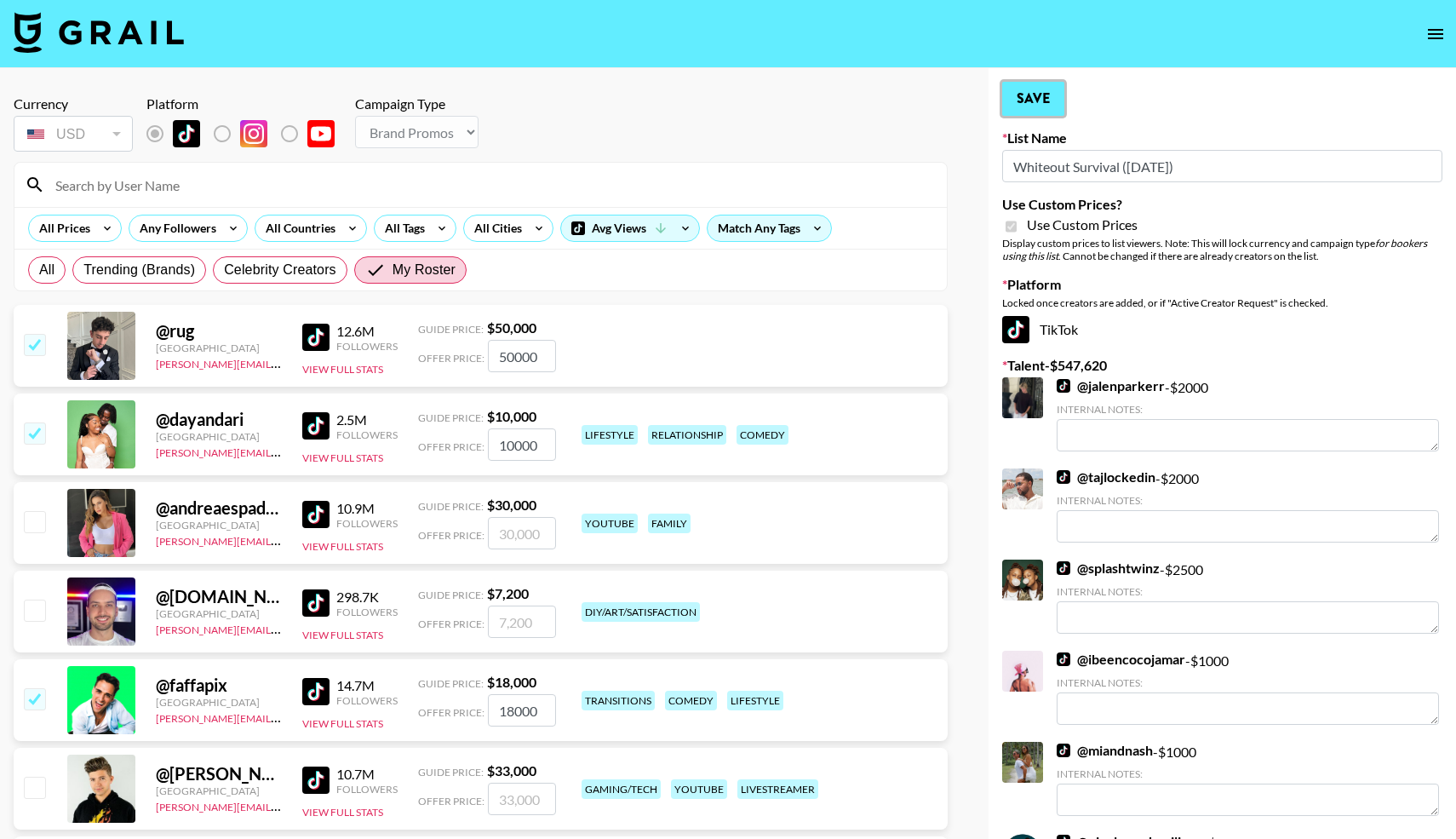
click at [1019, 93] on button "Save" at bounding box center [1033, 99] width 62 height 34
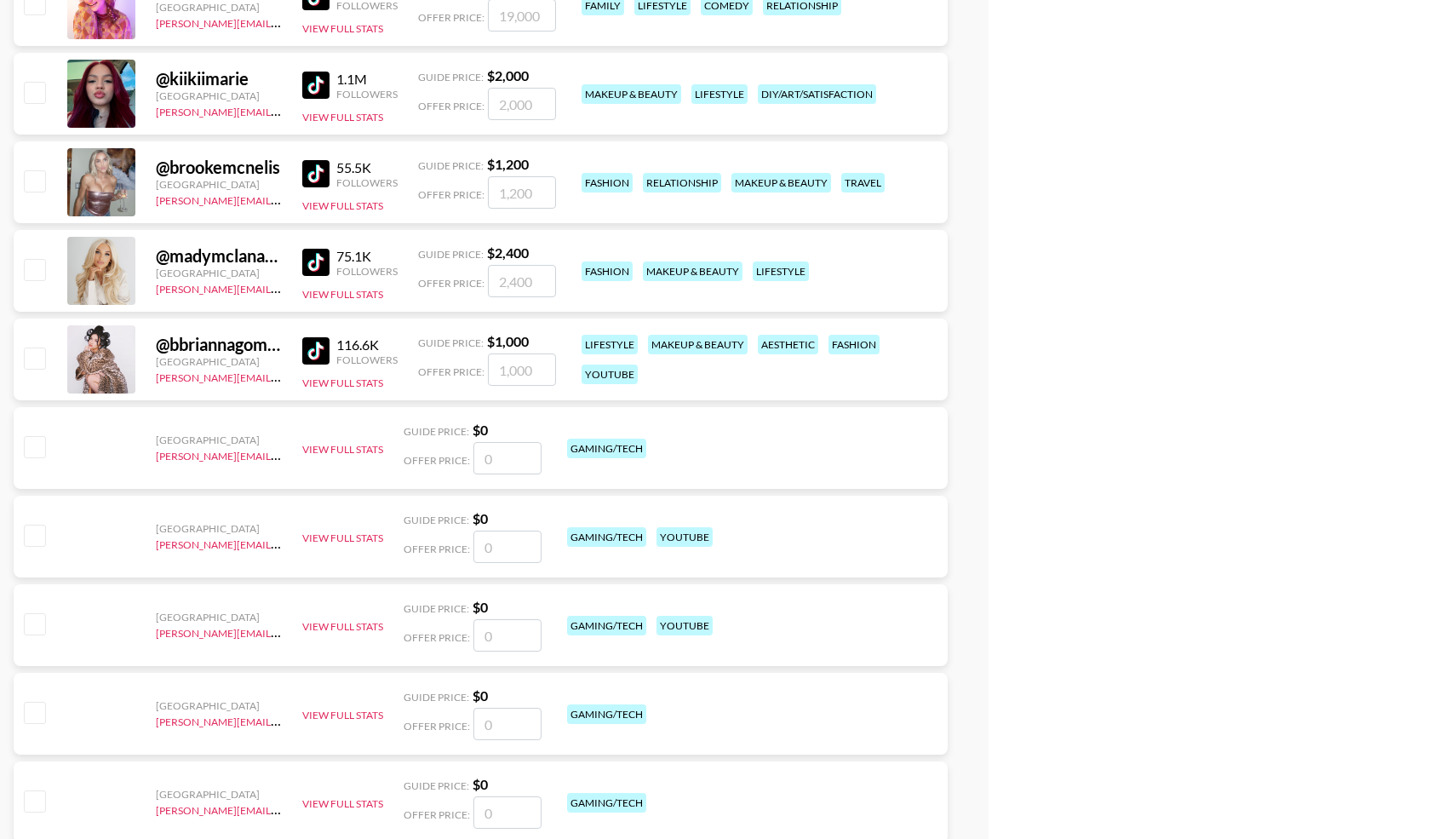
scroll to position [6812, 0]
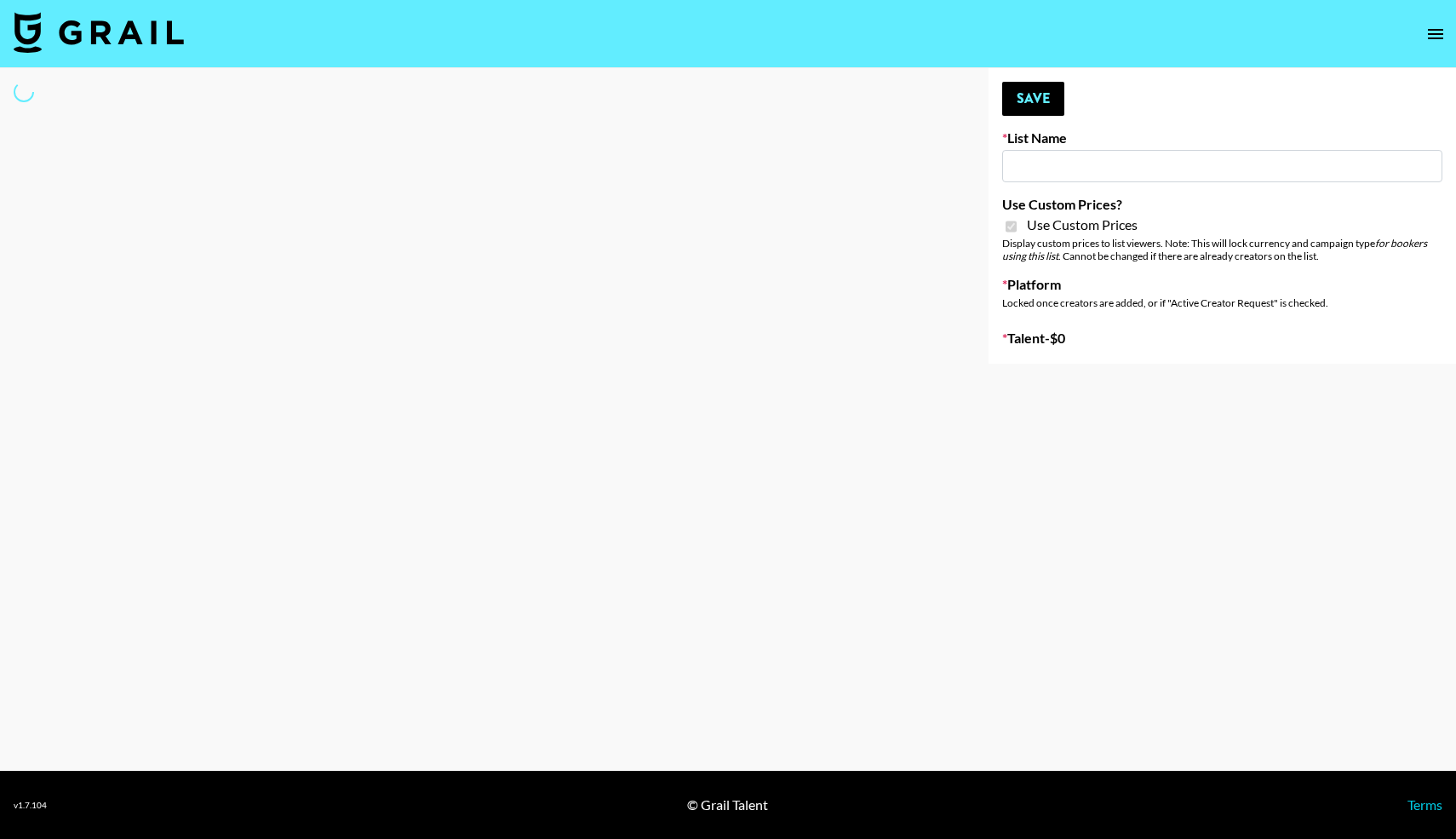
type input "Butcher Box (30th Sept)"
checkbox input "true"
select select "Brand"
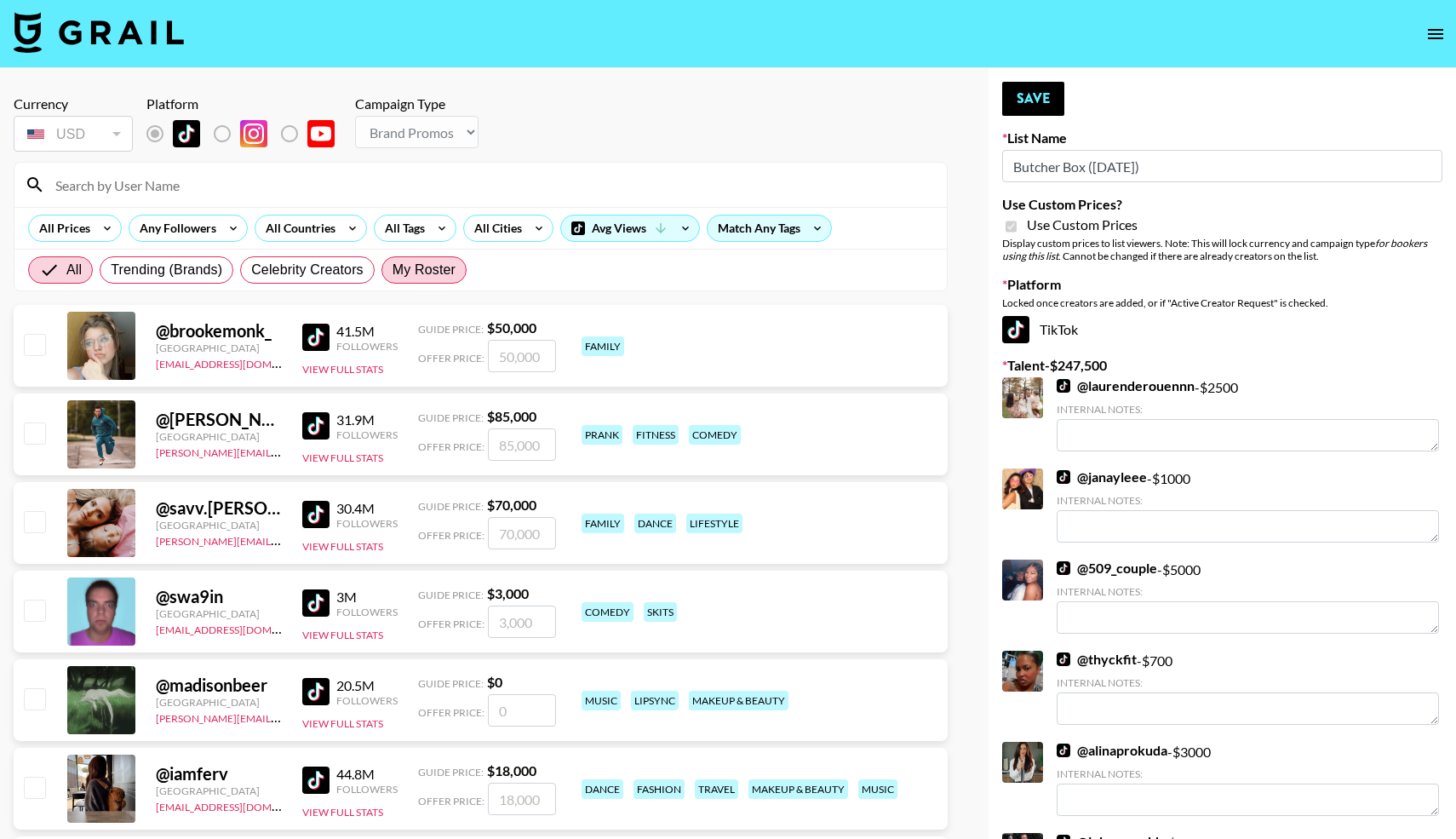
click at [398, 264] on span "My Roster" at bounding box center [425, 270] width 63 height 20
click at [393, 270] on input "My Roster" at bounding box center [393, 270] width 0 height 0
radio input "true"
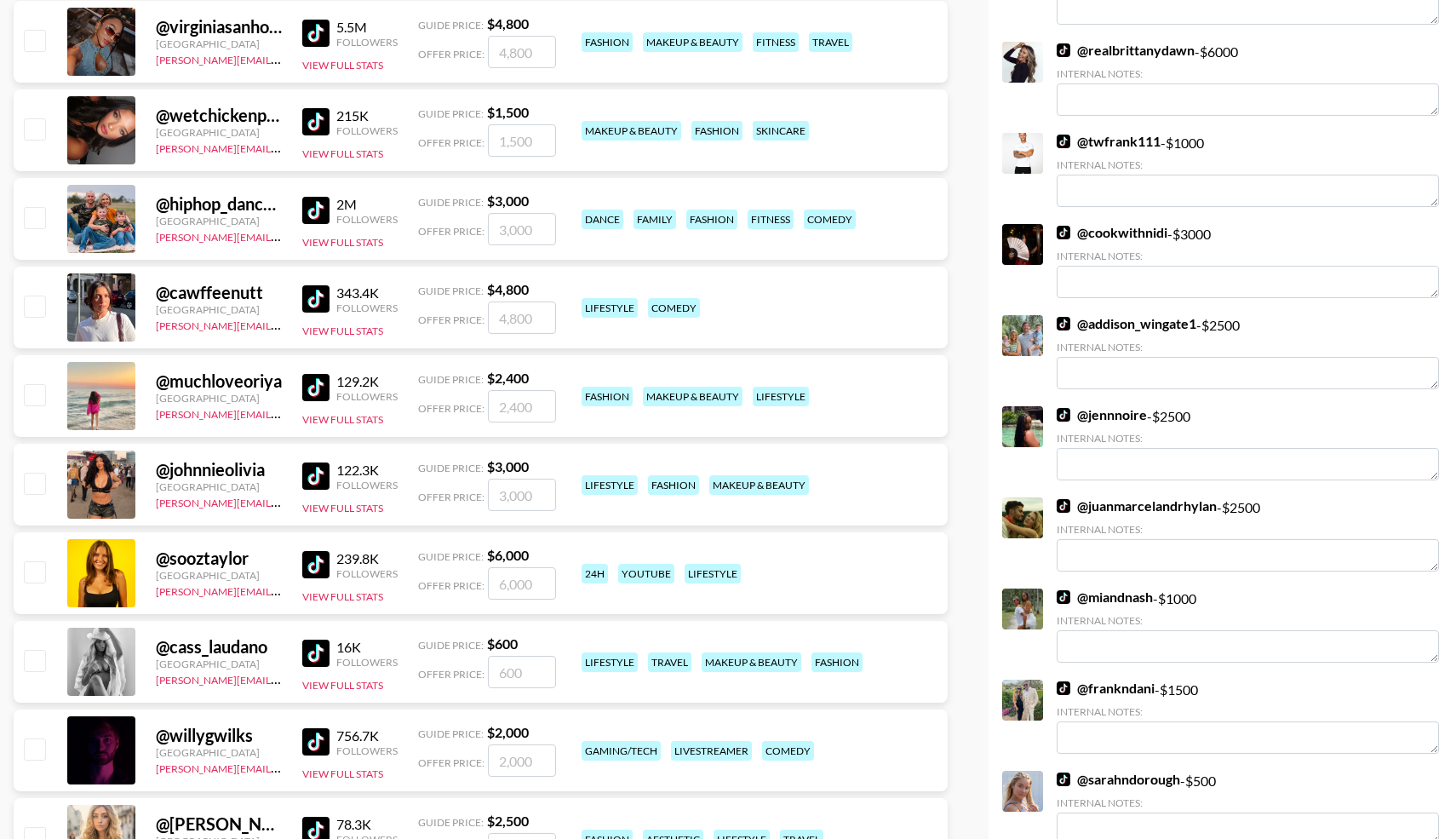
scroll to position [5649, 0]
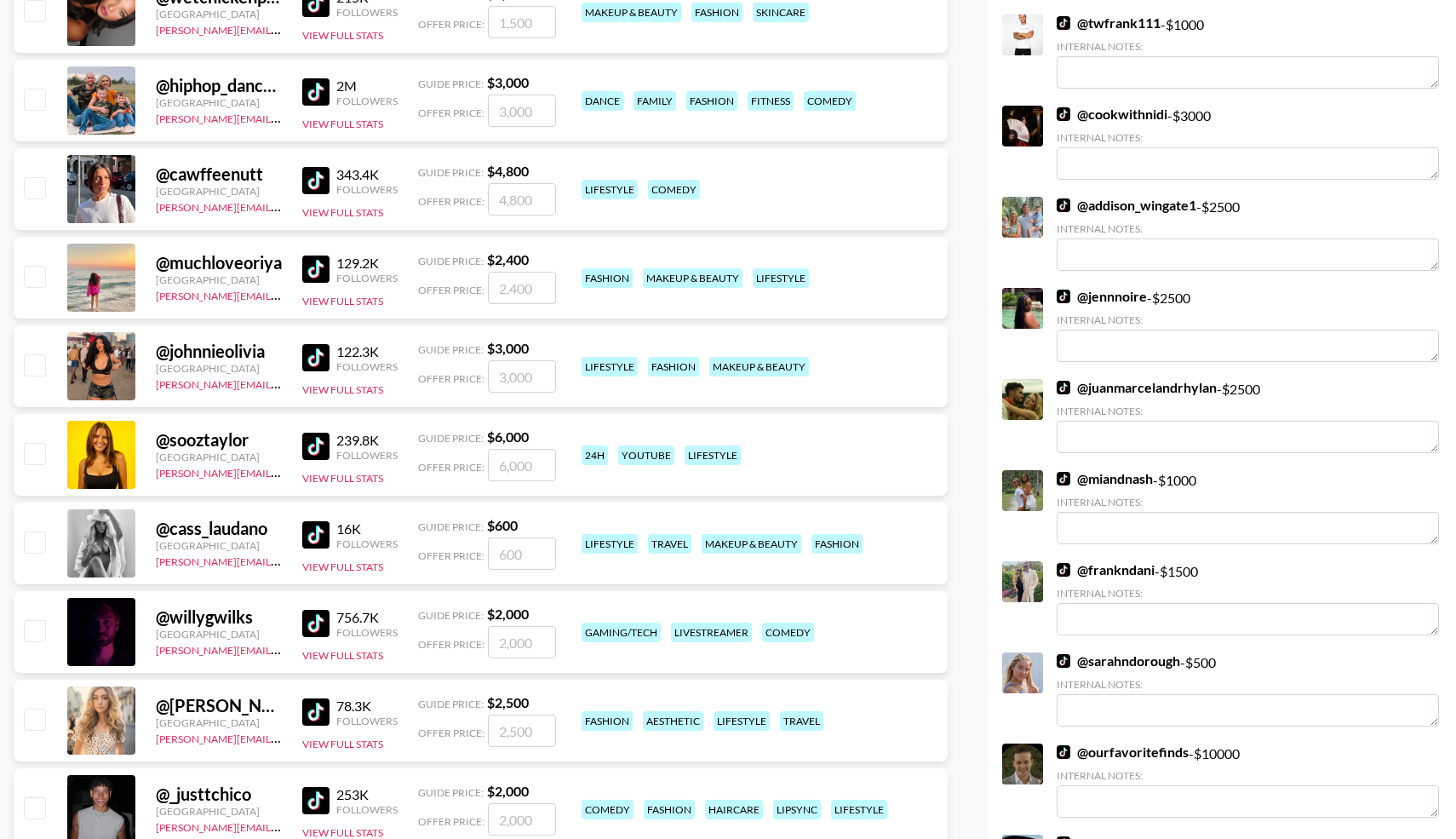
click at [35, 95] on input "checkbox" at bounding box center [34, 99] width 20 height 20
checkbox input "true"
type input "3000"
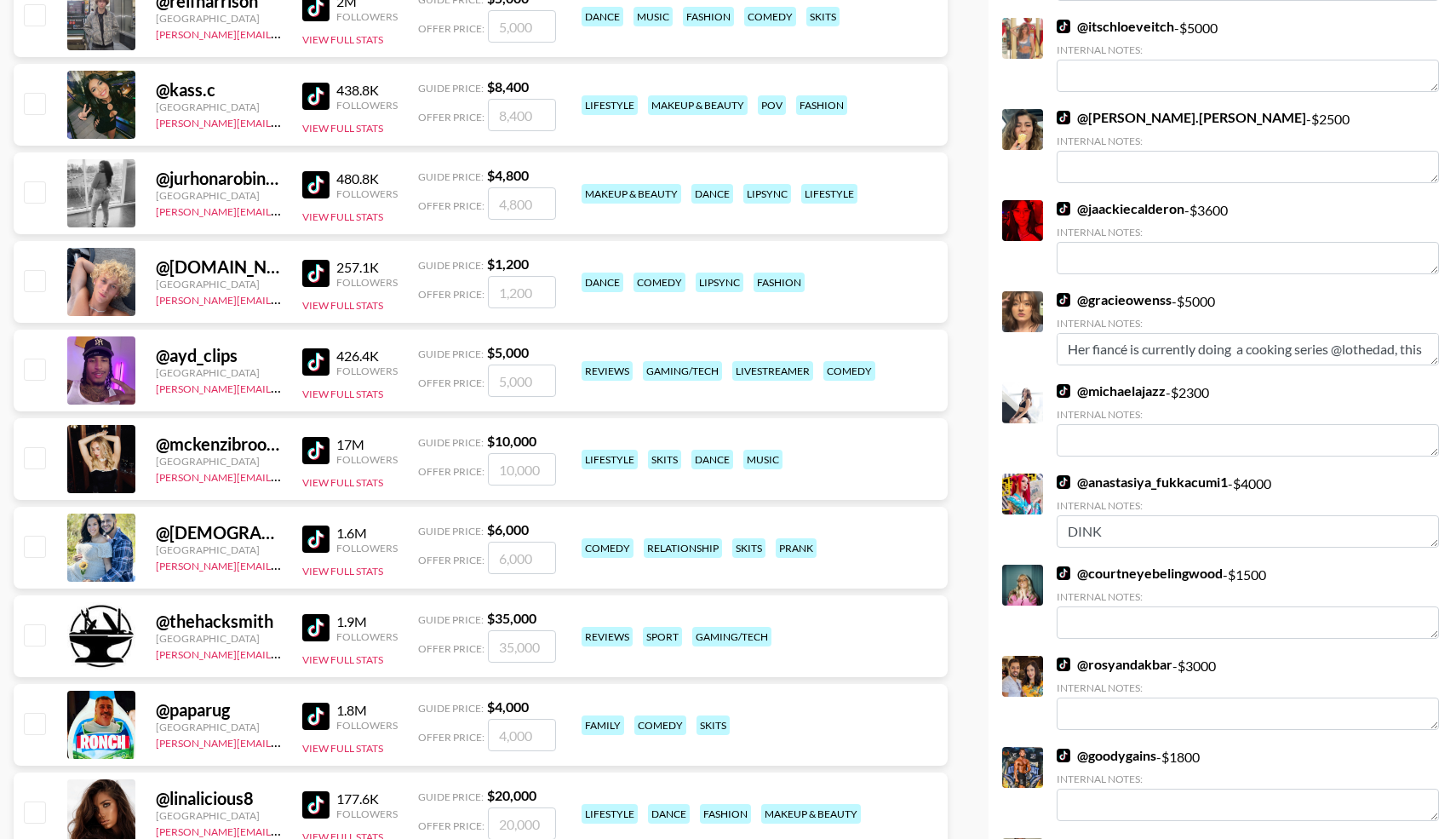
scroll to position [2456, 0]
click at [24, 719] on input "checkbox" at bounding box center [34, 723] width 20 height 20
checkbox input "true"
type input "4000"
click at [37, 544] on input "checkbox" at bounding box center [34, 545] width 20 height 20
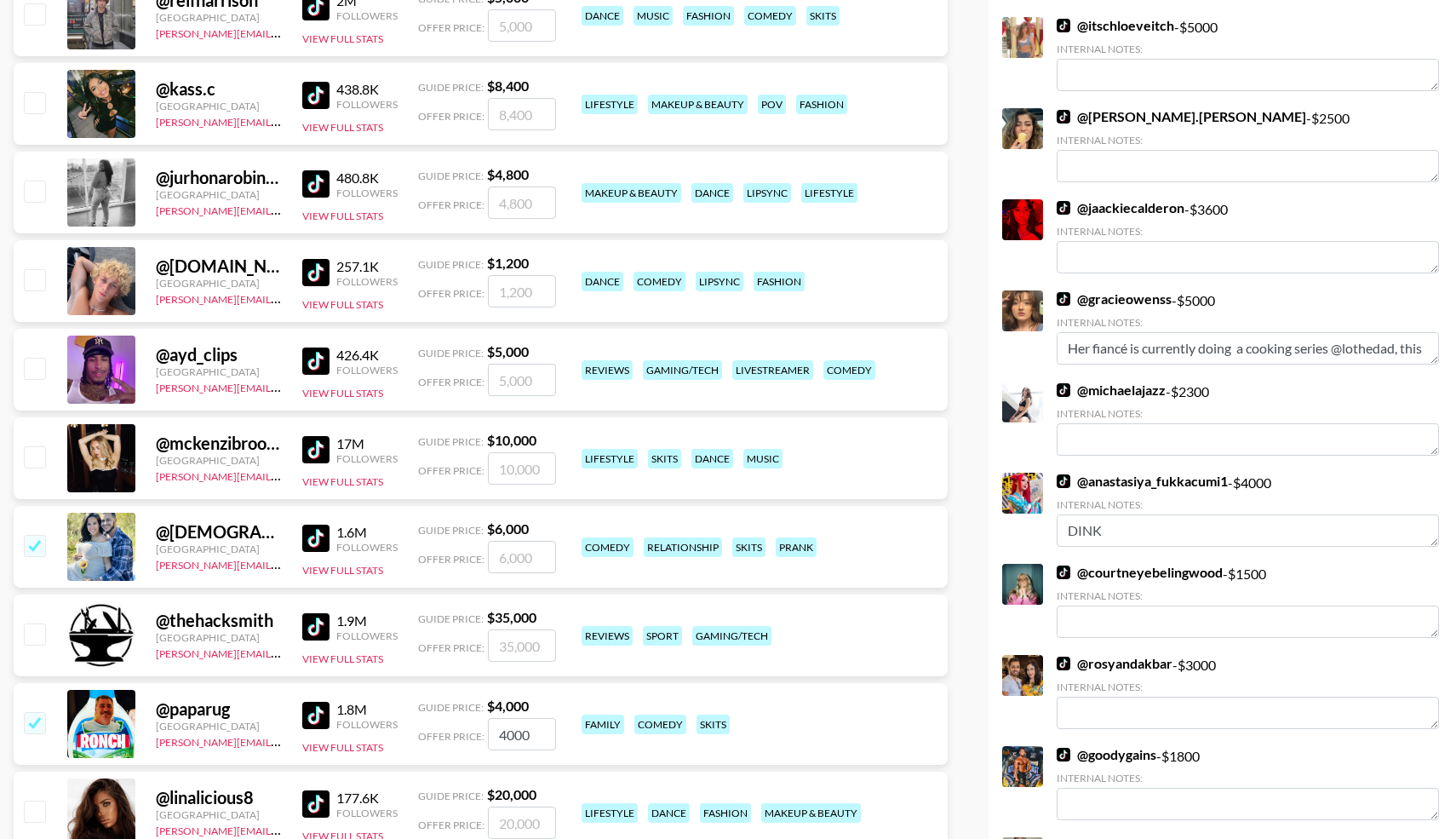
checkbox input "true"
type input "6000"
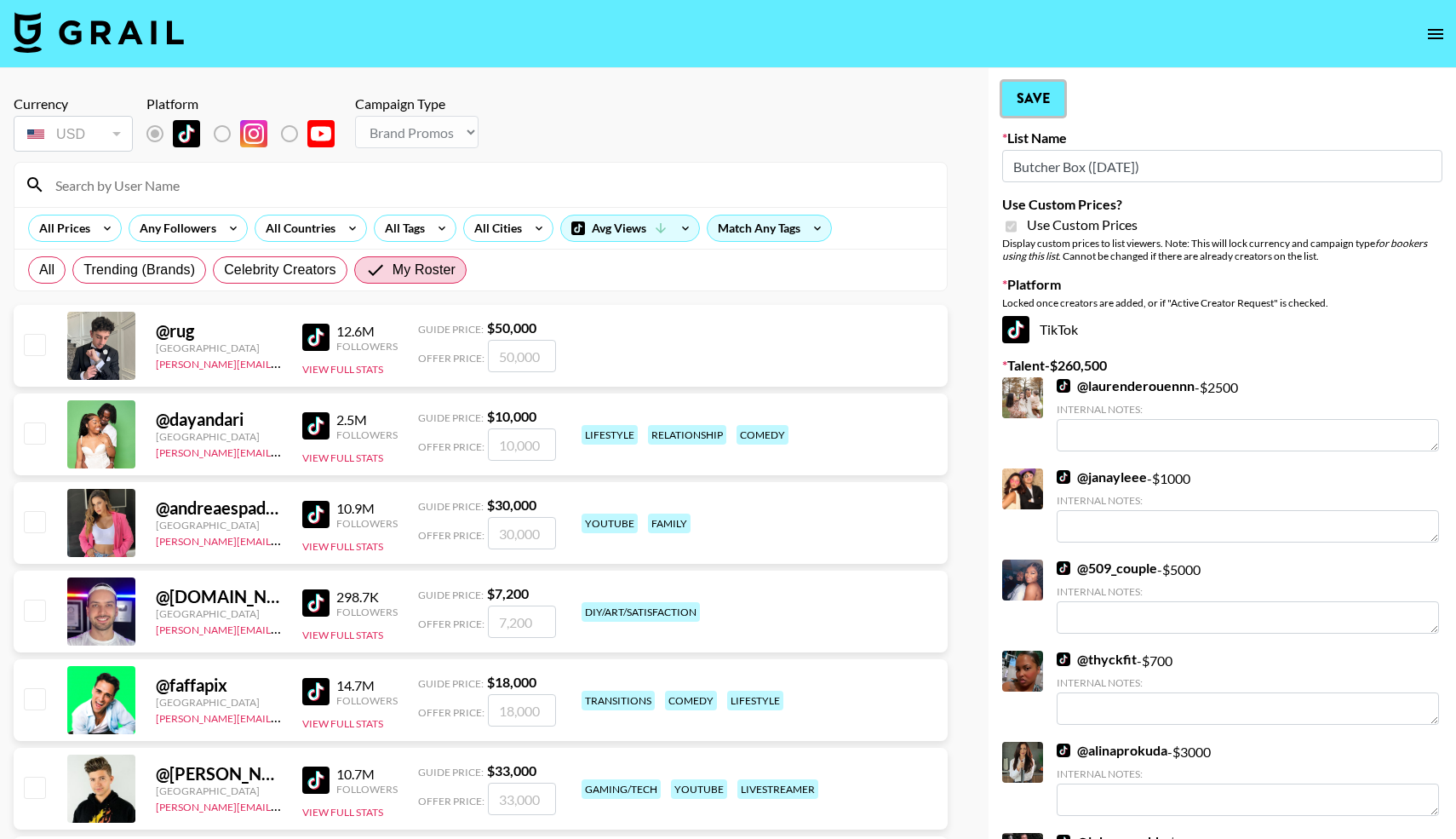
click at [1022, 99] on button "Save" at bounding box center [1033, 99] width 62 height 34
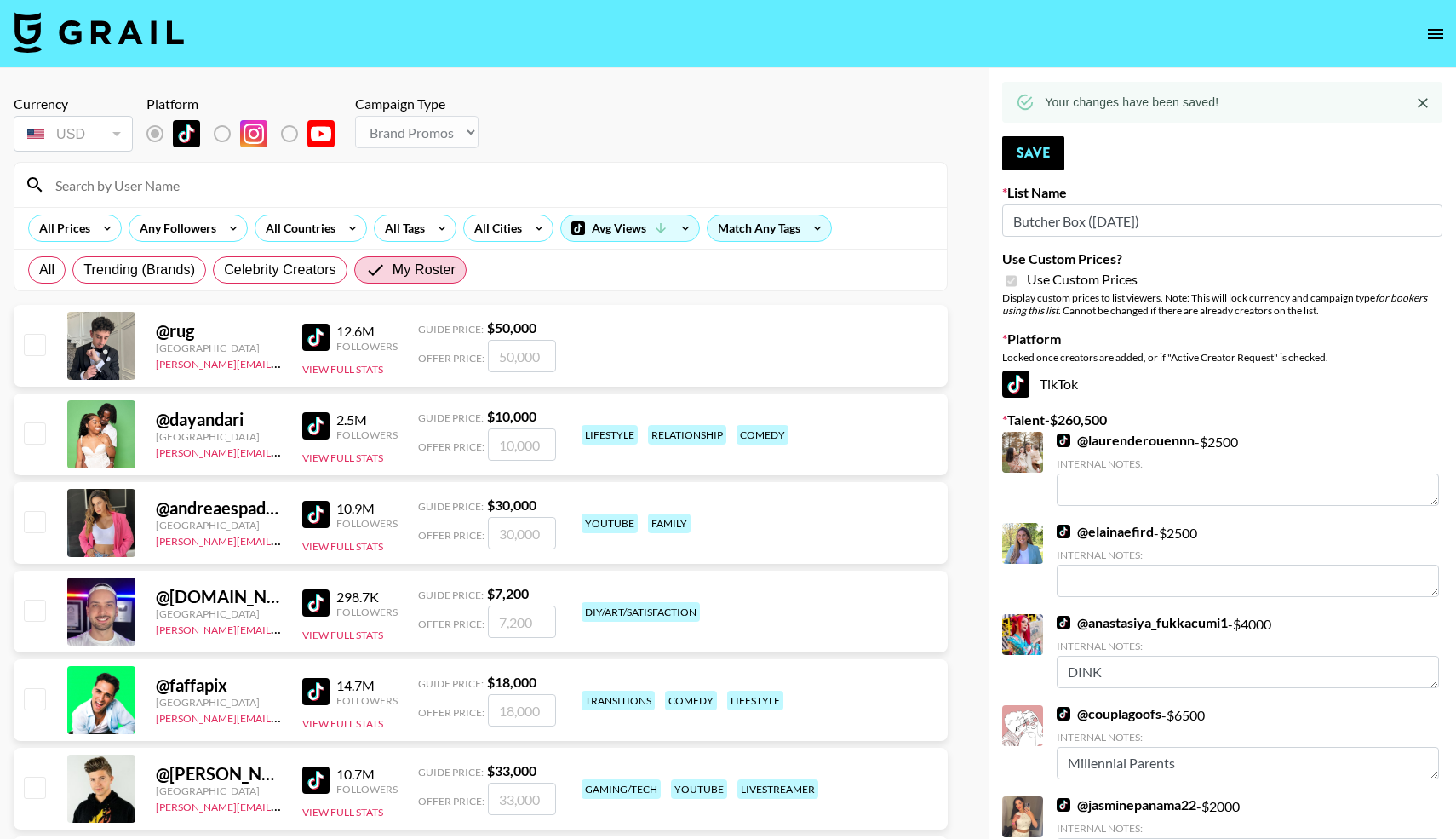
click at [34, 434] on input "checkbox" at bounding box center [34, 433] width 20 height 20
checkbox input "true"
type input "10000"
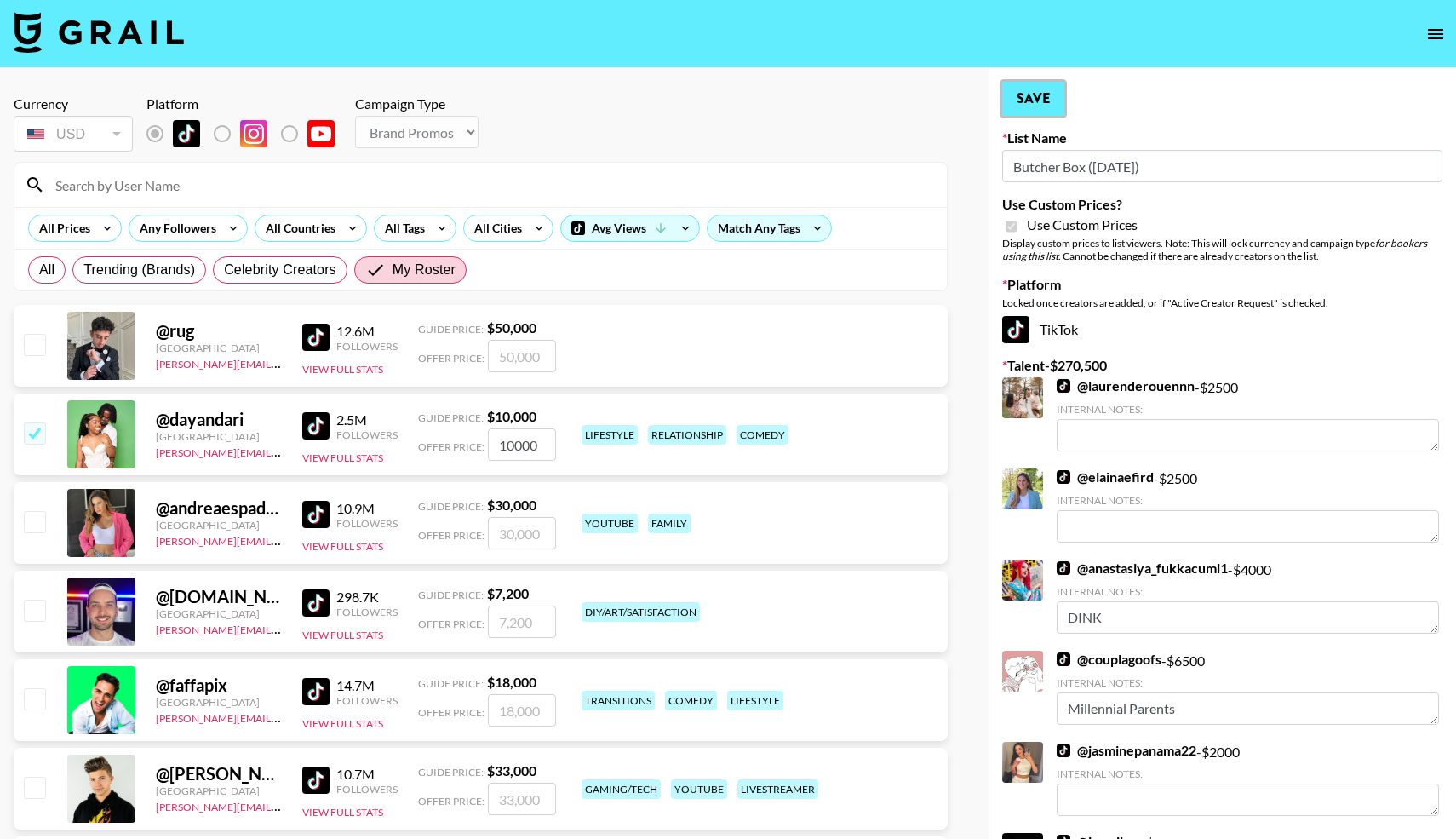
click at [1032, 94] on button "Save" at bounding box center [1033, 99] width 62 height 34
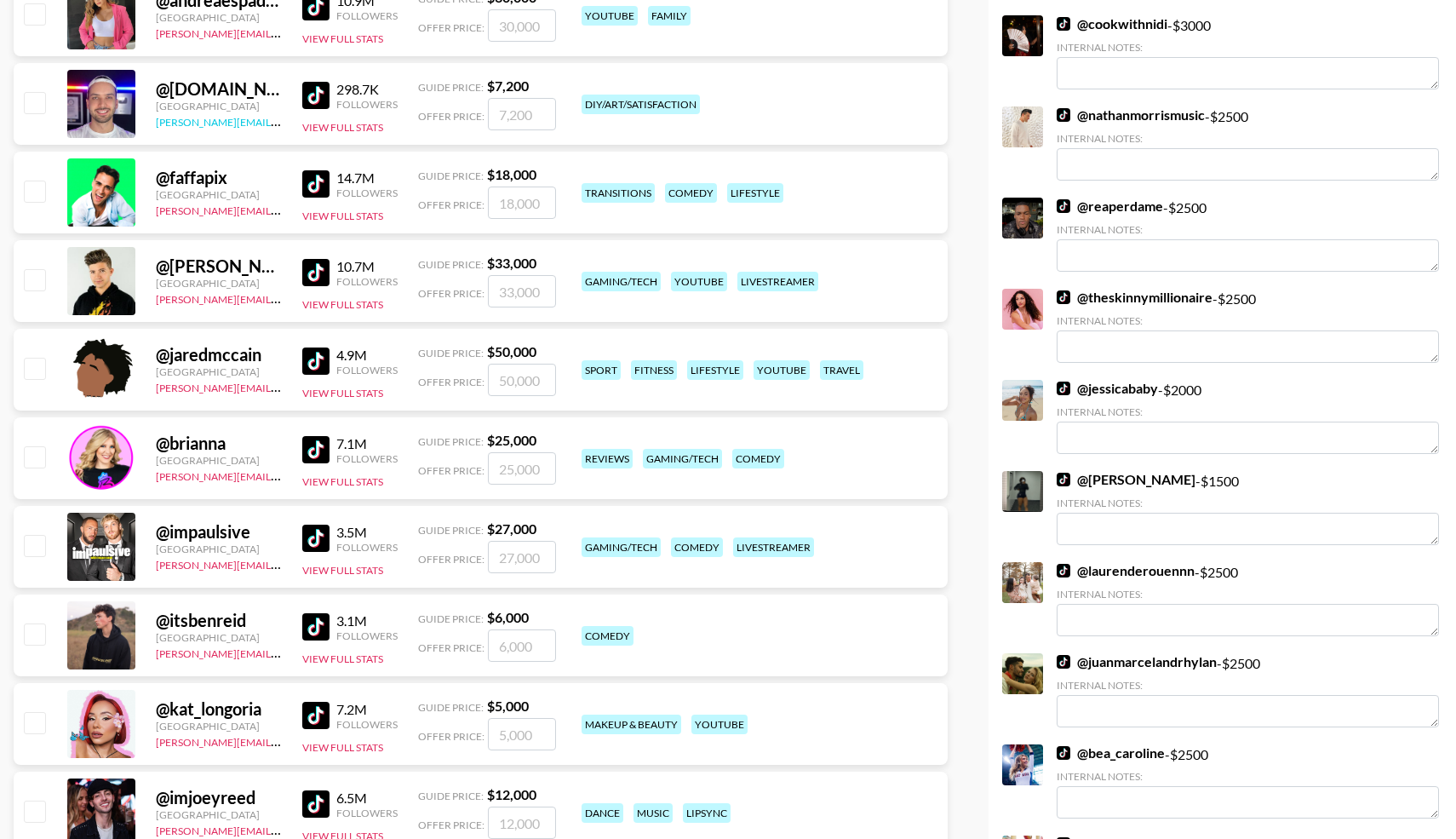
scroll to position [512, 0]
